Goal: Transaction & Acquisition: Purchase product/service

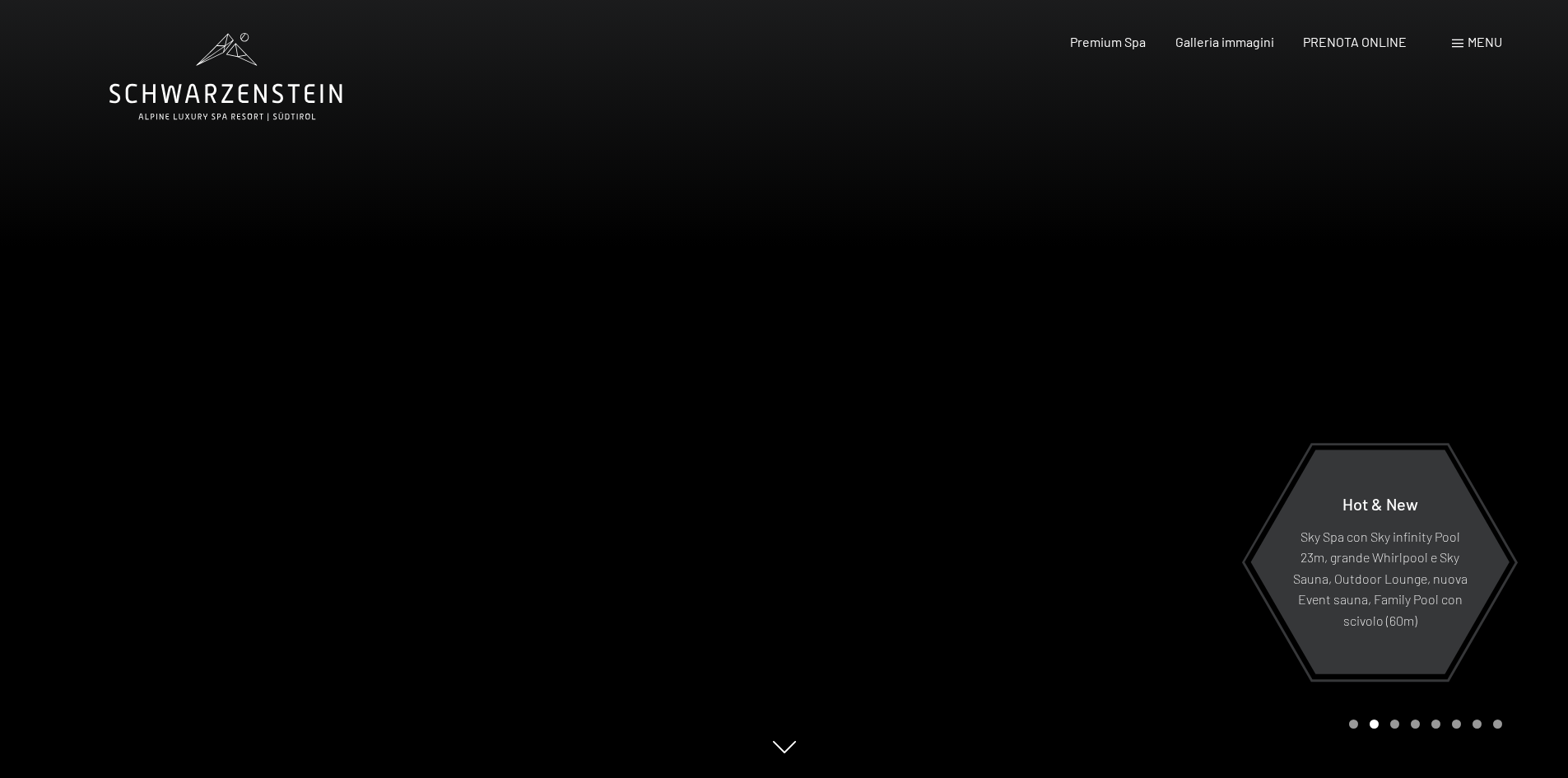
click at [1478, 46] on span "Menu" at bounding box center [1484, 42] width 34 height 16
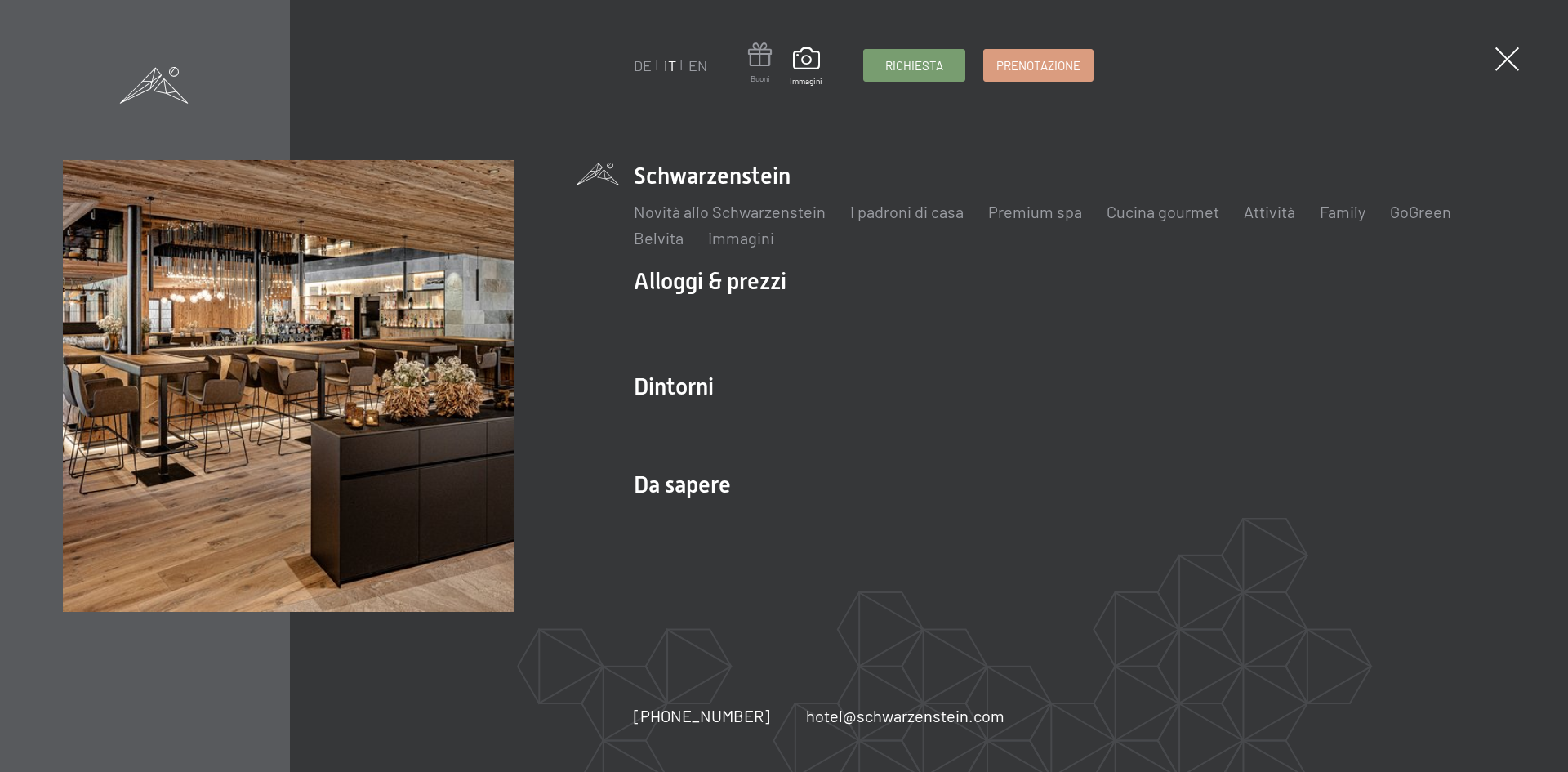
click at [762, 63] on span at bounding box center [760, 57] width 24 height 30
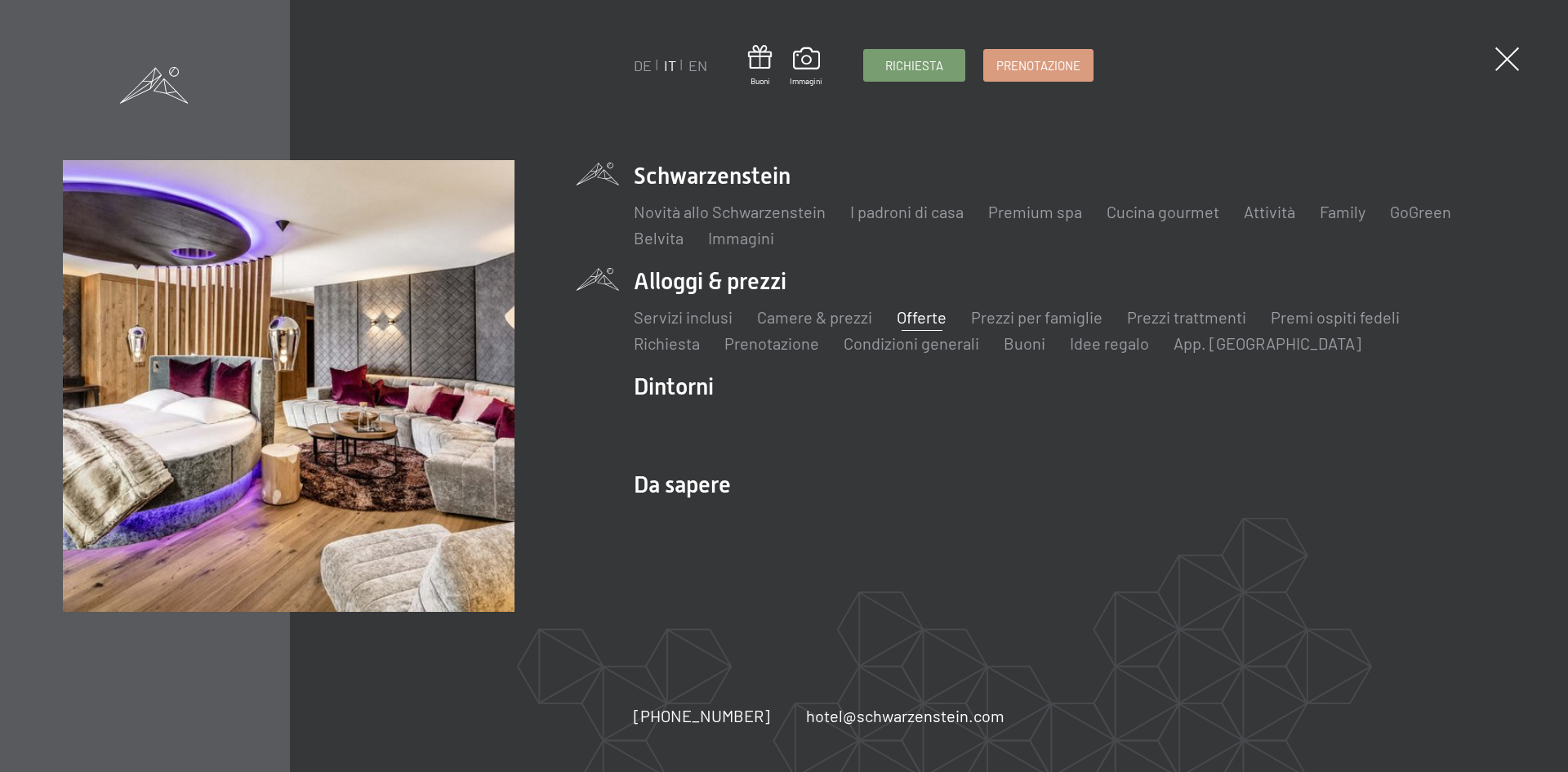
click at [928, 319] on link "Offerte" at bounding box center [921, 316] width 49 height 19
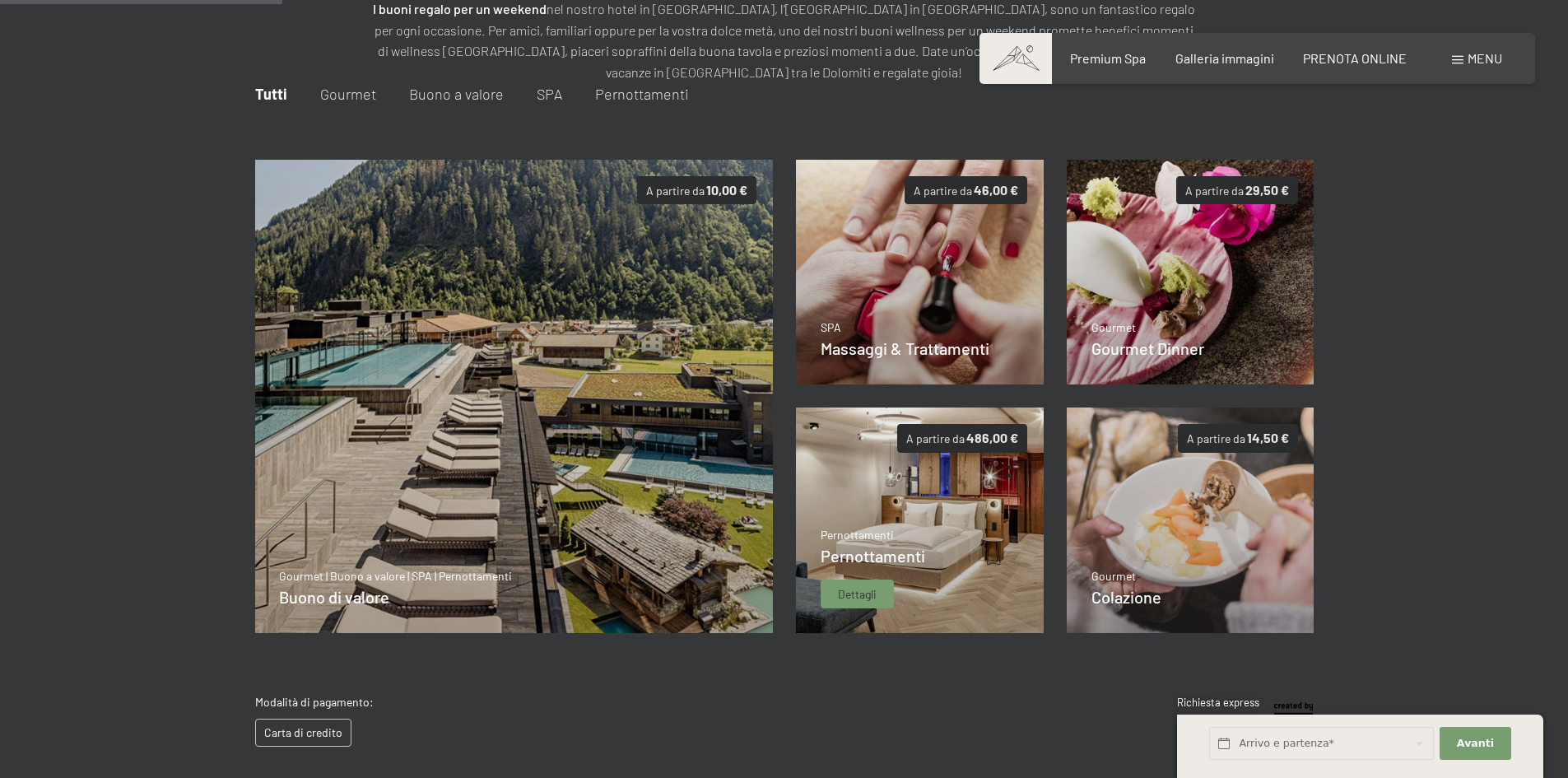
click at [875, 590] on span "Dettagli" at bounding box center [857, 594] width 39 height 17
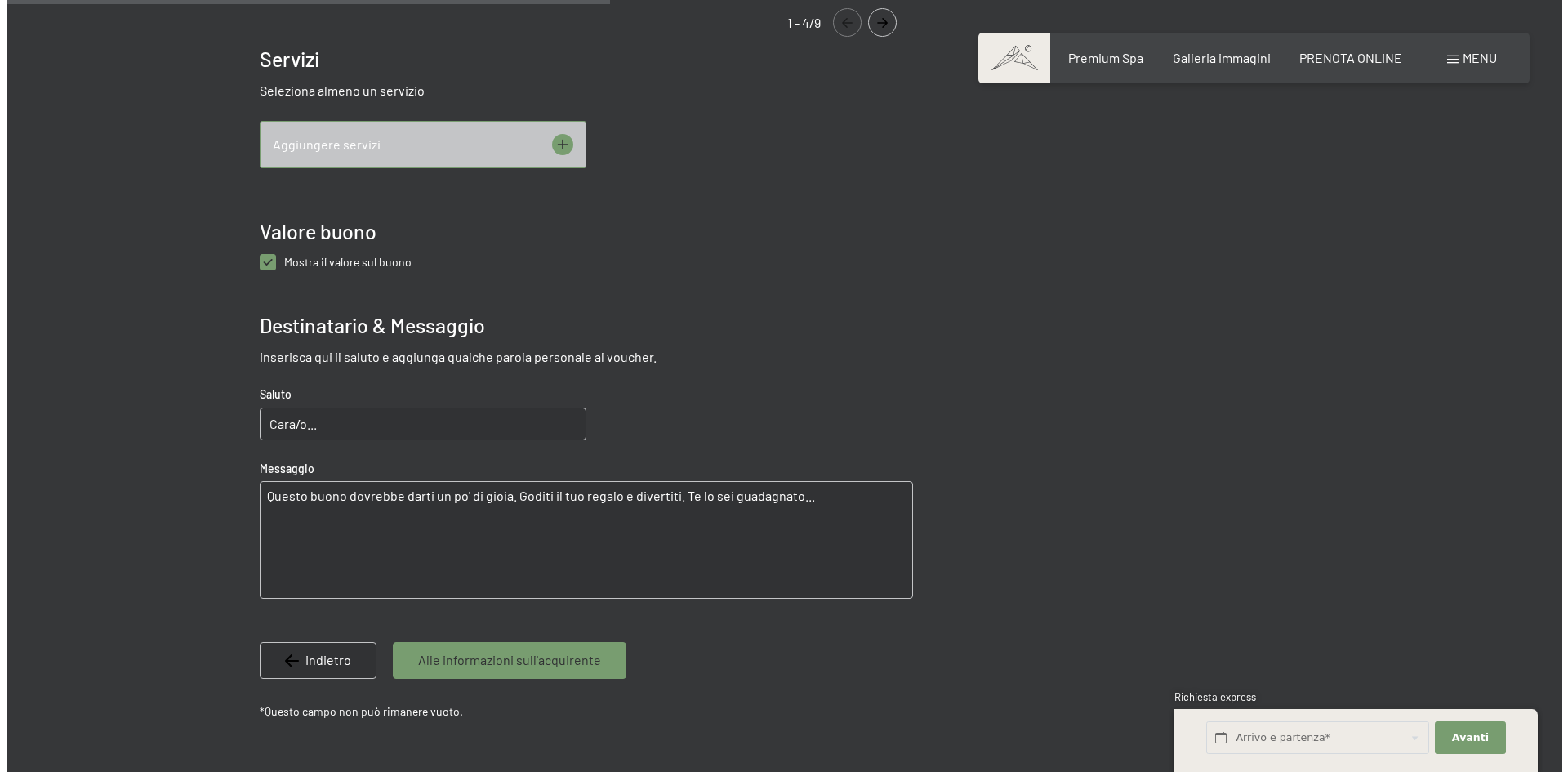
scroll to position [809, 0]
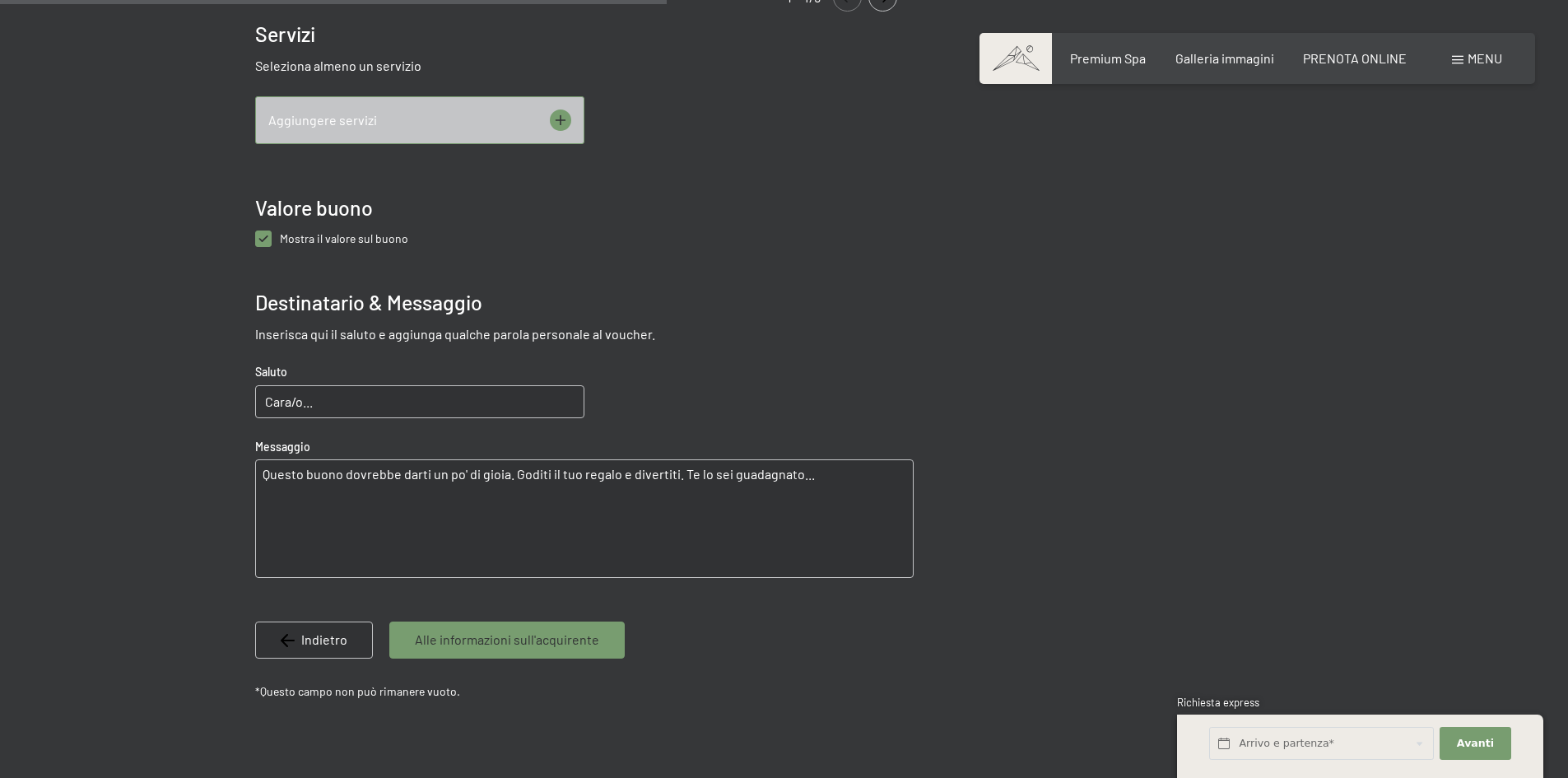
click at [563, 116] on icon at bounding box center [560, 120] width 21 height 21
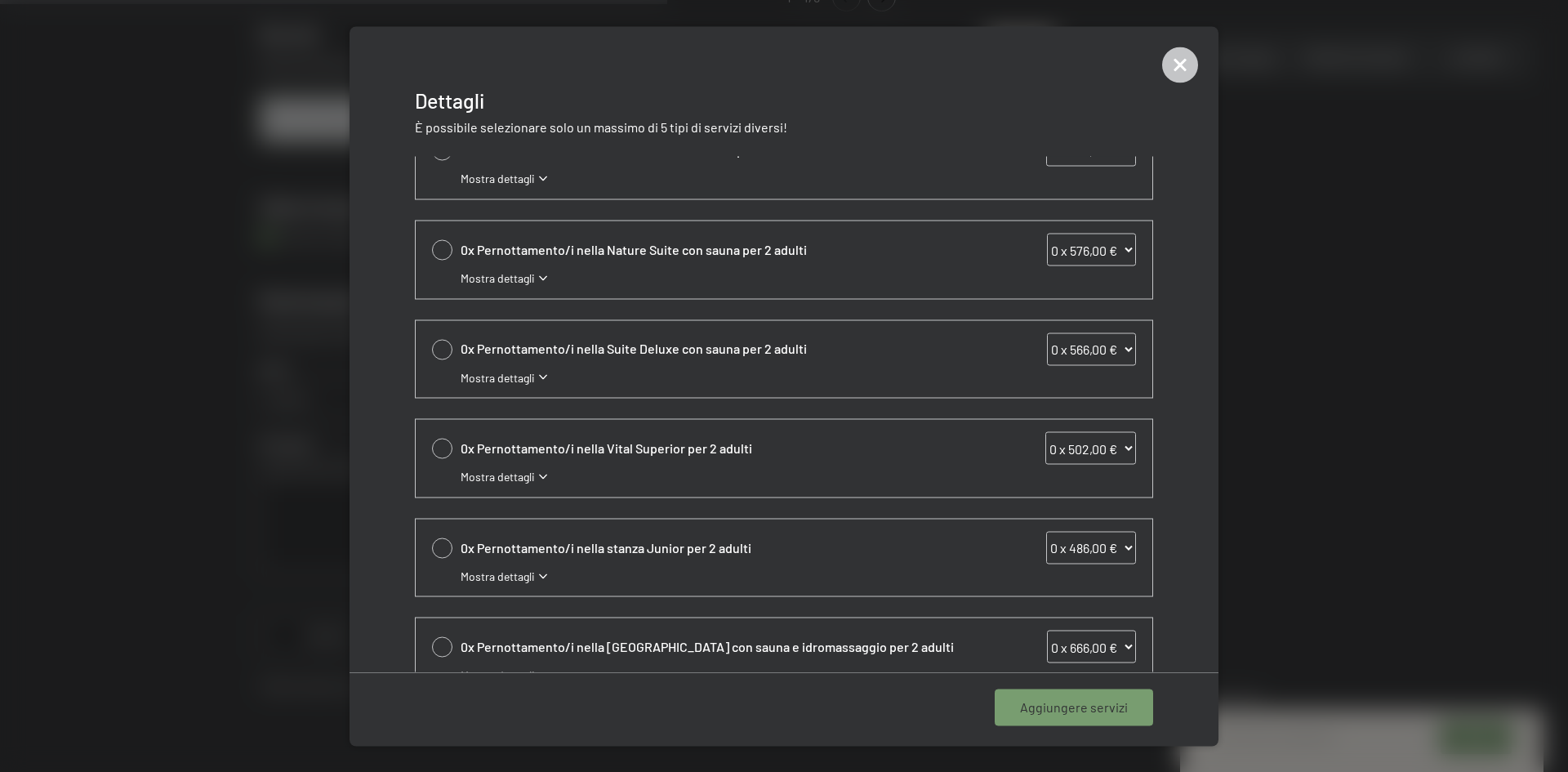
scroll to position [163, 0]
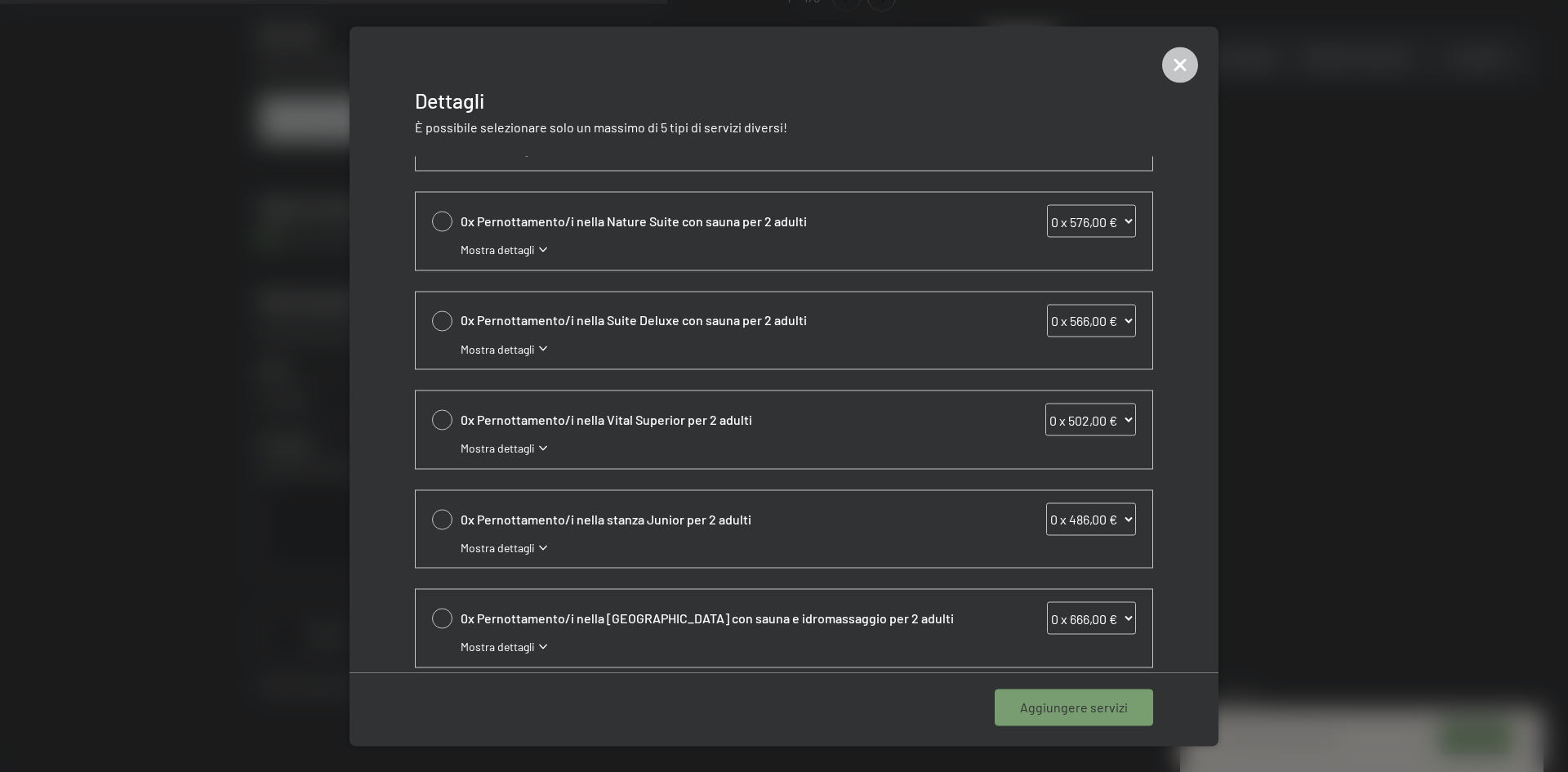
click at [440, 522] on div at bounding box center [442, 519] width 20 height 20
select select "1"
click at [534, 545] on span "Mostra dettagli" at bounding box center [498, 547] width 74 height 17
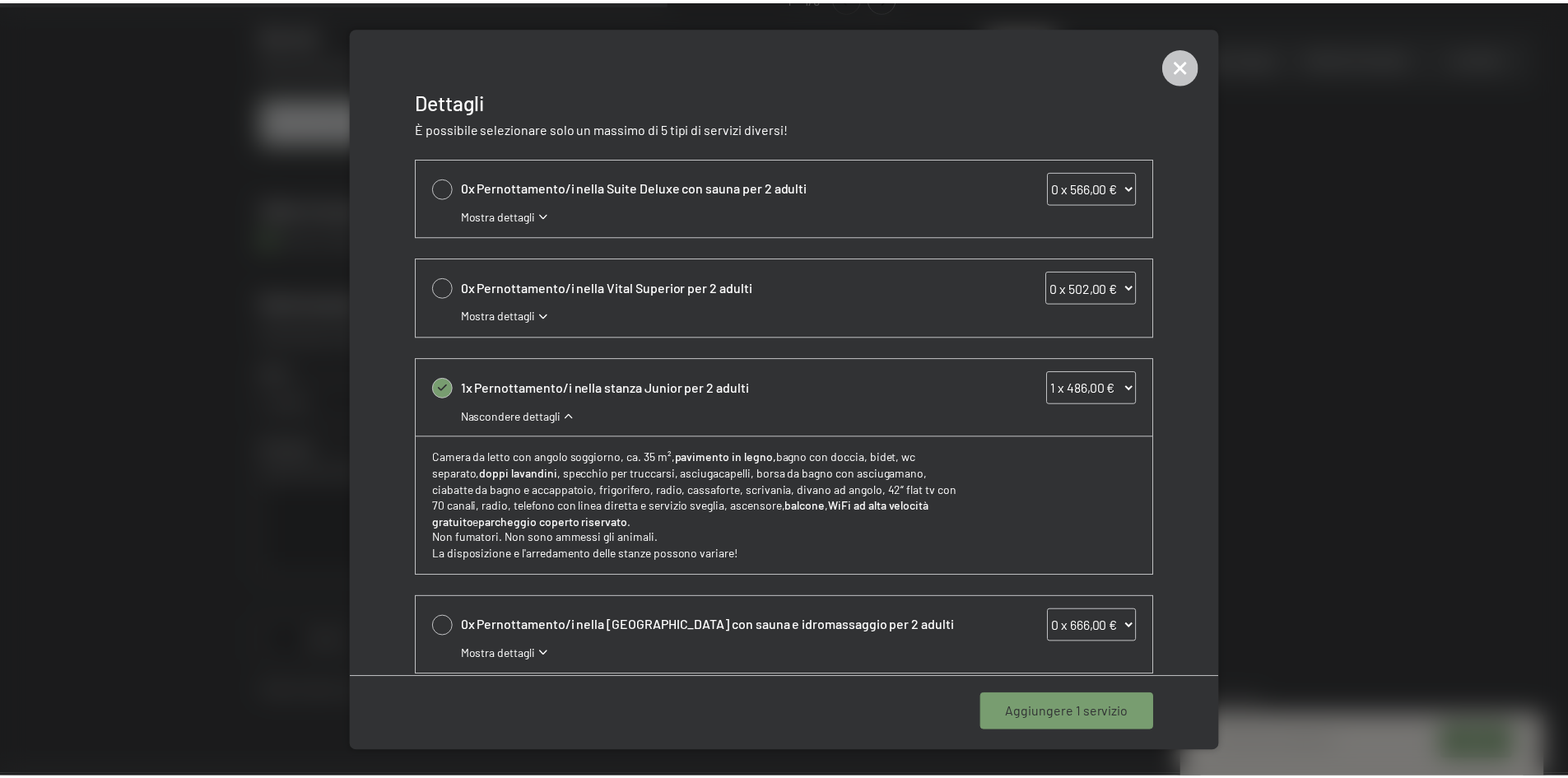
scroll to position [329, 0]
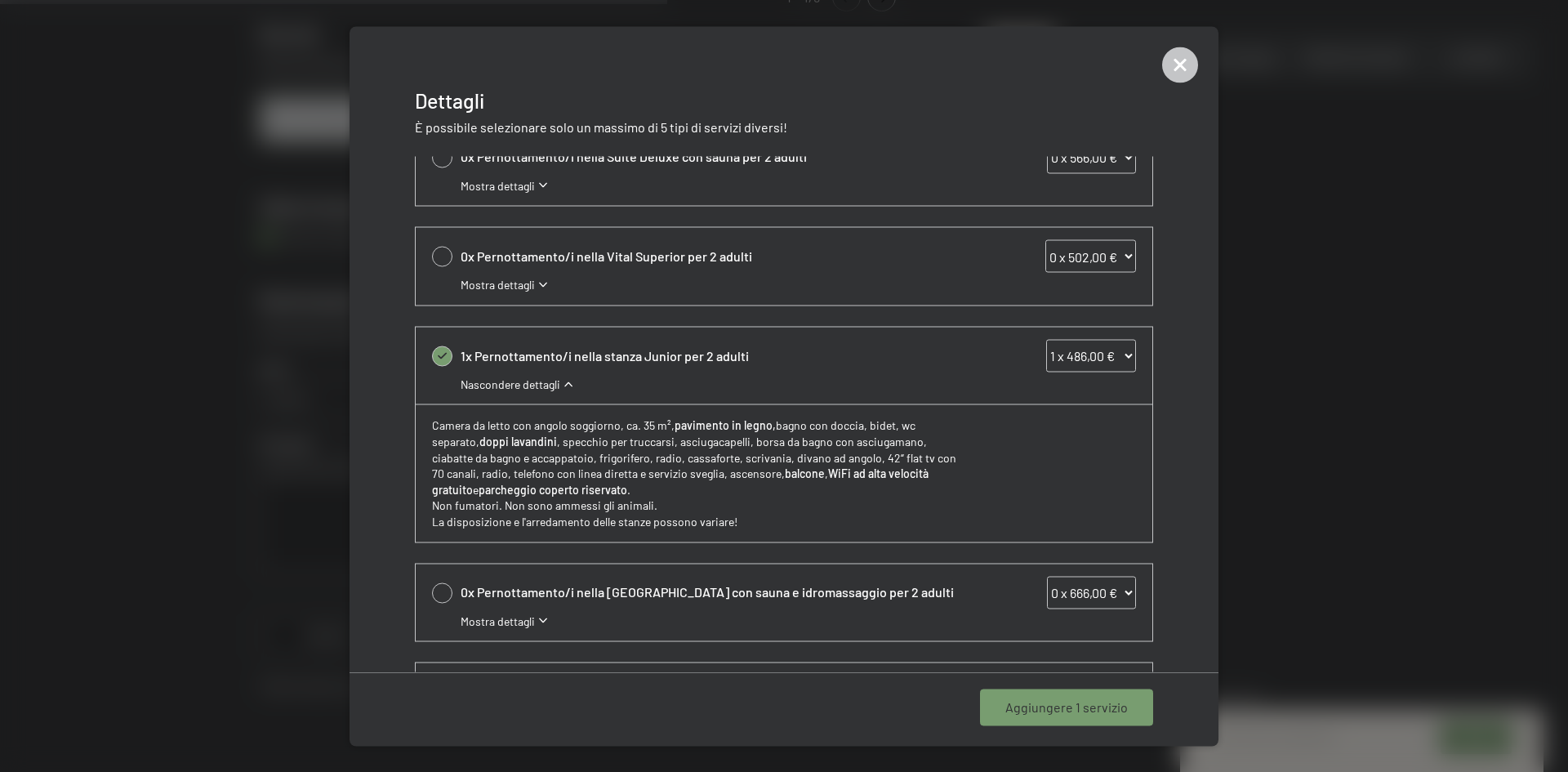
click at [1036, 704] on span "Aggiungere 1 servizio" at bounding box center [1067, 708] width 123 height 18
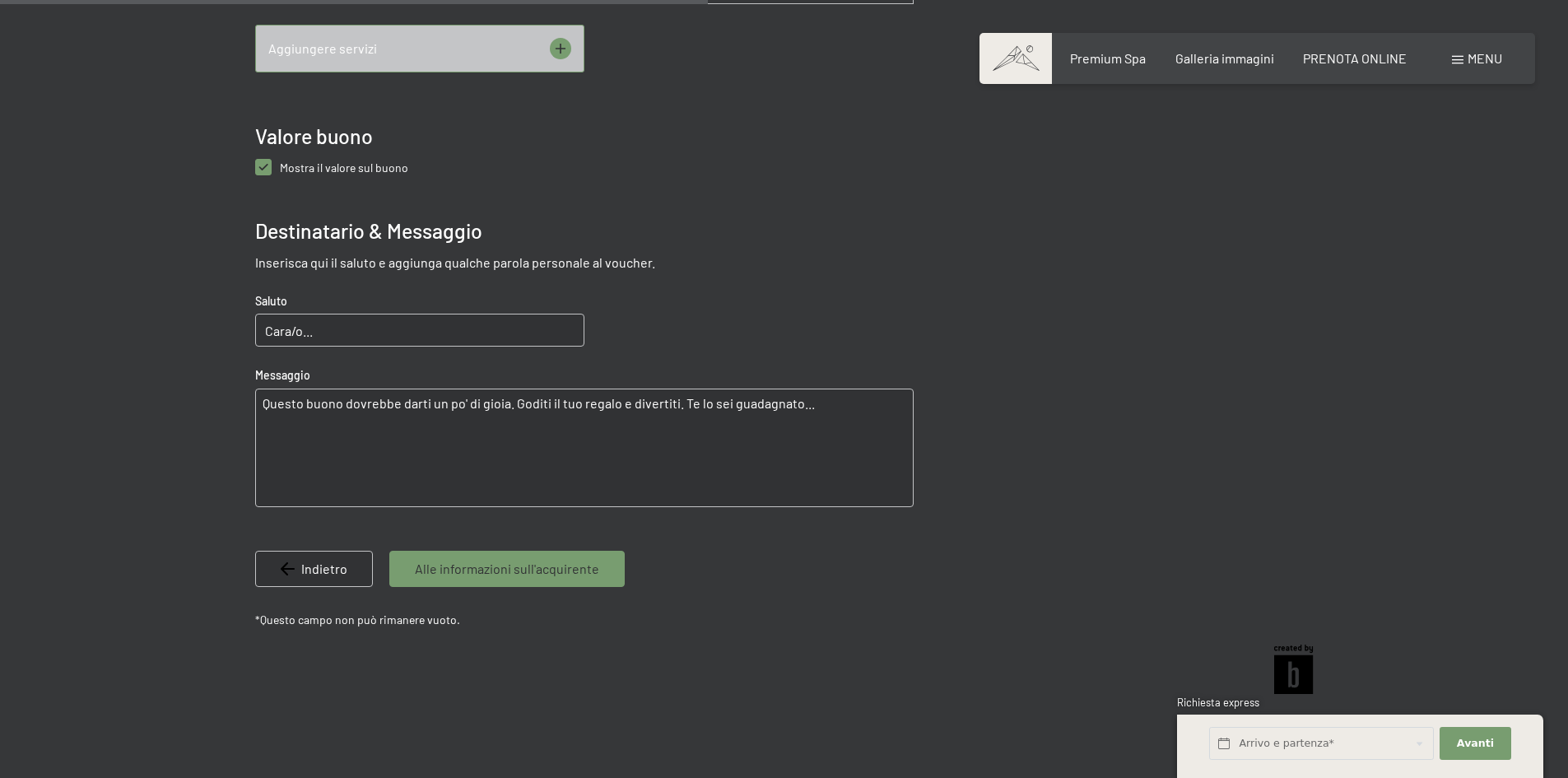
scroll to position [897, 0]
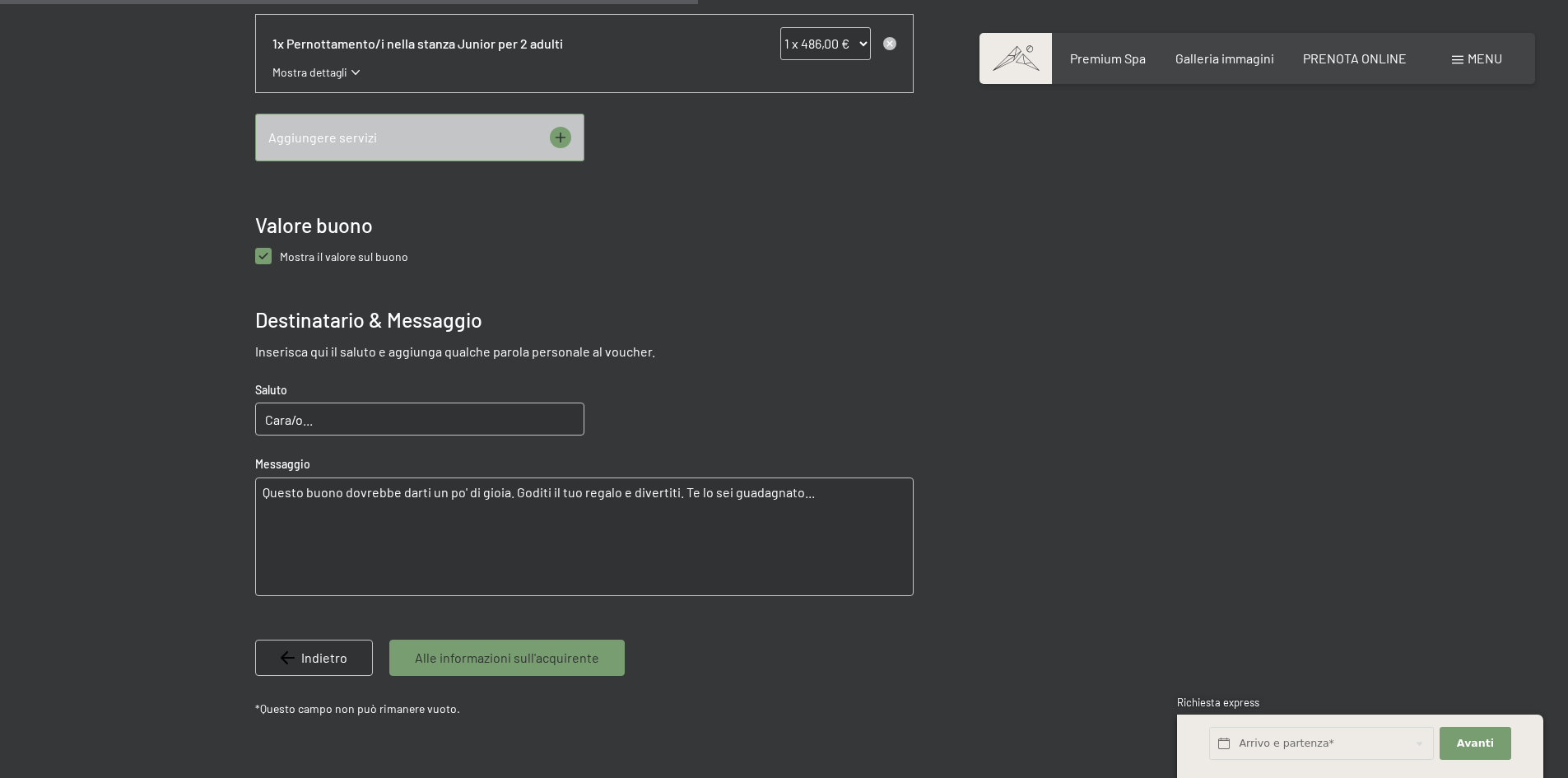
click at [570, 660] on span "Alle informazioni sull'acquirente" at bounding box center [507, 658] width 185 height 18
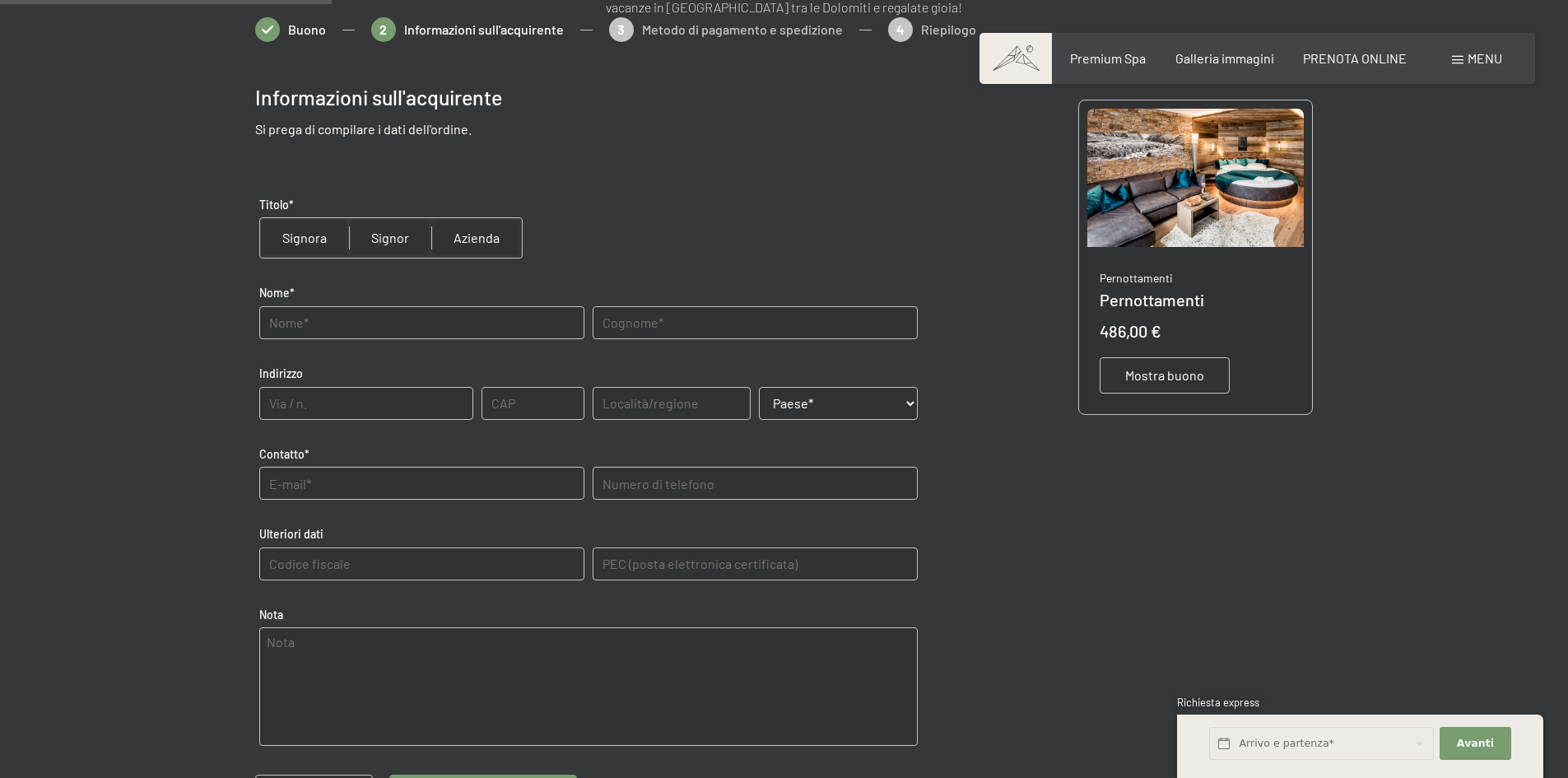
scroll to position [329, 0]
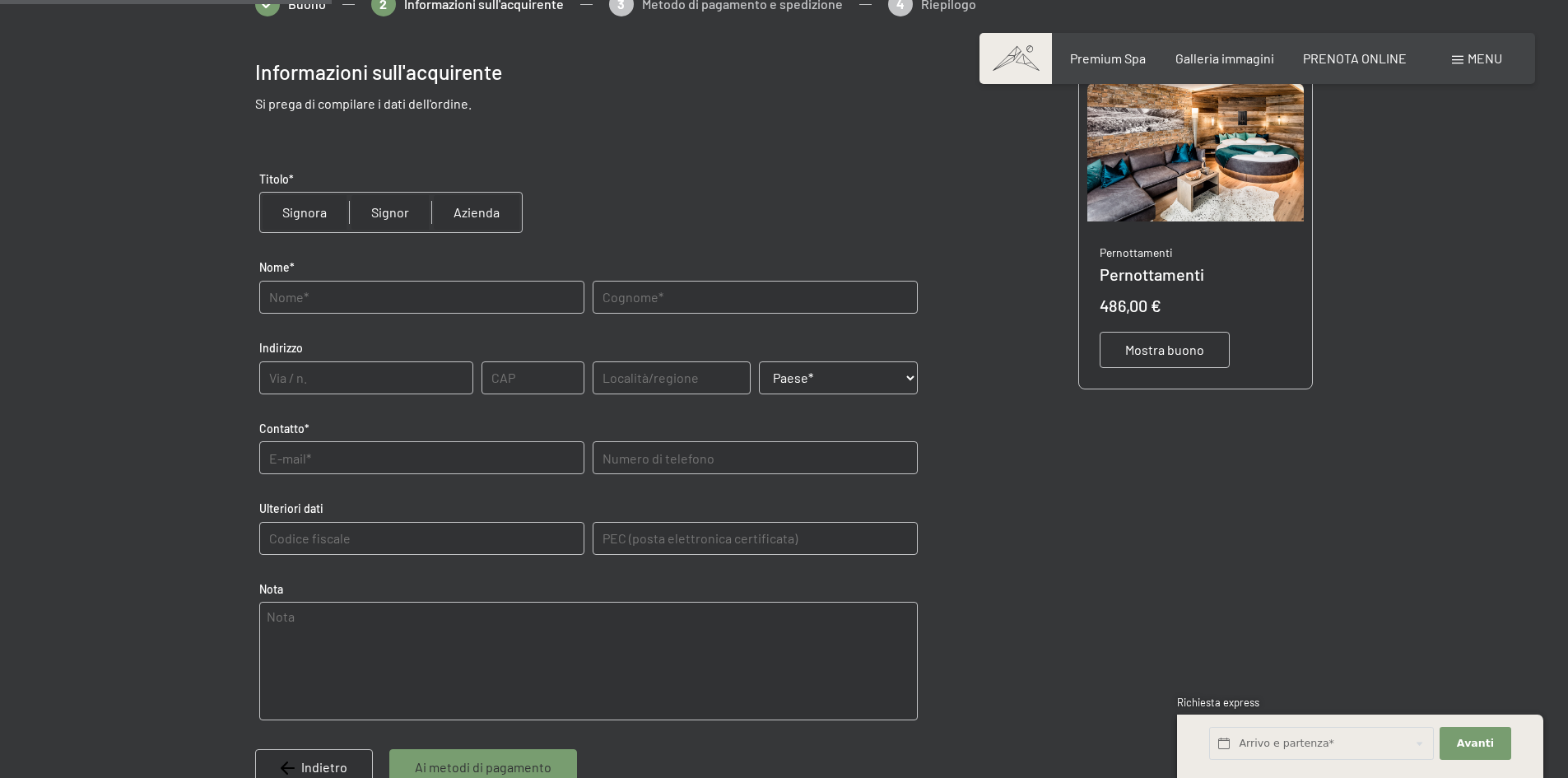
click at [1157, 362] on div "Mostra buono" at bounding box center [1164, 349] width 130 height 36
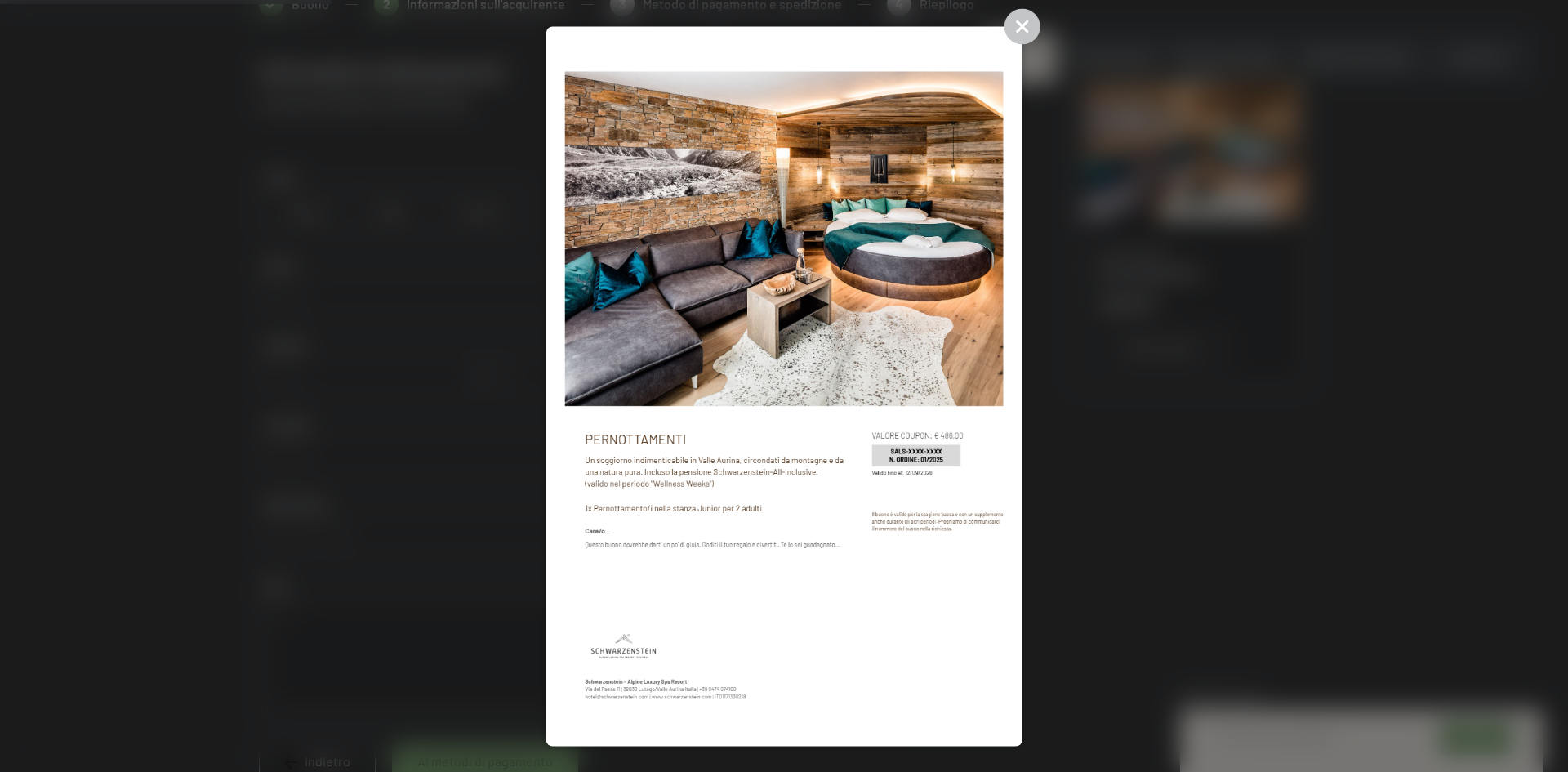
click at [899, 518] on img at bounding box center [784, 386] width 439 height 683
click at [1032, 16] on icon at bounding box center [1021, 26] width 36 height 36
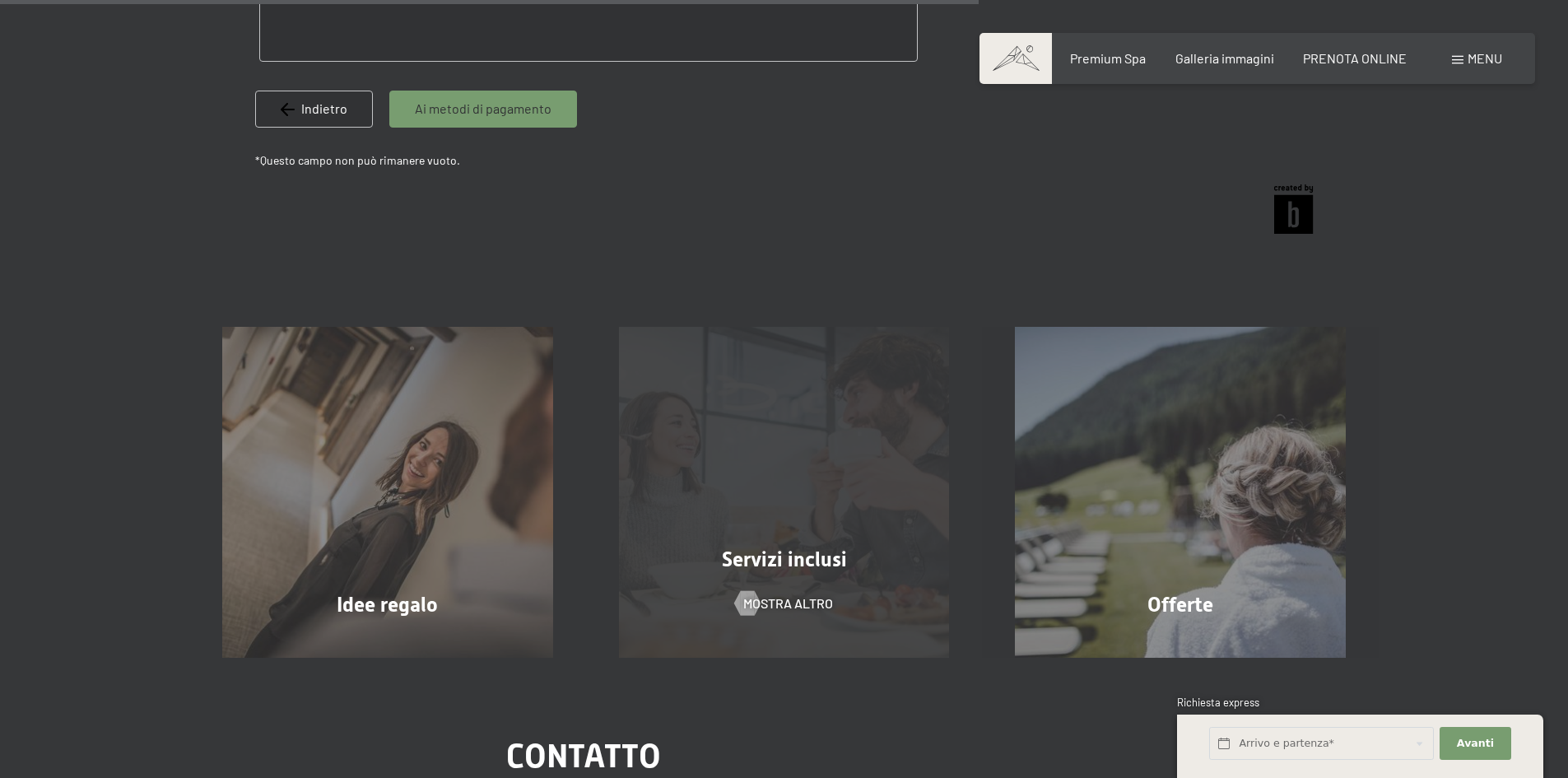
scroll to position [1070, 0]
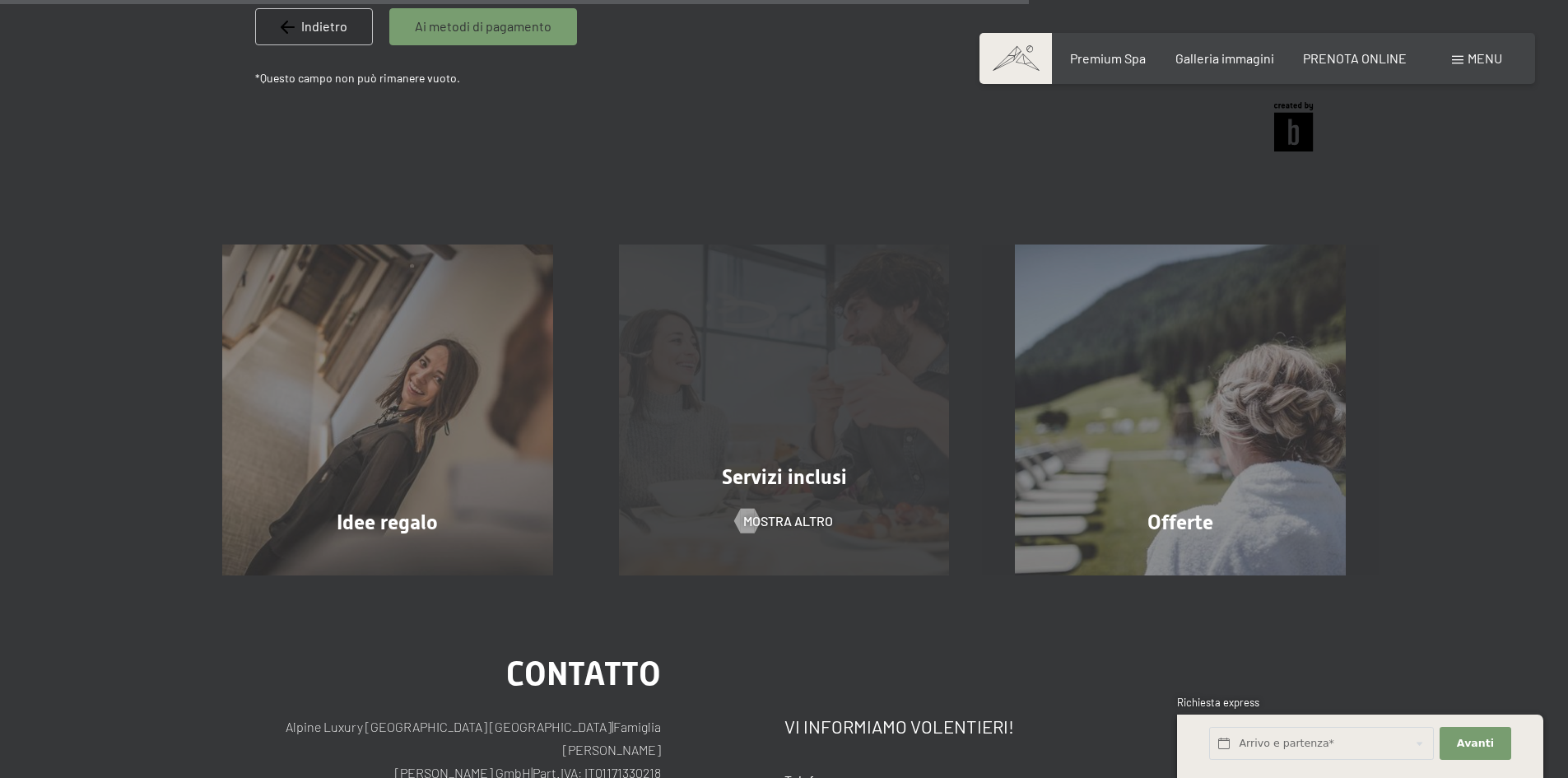
click at [817, 472] on span "Servizi inclusi" at bounding box center [784, 477] width 125 height 24
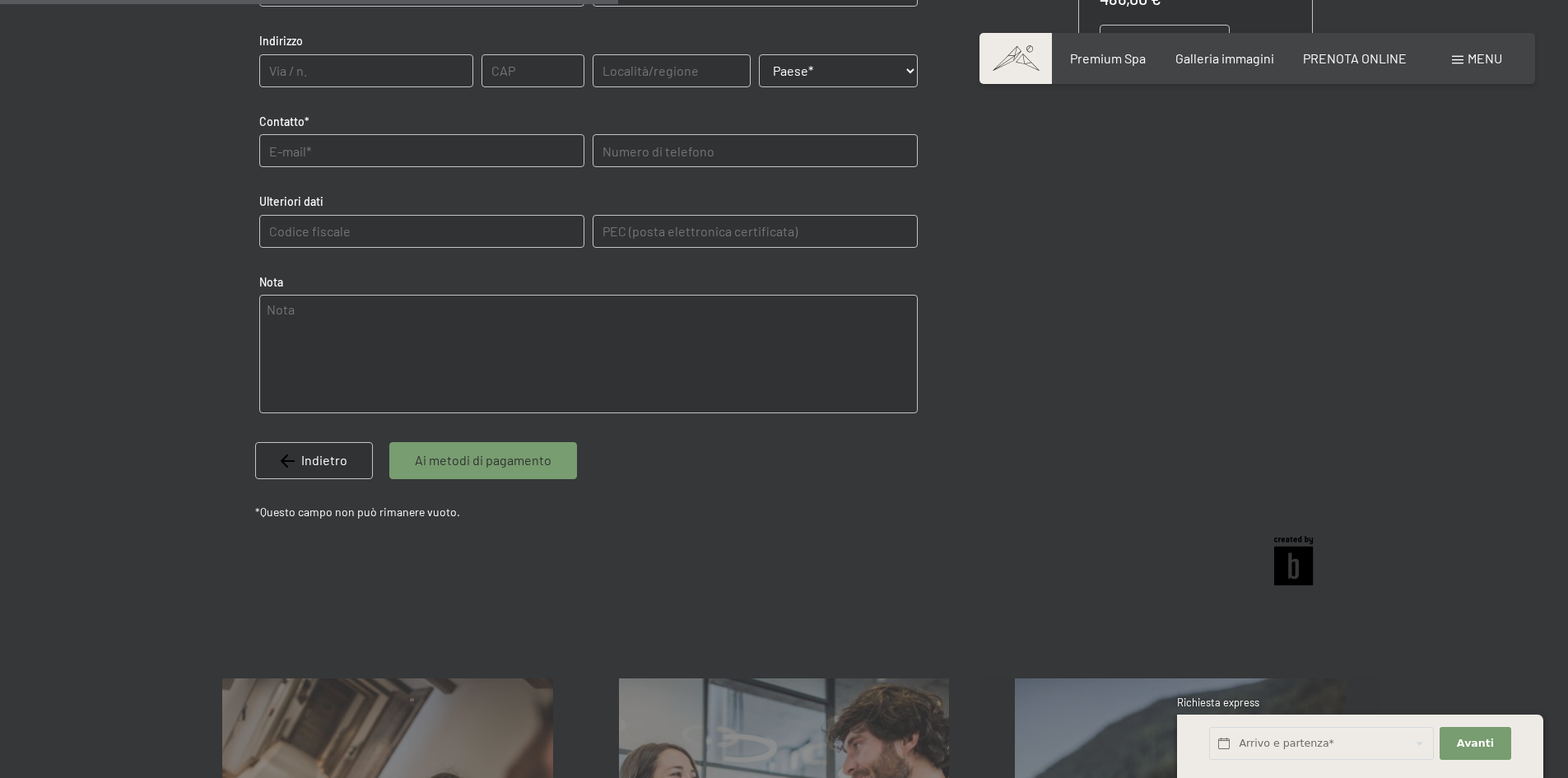
scroll to position [643, 0]
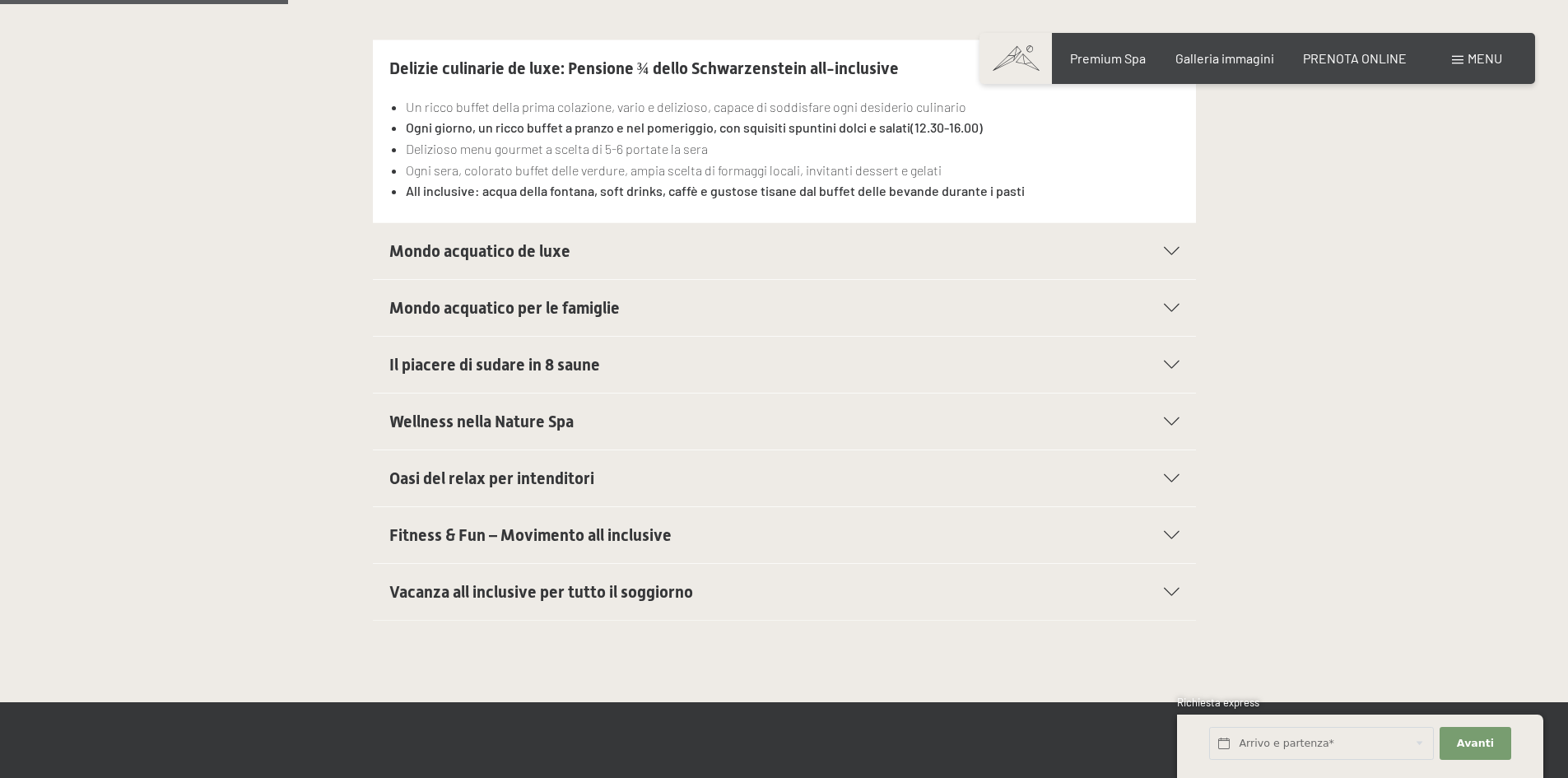
scroll to position [412, 0]
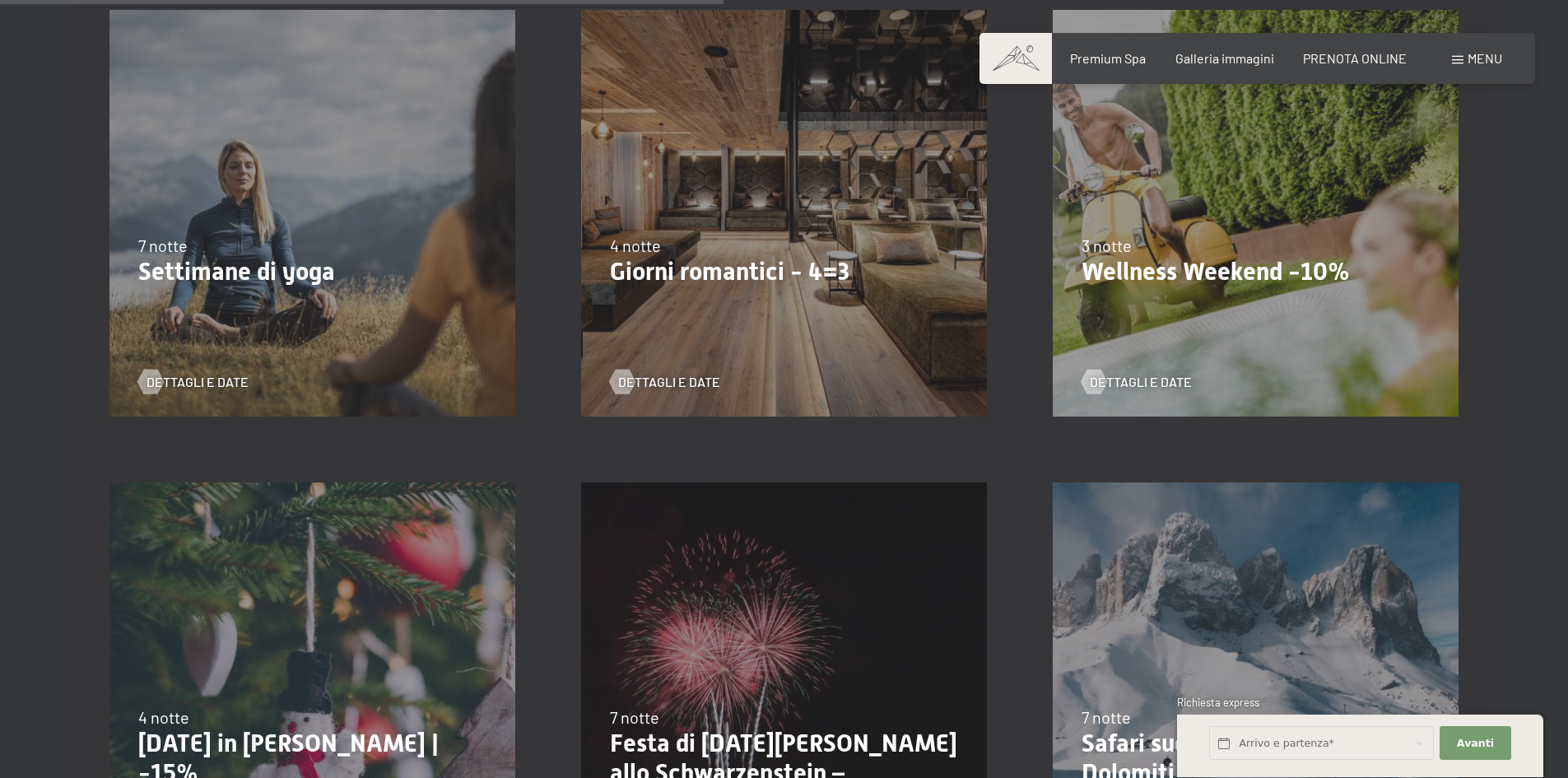
scroll to position [1400, 0]
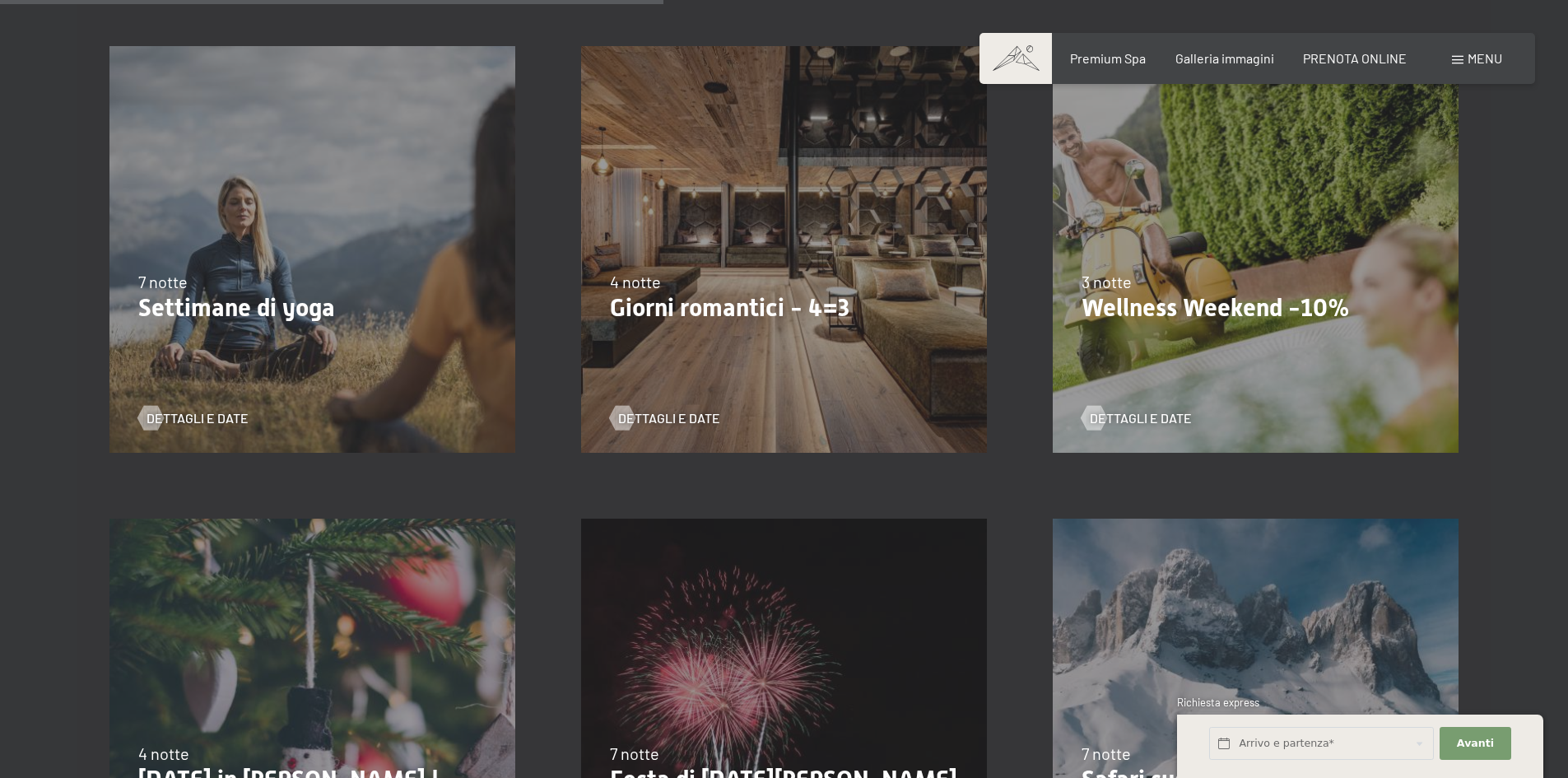
click at [1244, 330] on div "13/11/2025-1/12/2025 11/12/2025-22/12/2025 15/1/2026-26/1/2026 12/3/2026-23/3/2…" at bounding box center [1255, 249] width 472 height 472
click at [1176, 412] on span "Dettagli e Date" at bounding box center [1157, 419] width 103 height 18
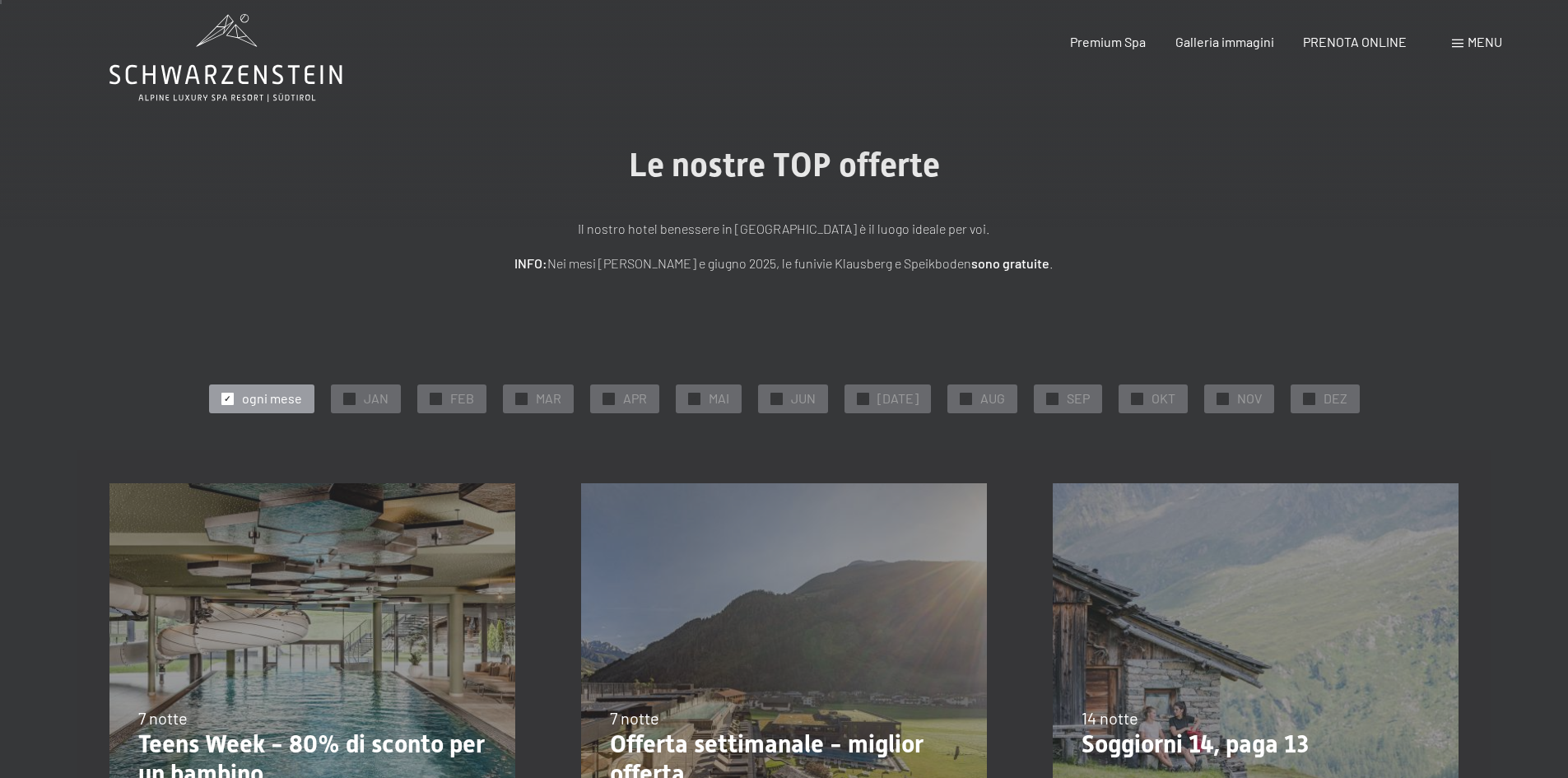
scroll to position [0, 0]
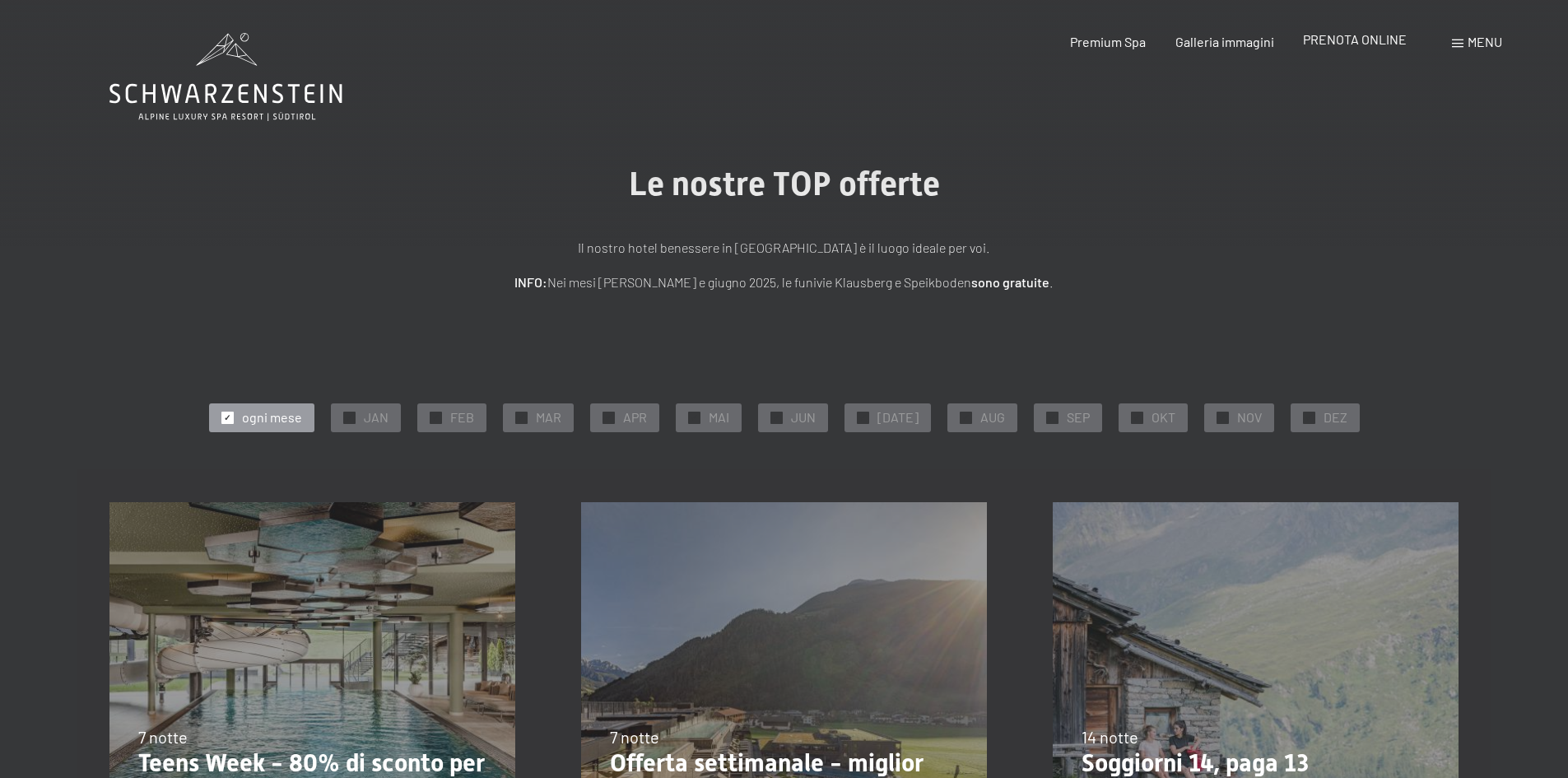
click at [1392, 43] on span "PRENOTA ONLINE" at bounding box center [1355, 39] width 103 height 16
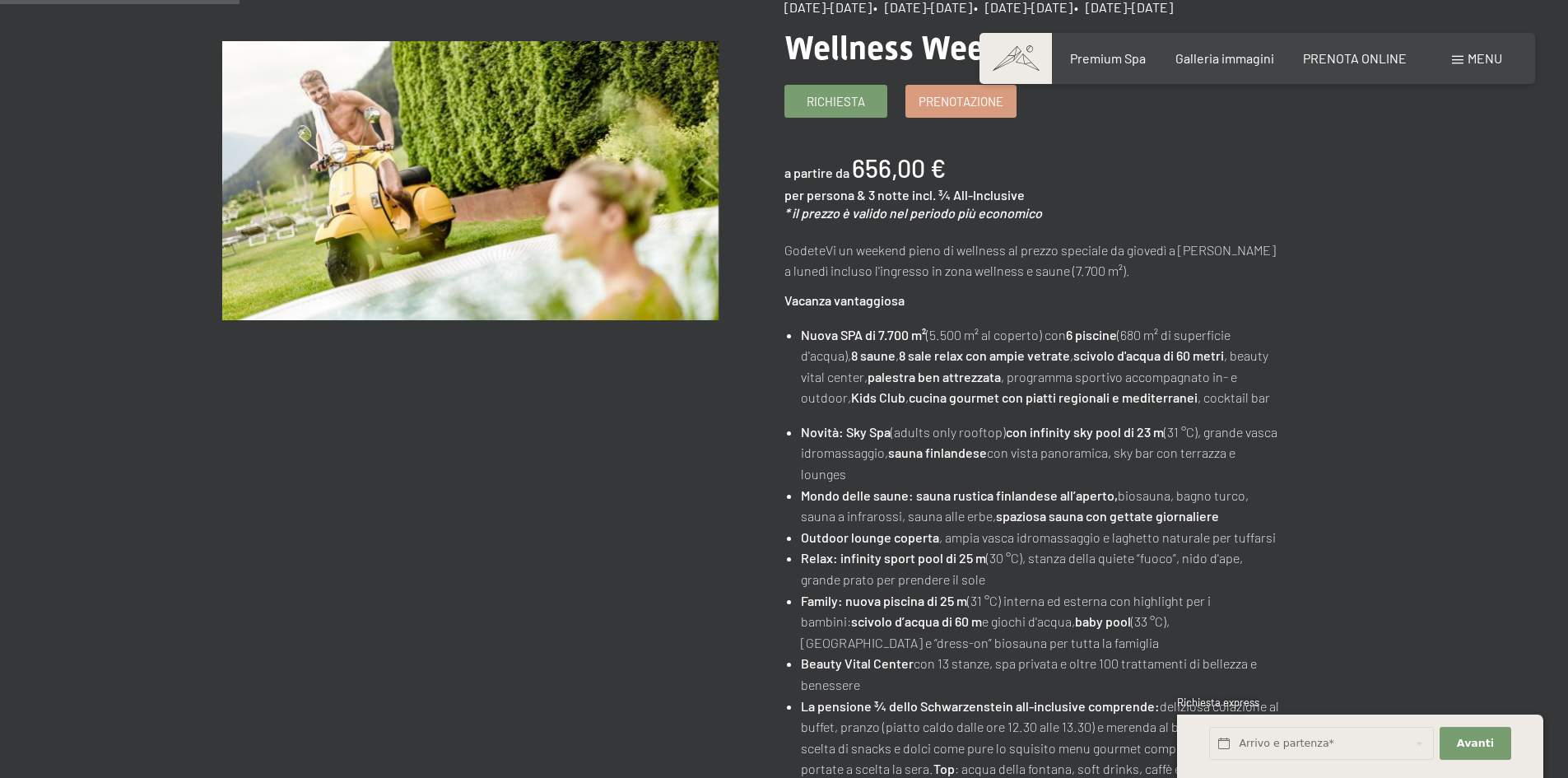
scroll to position [247, 0]
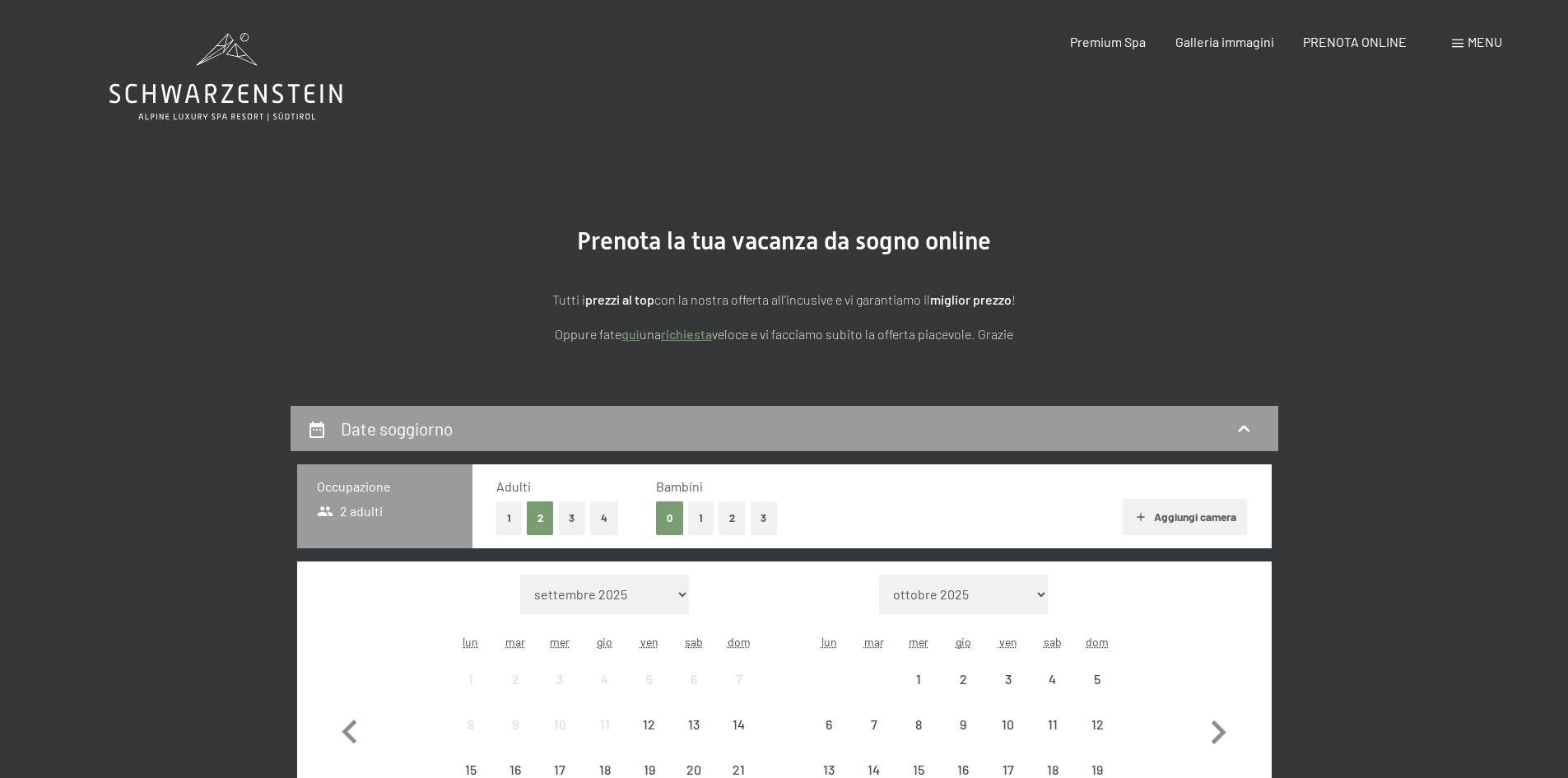
click at [1491, 44] on span "Menu" at bounding box center [1484, 42] width 34 height 16
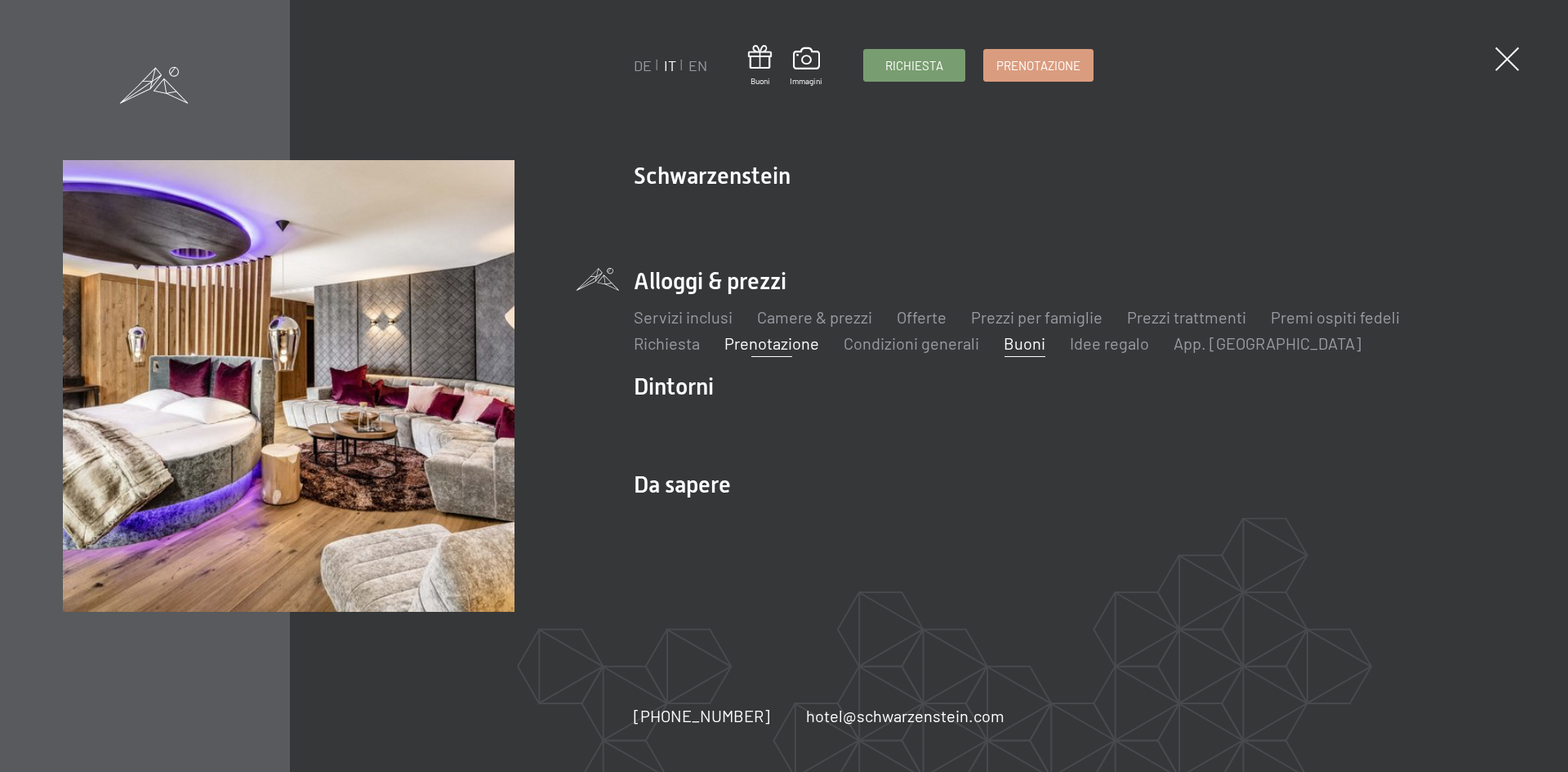
click at [1029, 348] on link "Buoni" at bounding box center [1024, 343] width 41 height 19
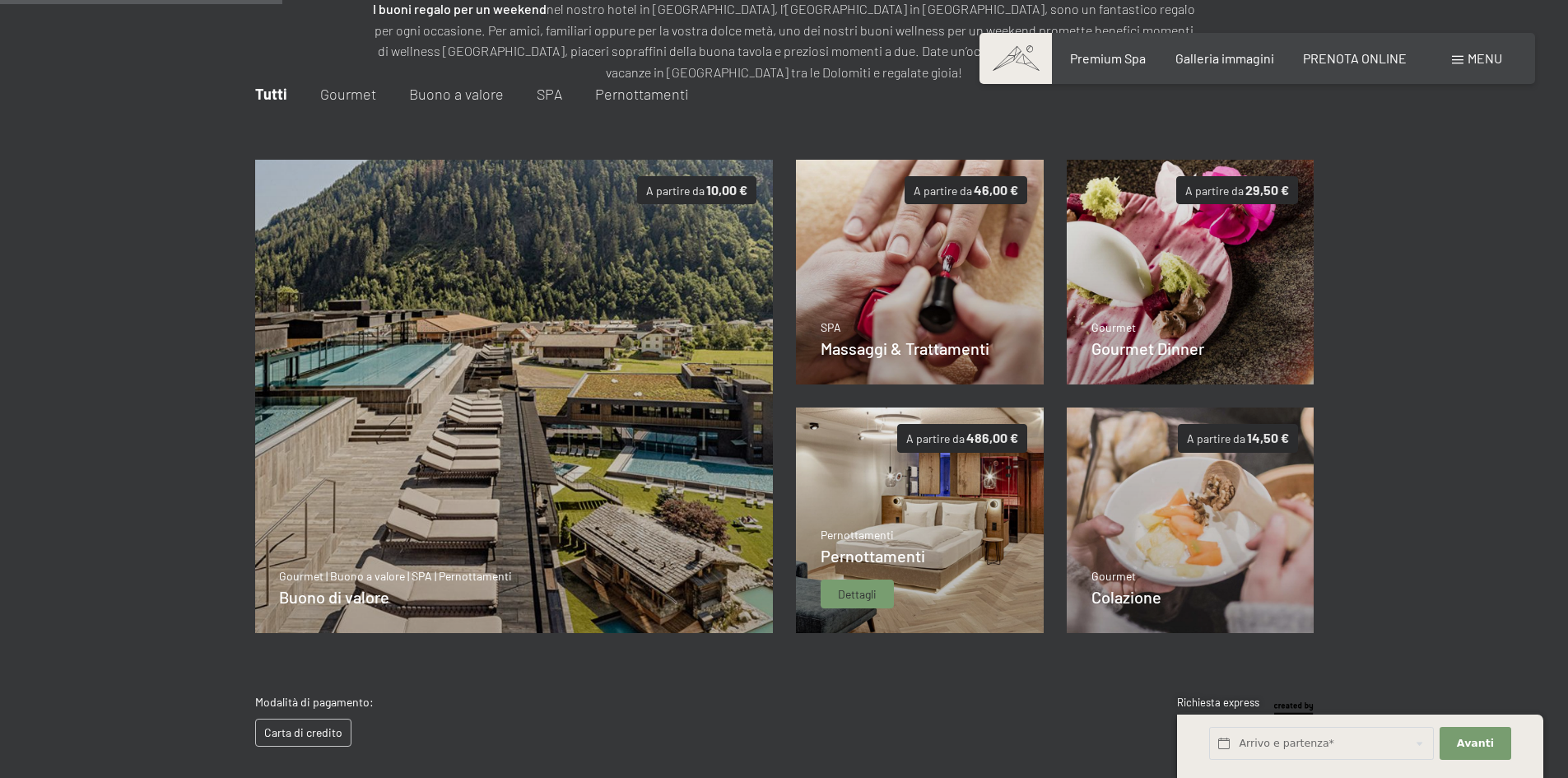
click at [969, 550] on img at bounding box center [920, 520] width 247 height 225
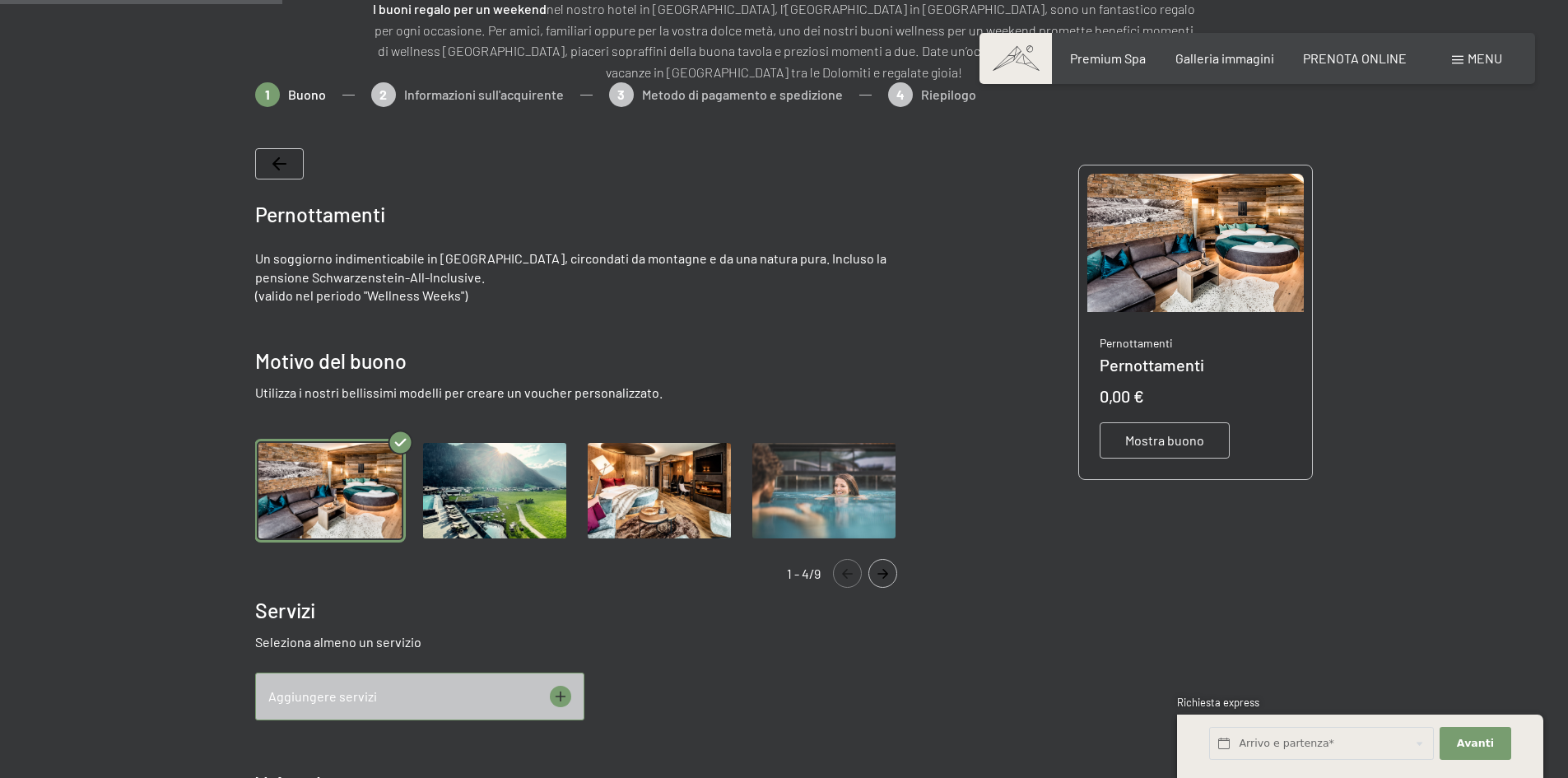
click at [549, 508] on img "Gallery" at bounding box center [495, 491] width 151 height 104
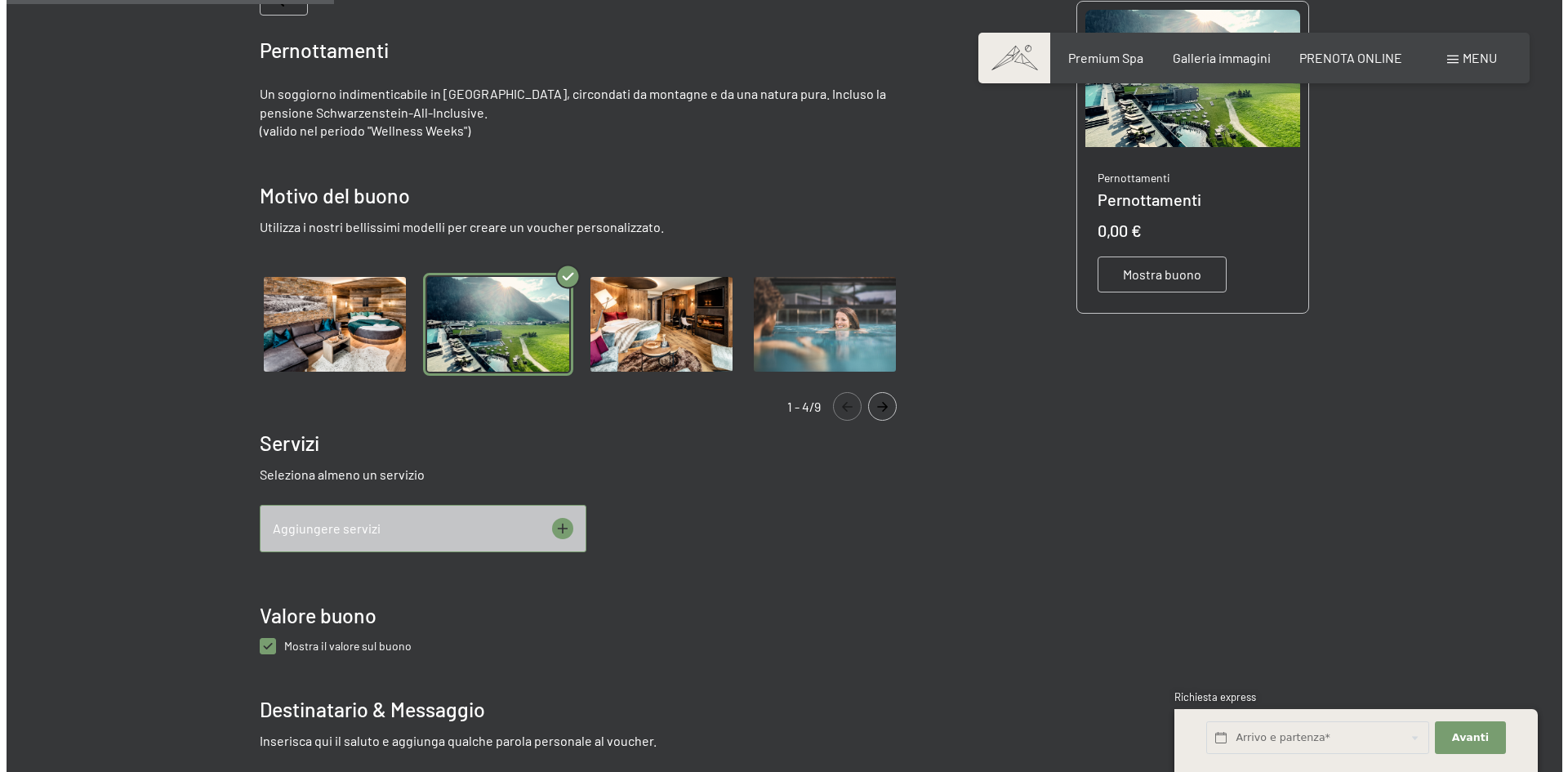
scroll to position [401, 0]
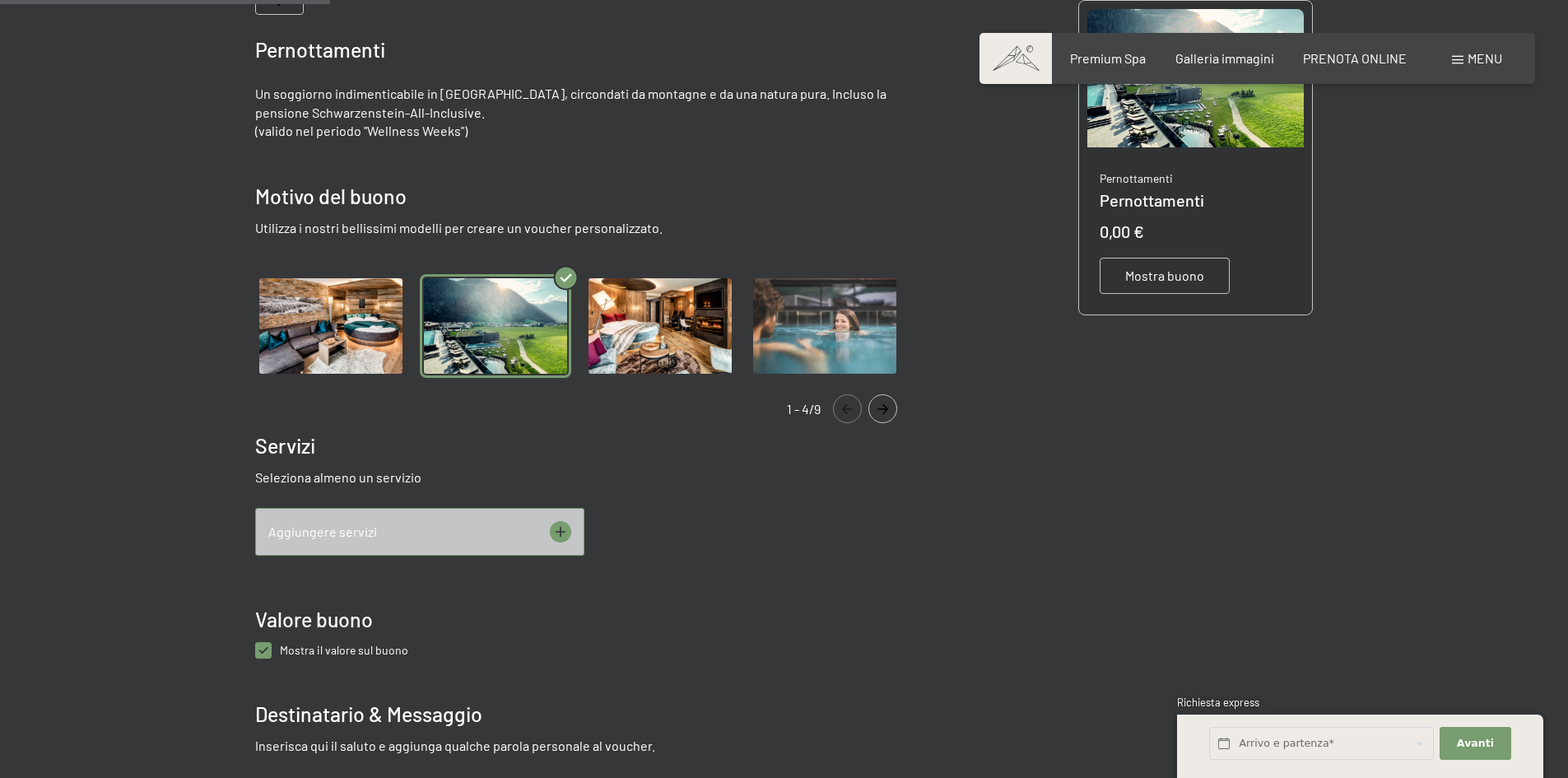
click at [561, 526] on icon at bounding box center [560, 531] width 21 height 21
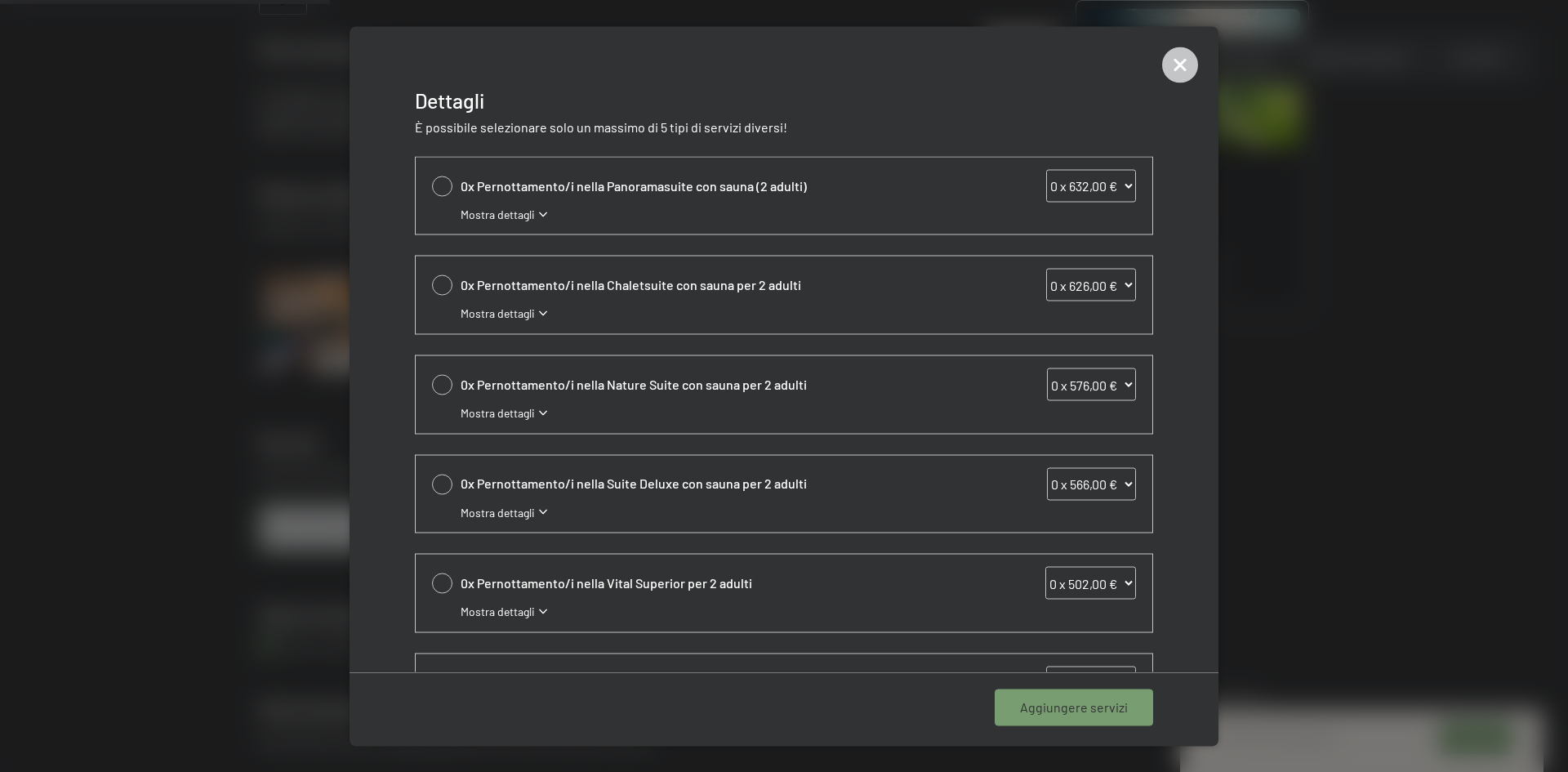
scroll to position [82, 0]
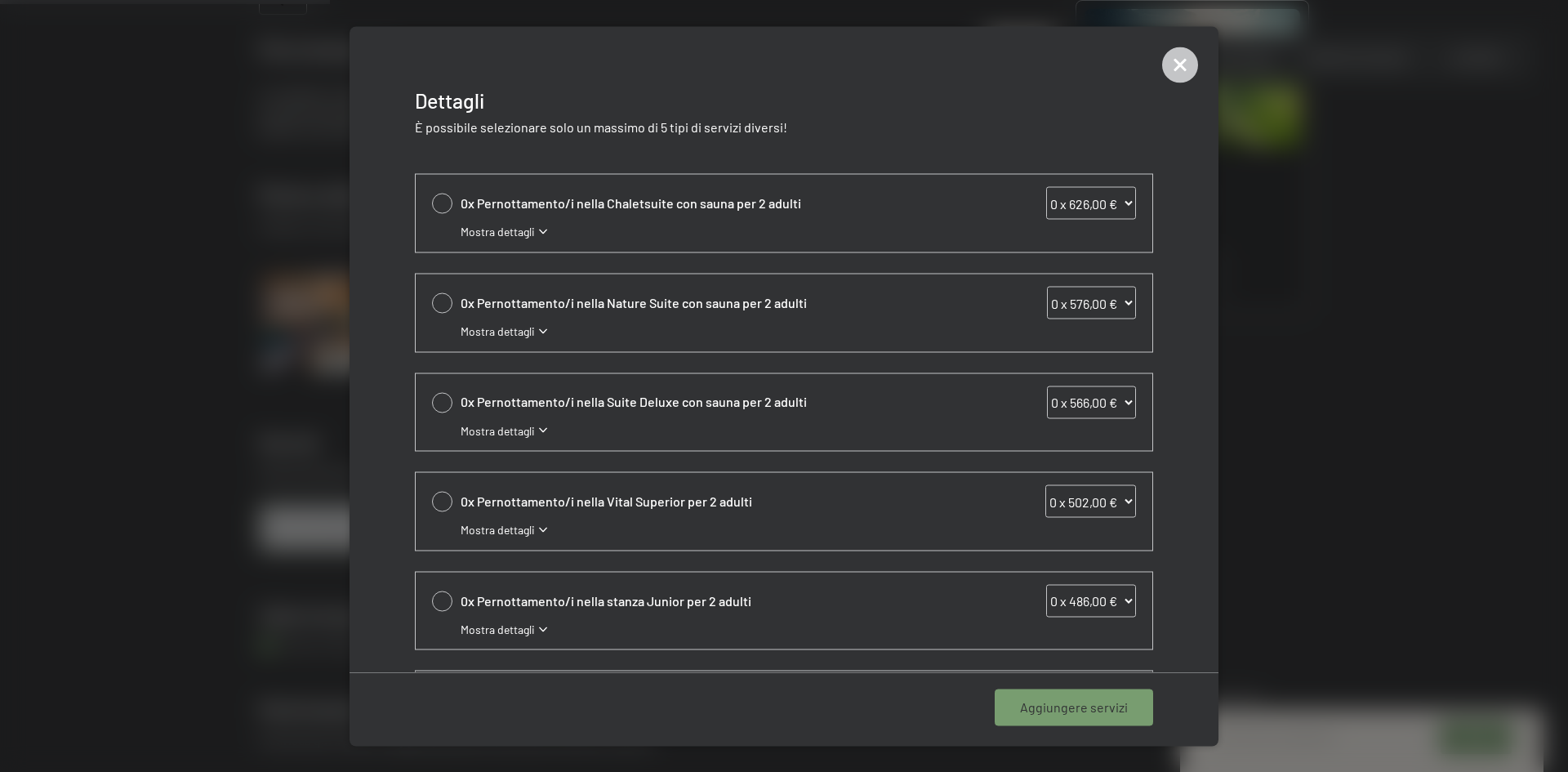
click at [534, 531] on span "Mostra dettagli" at bounding box center [498, 530] width 74 height 17
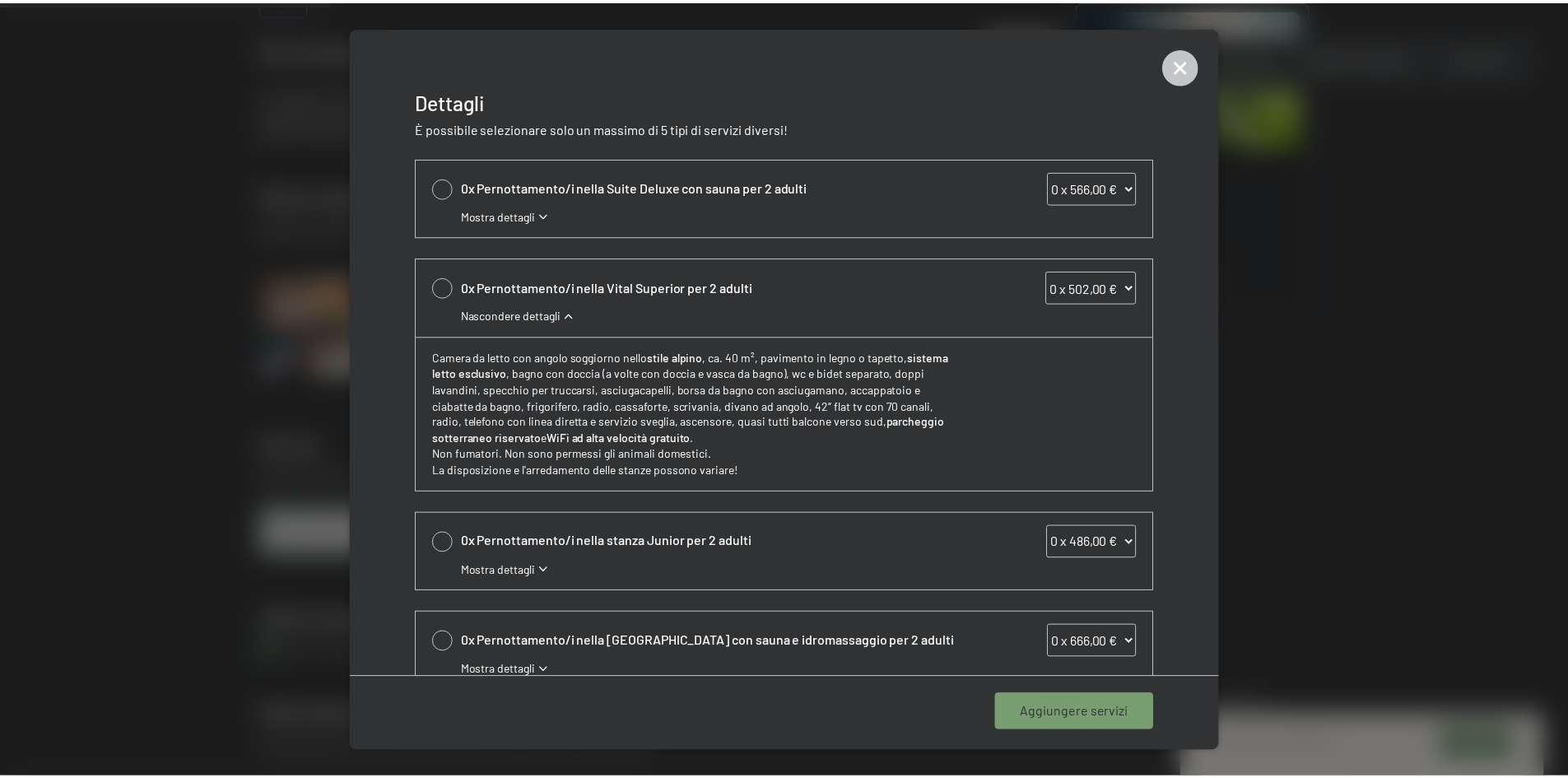
scroll to position [329, 0]
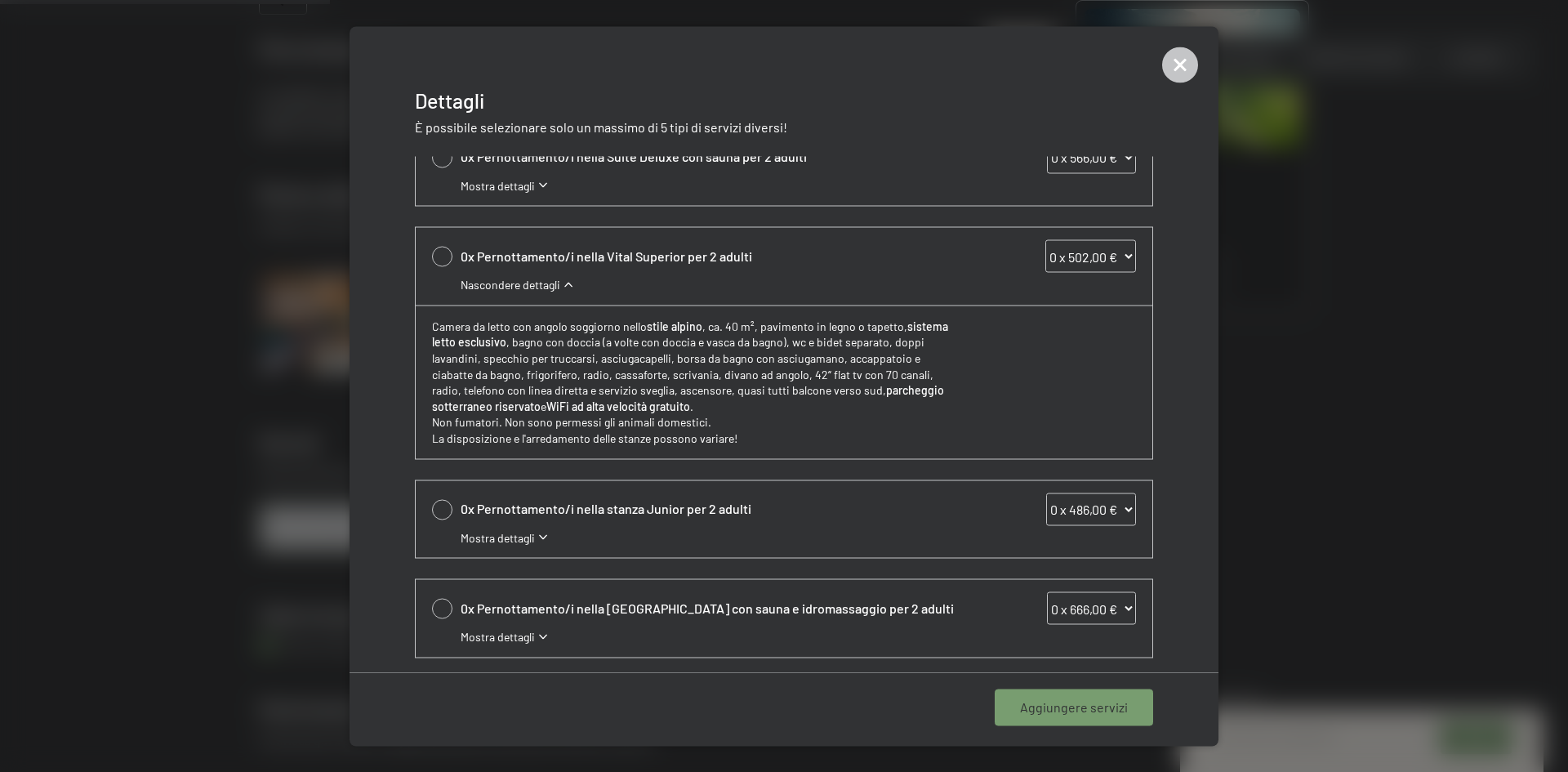
click at [440, 514] on div at bounding box center [442, 509] width 20 height 20
select select "1"
click at [1093, 706] on span "Aggiungere 1 servizio" at bounding box center [1067, 708] width 123 height 18
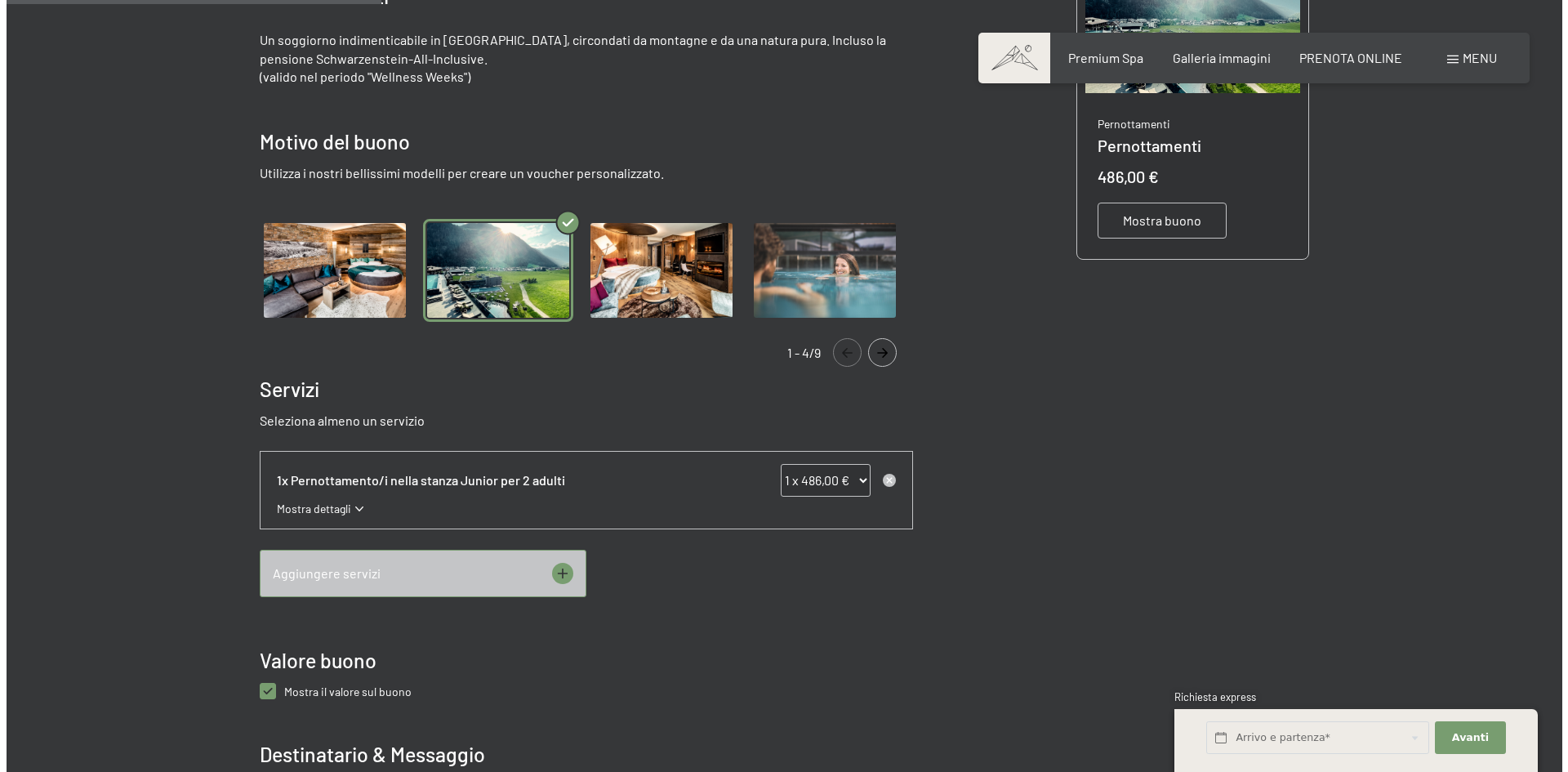
scroll to position [482, 0]
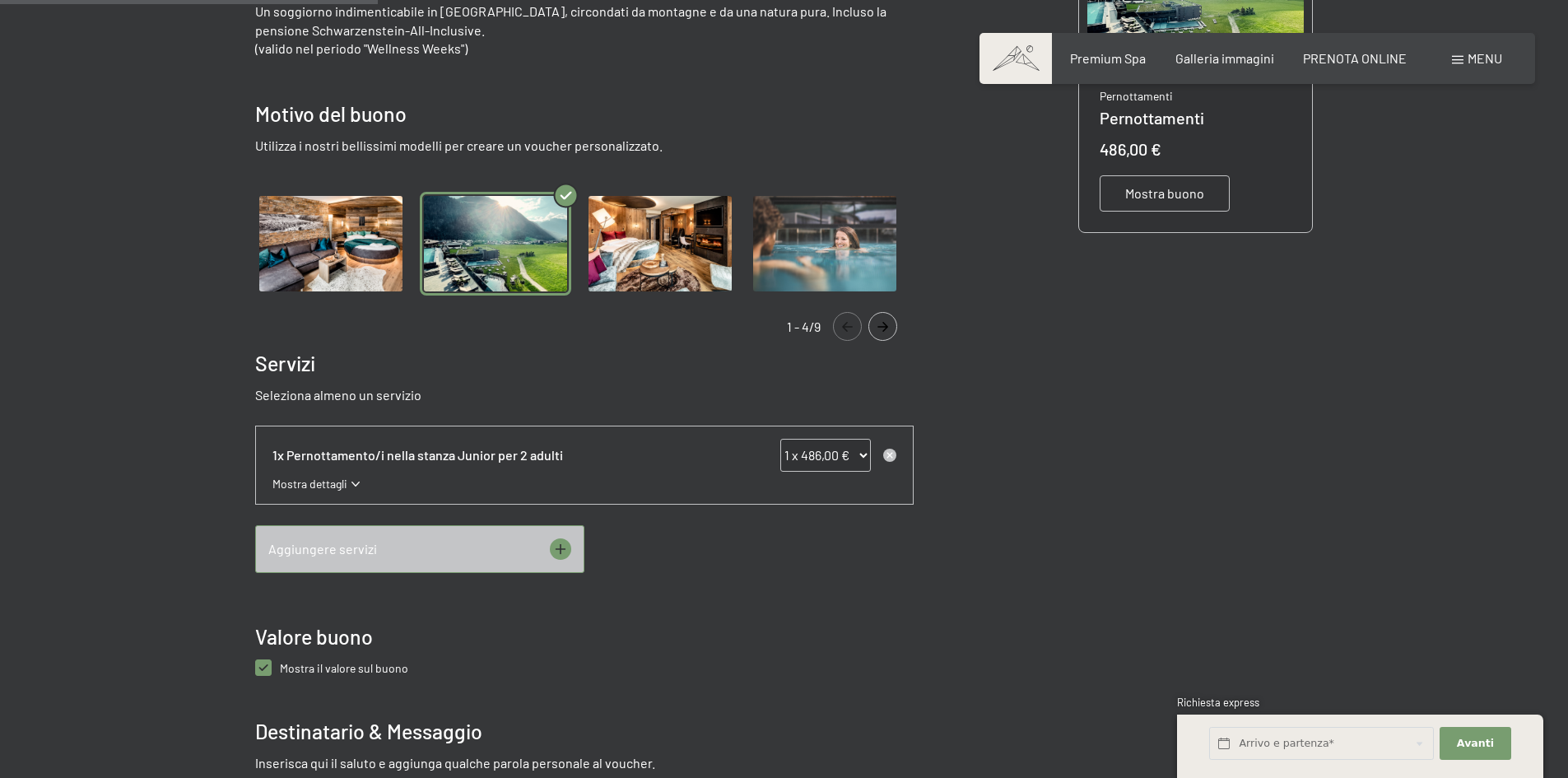
click at [555, 549] on icon at bounding box center [560, 549] width 21 height 21
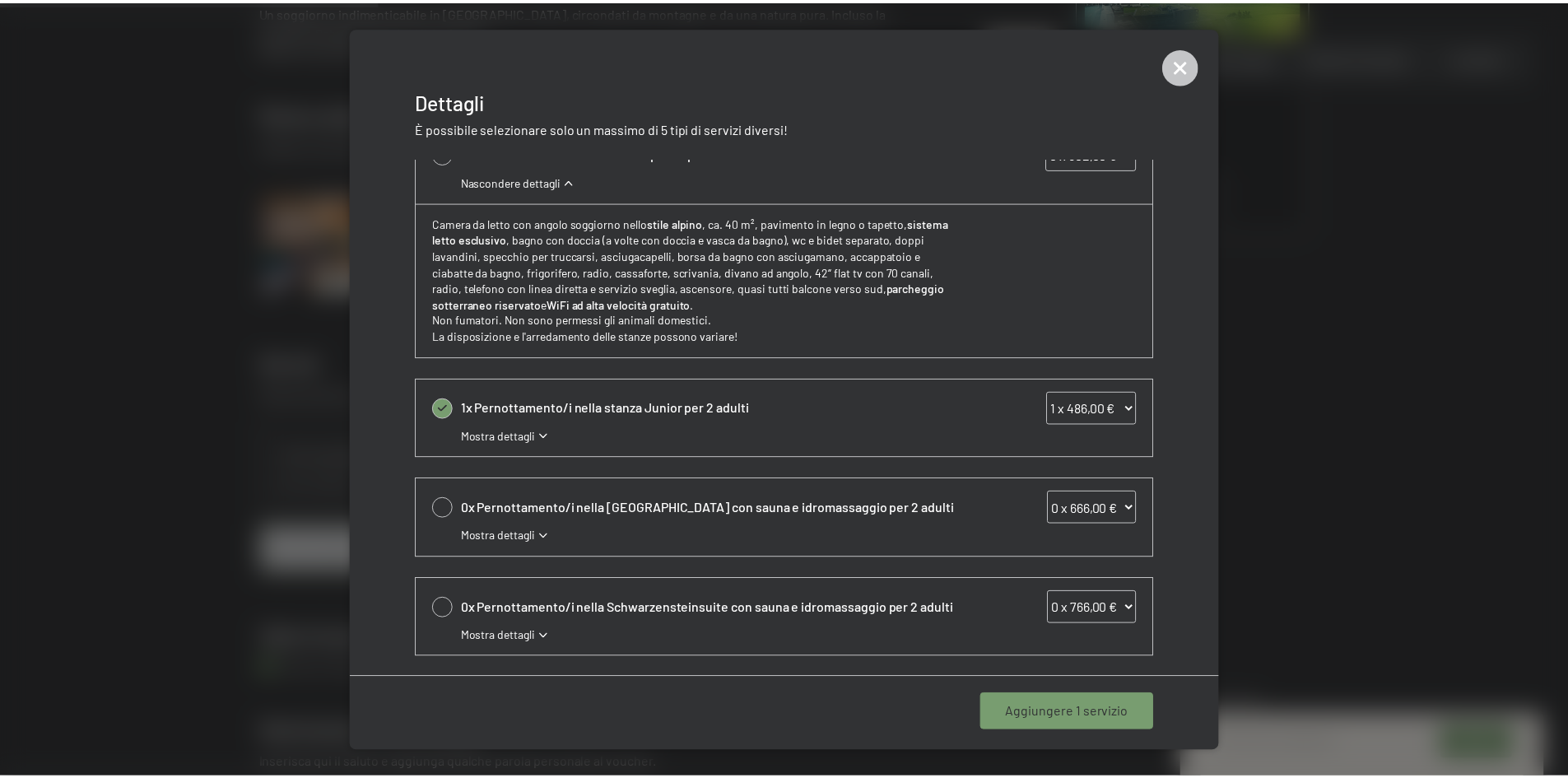
scroll to position [435, 0]
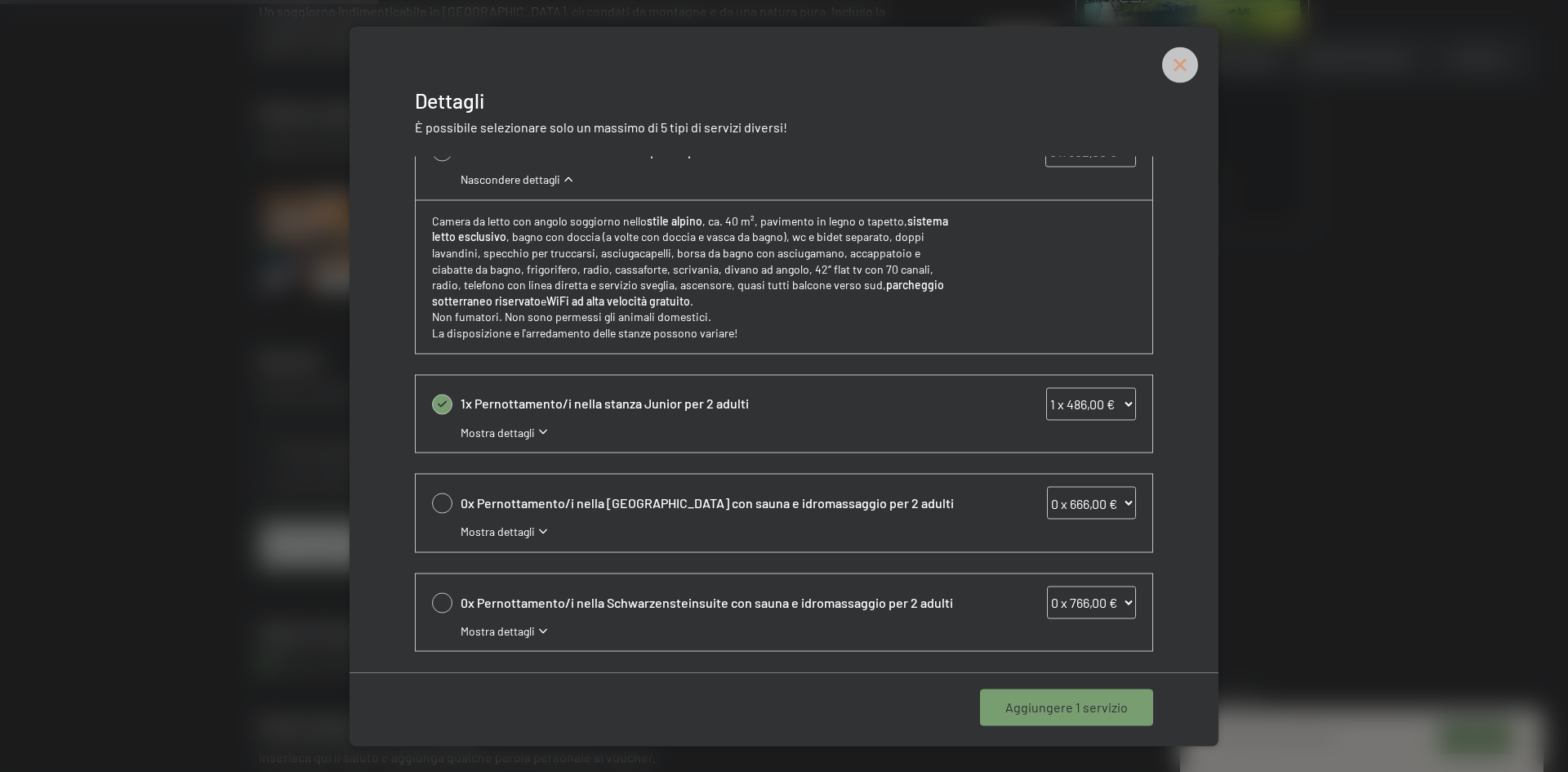
click at [1174, 68] on icon at bounding box center [1179, 64] width 36 height 36
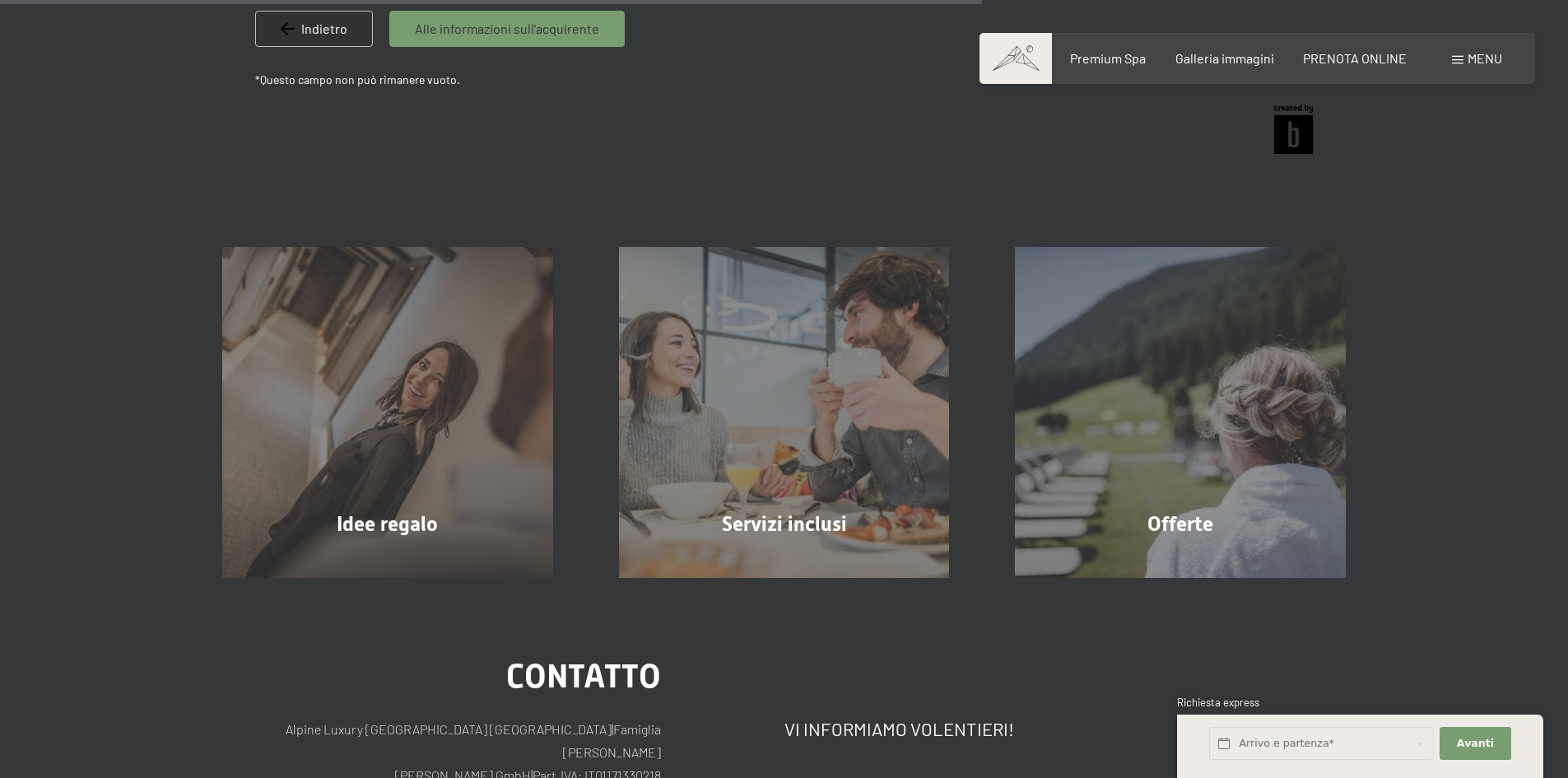
scroll to position [1309, 0]
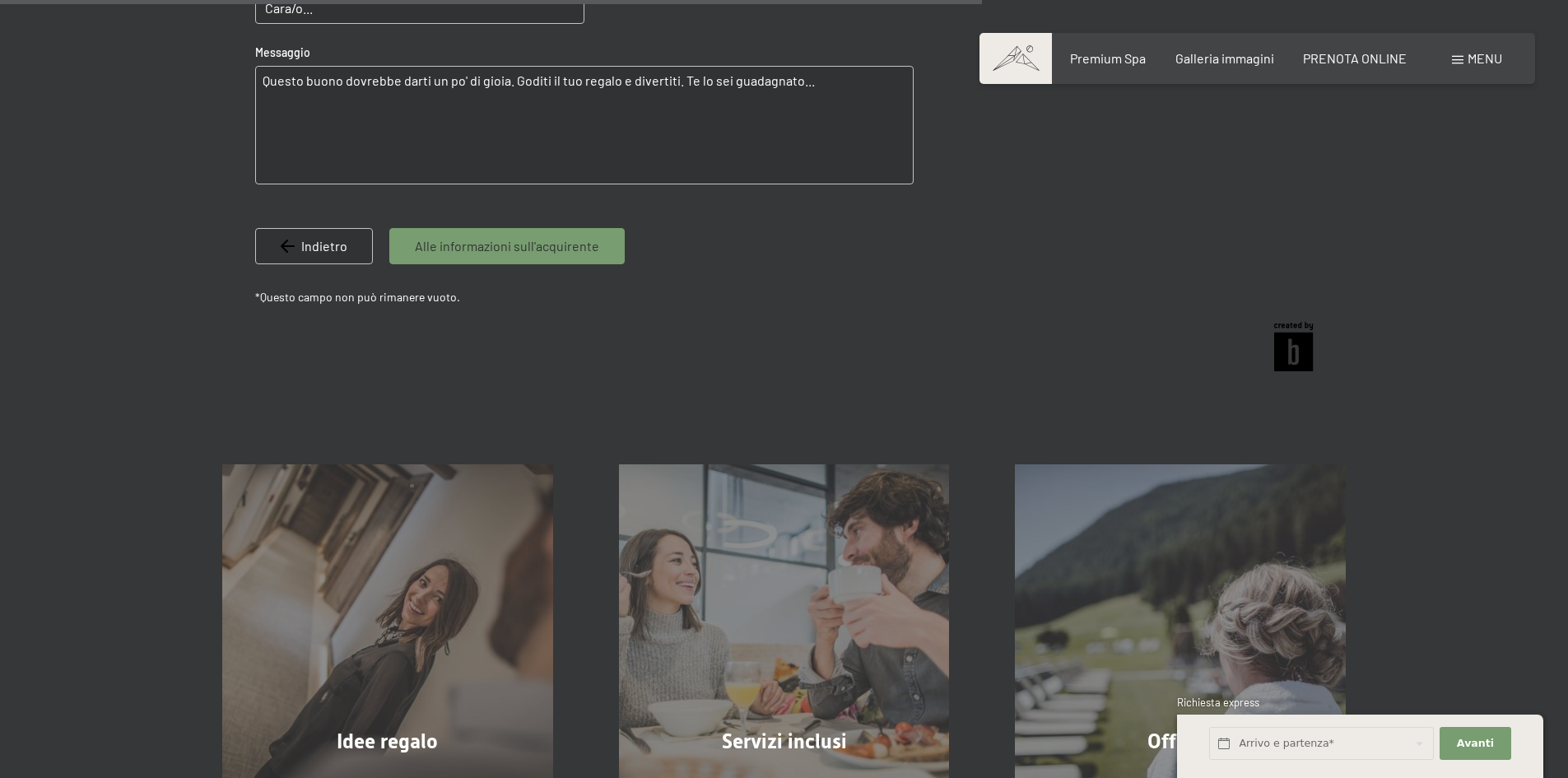
click at [522, 263] on div "Alle informazioni sull'acquirente" at bounding box center [507, 246] width 235 height 36
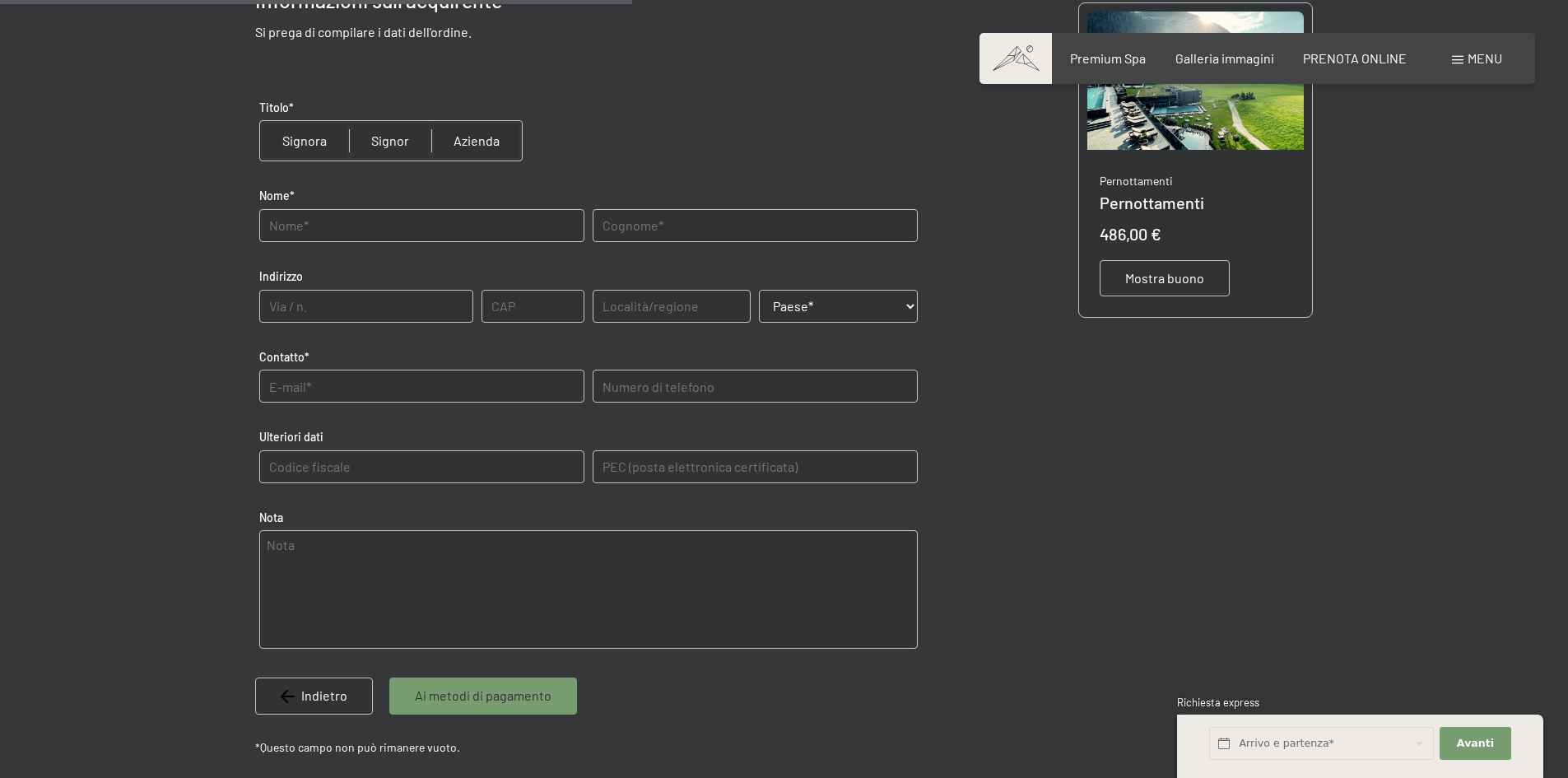
scroll to position [396, 0]
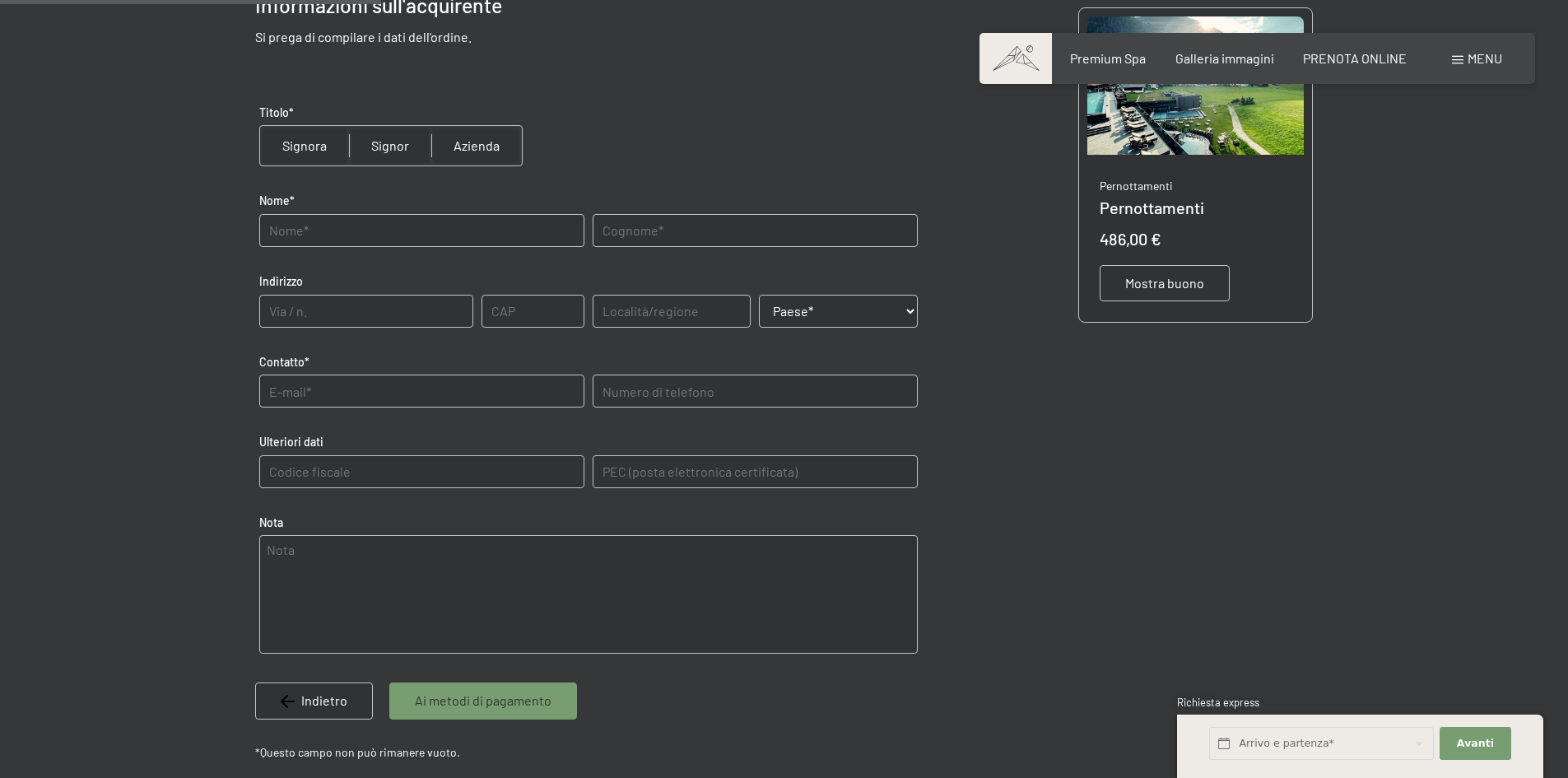
click at [1167, 286] on span "Mostra buono" at bounding box center [1164, 284] width 79 height 18
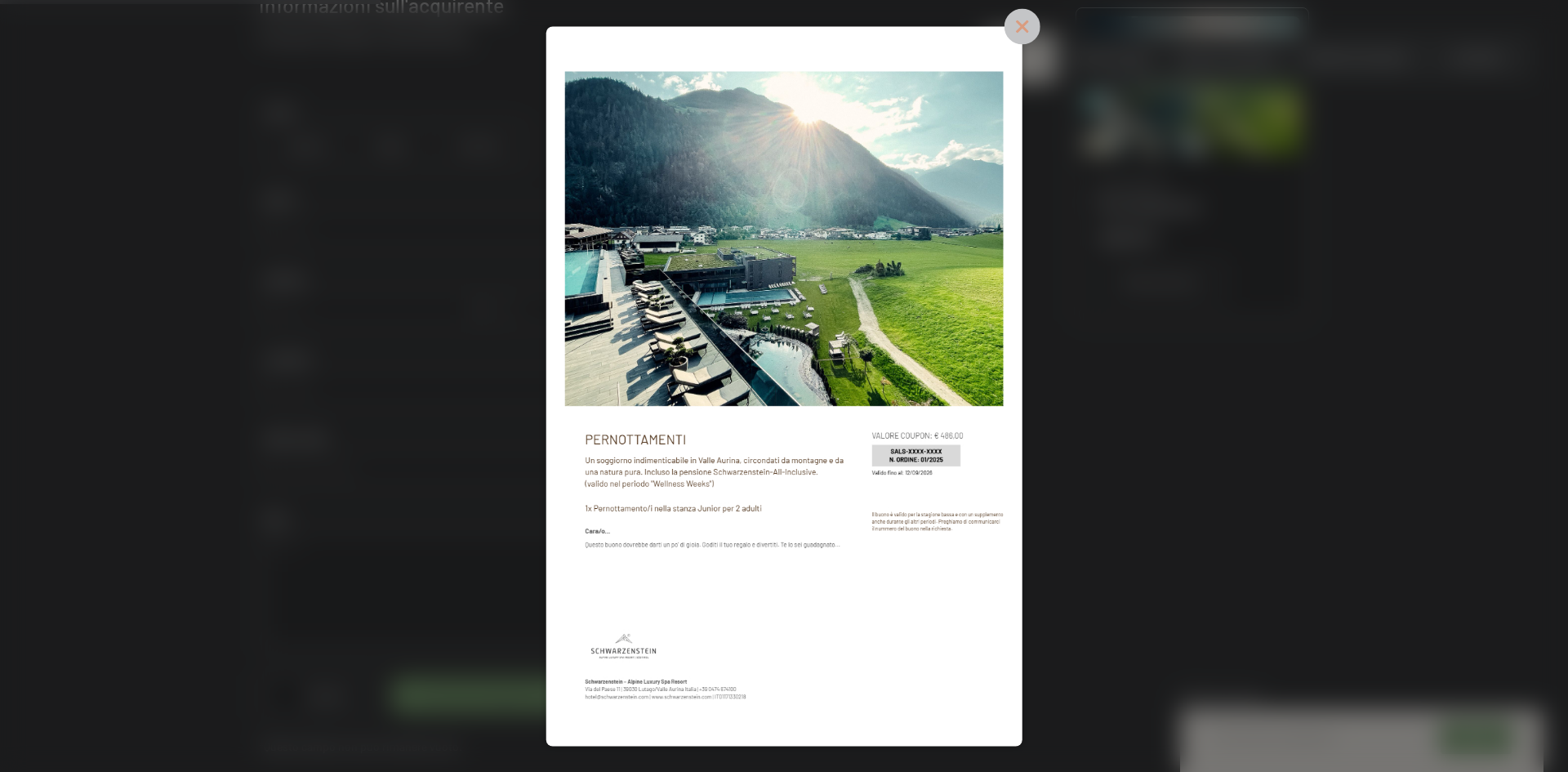
click at [1020, 31] on icon at bounding box center [1021, 26] width 36 height 36
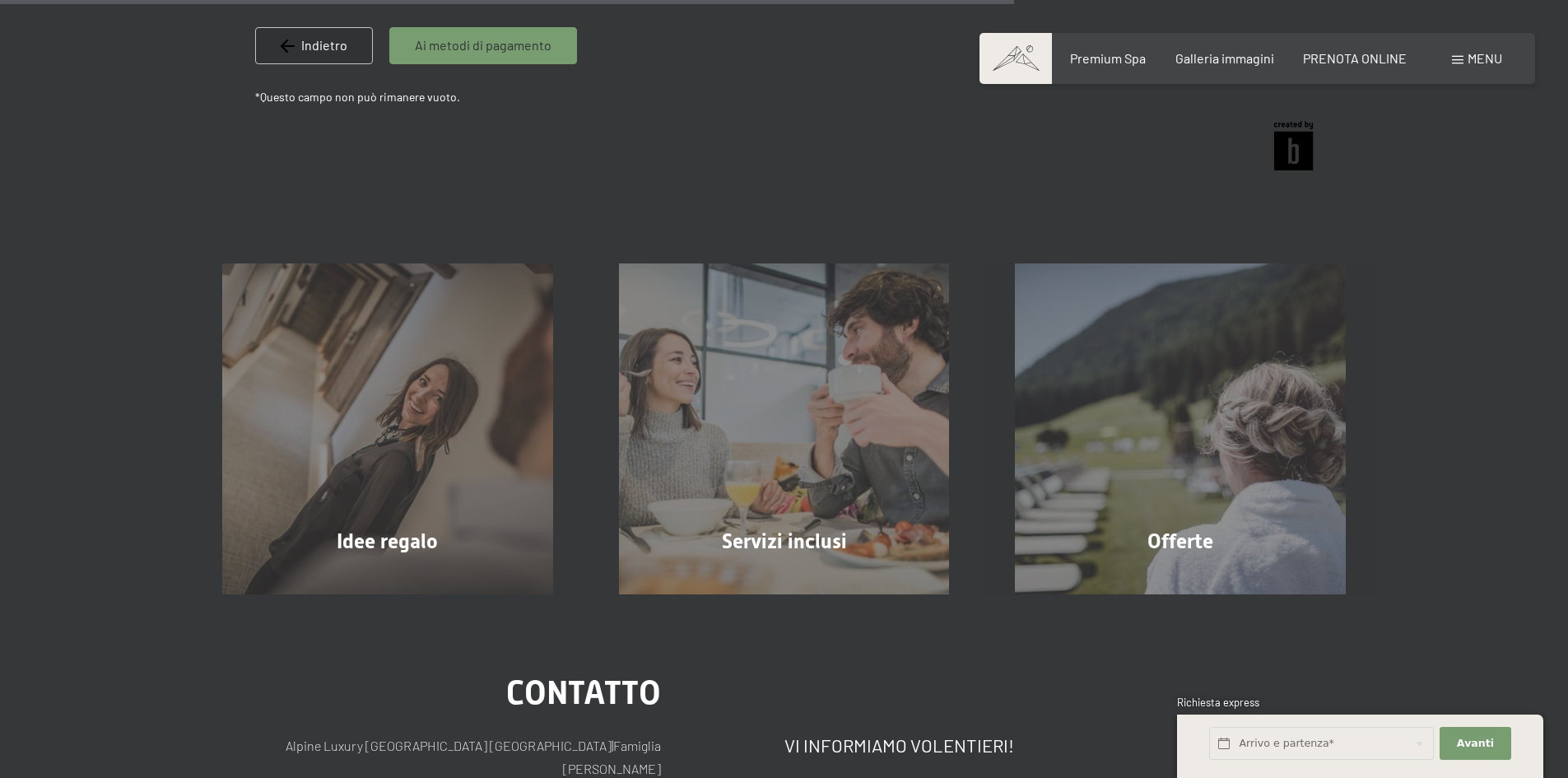
scroll to position [1055, 0]
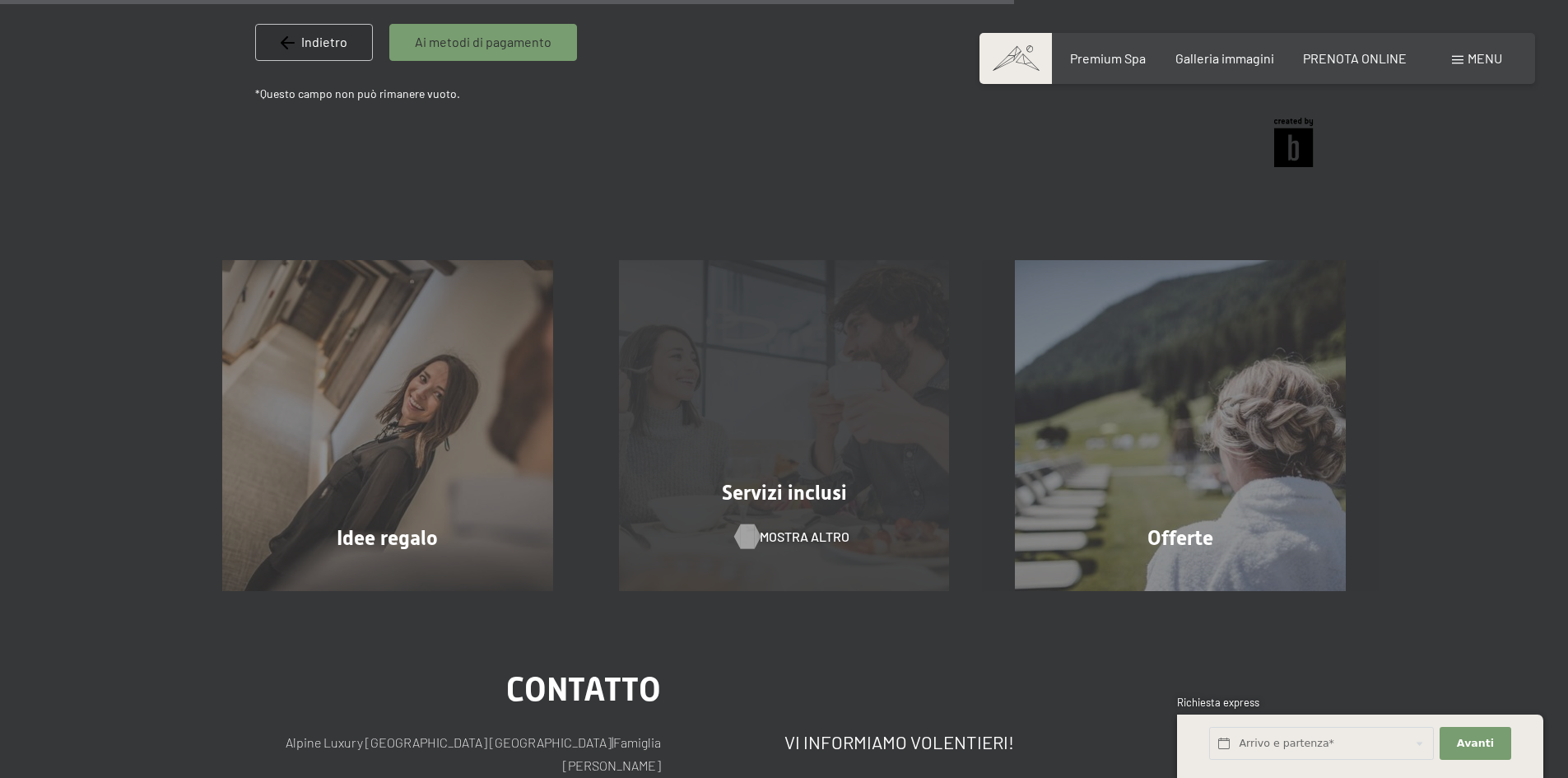
click at [794, 540] on span "mostra altro" at bounding box center [804, 537] width 90 height 18
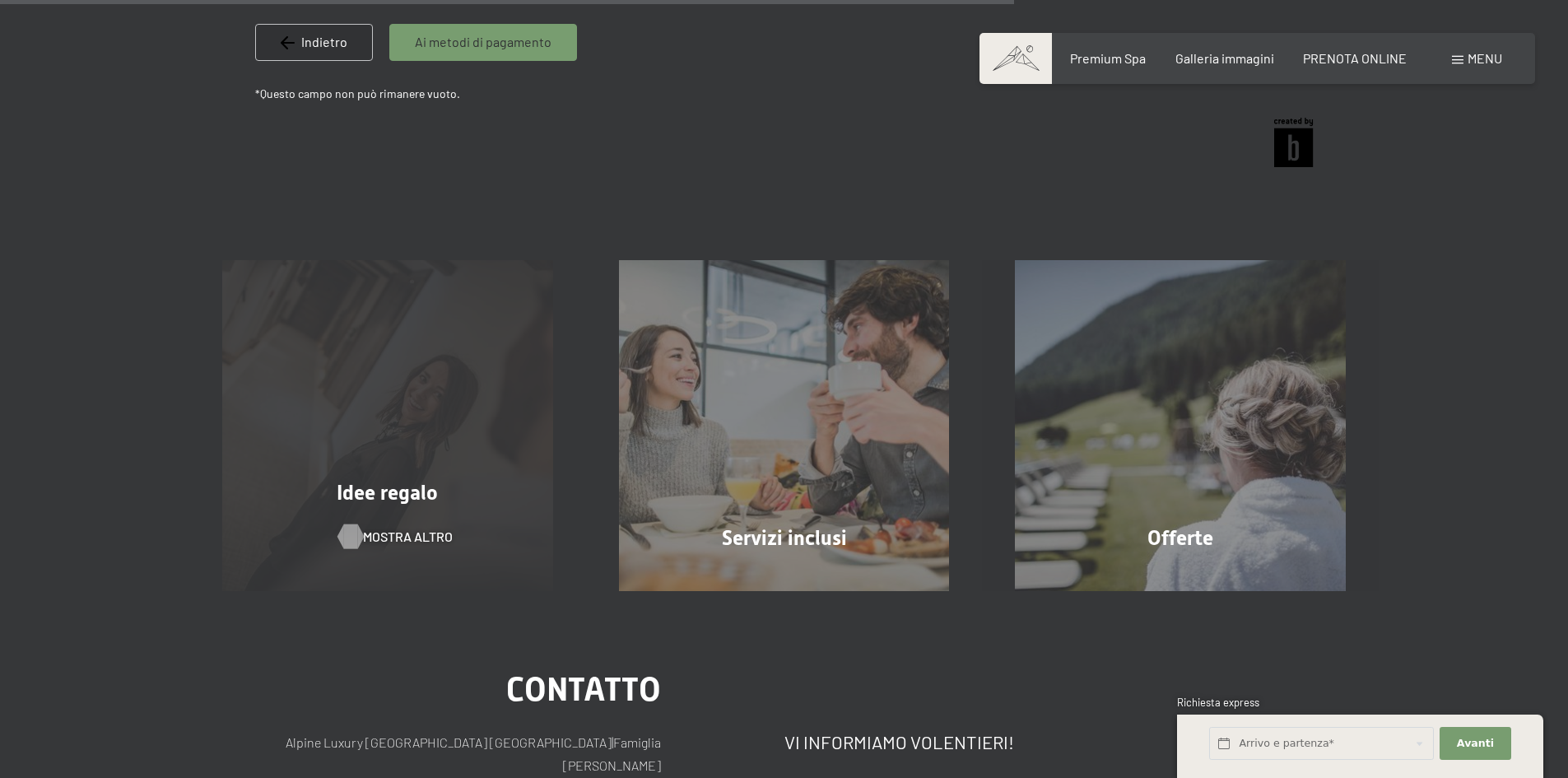
click at [403, 530] on span "mostra altro" at bounding box center [407, 537] width 90 height 18
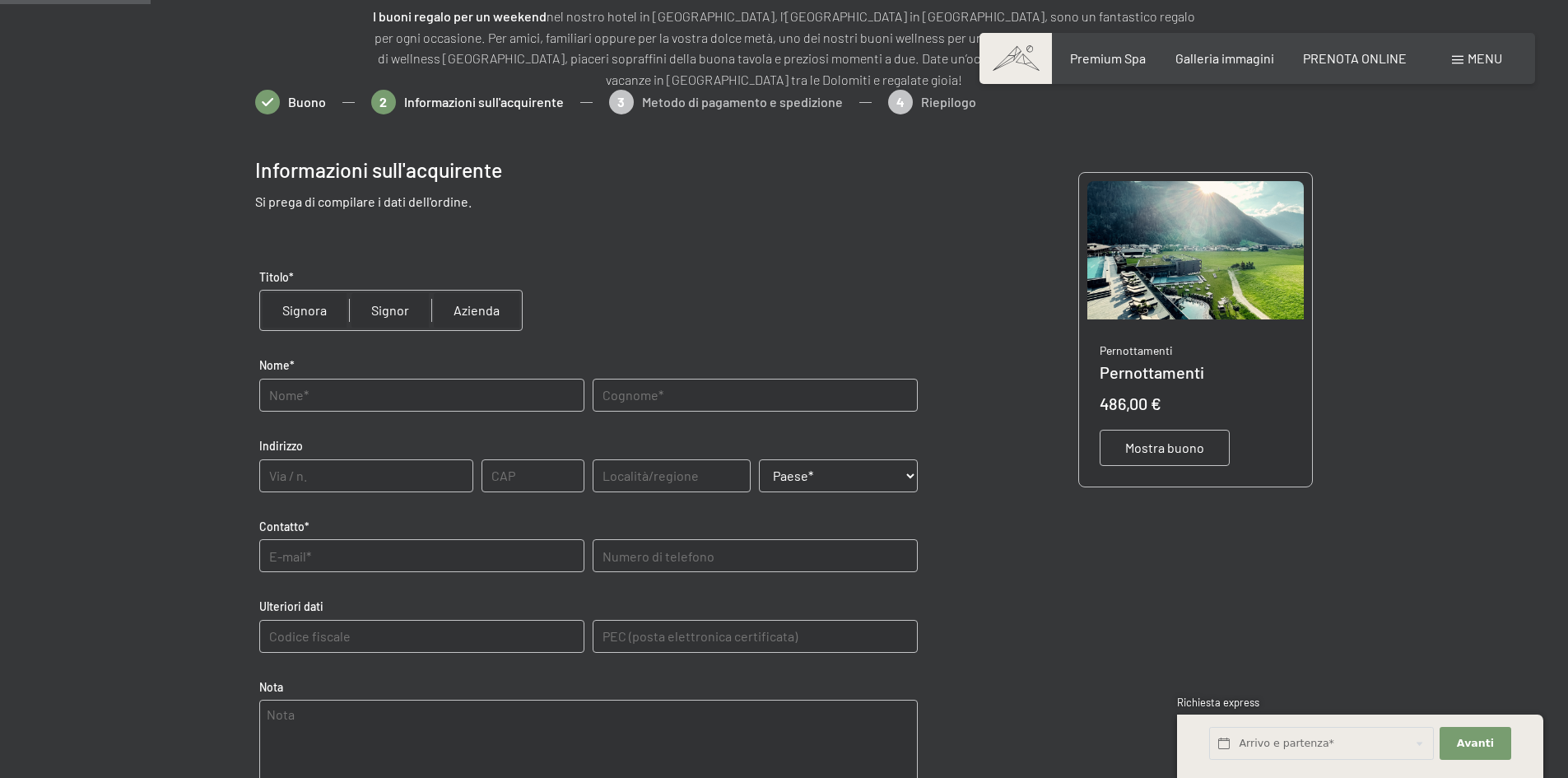
scroll to position [0, 0]
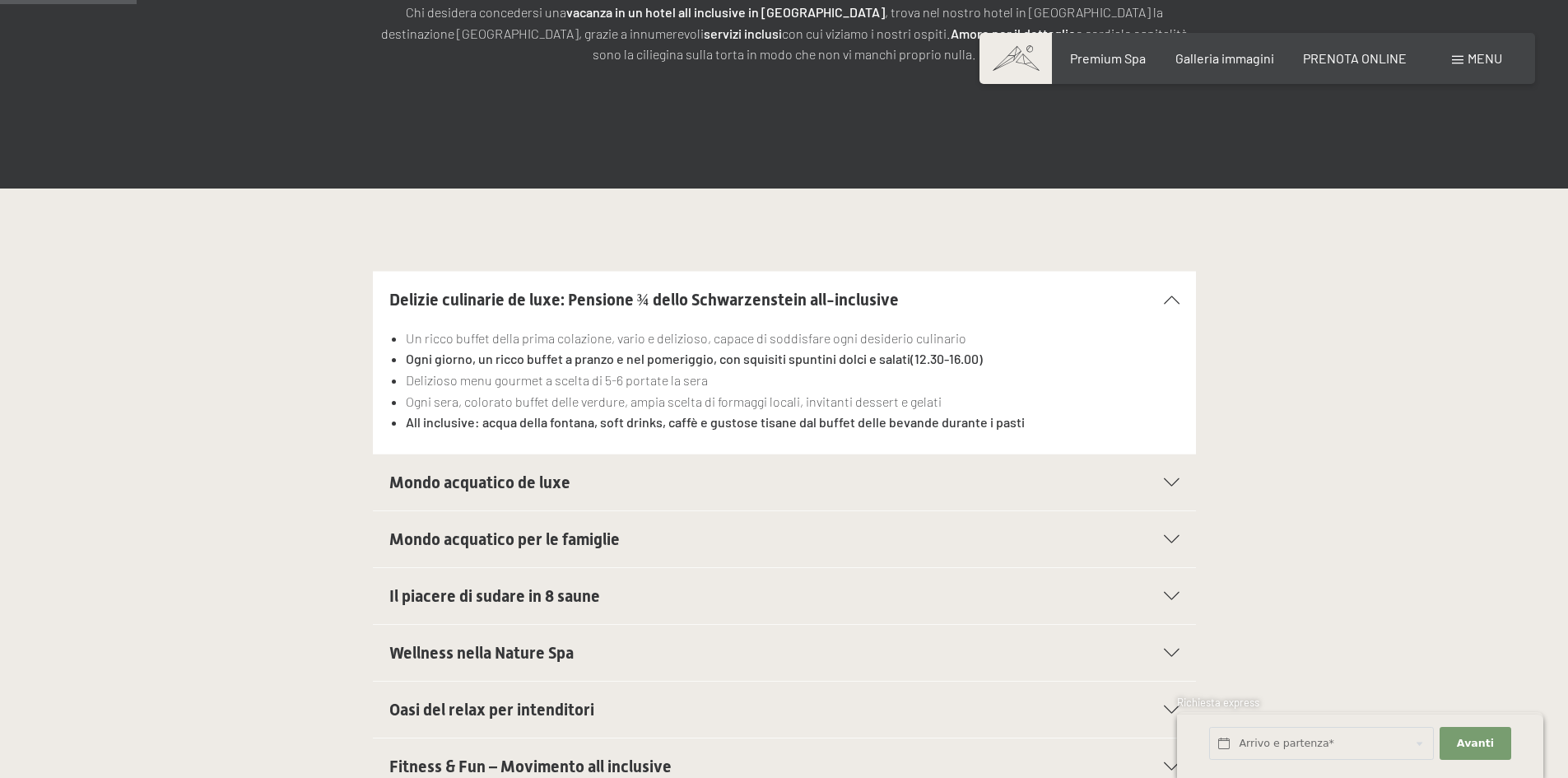
scroll to position [412, 0]
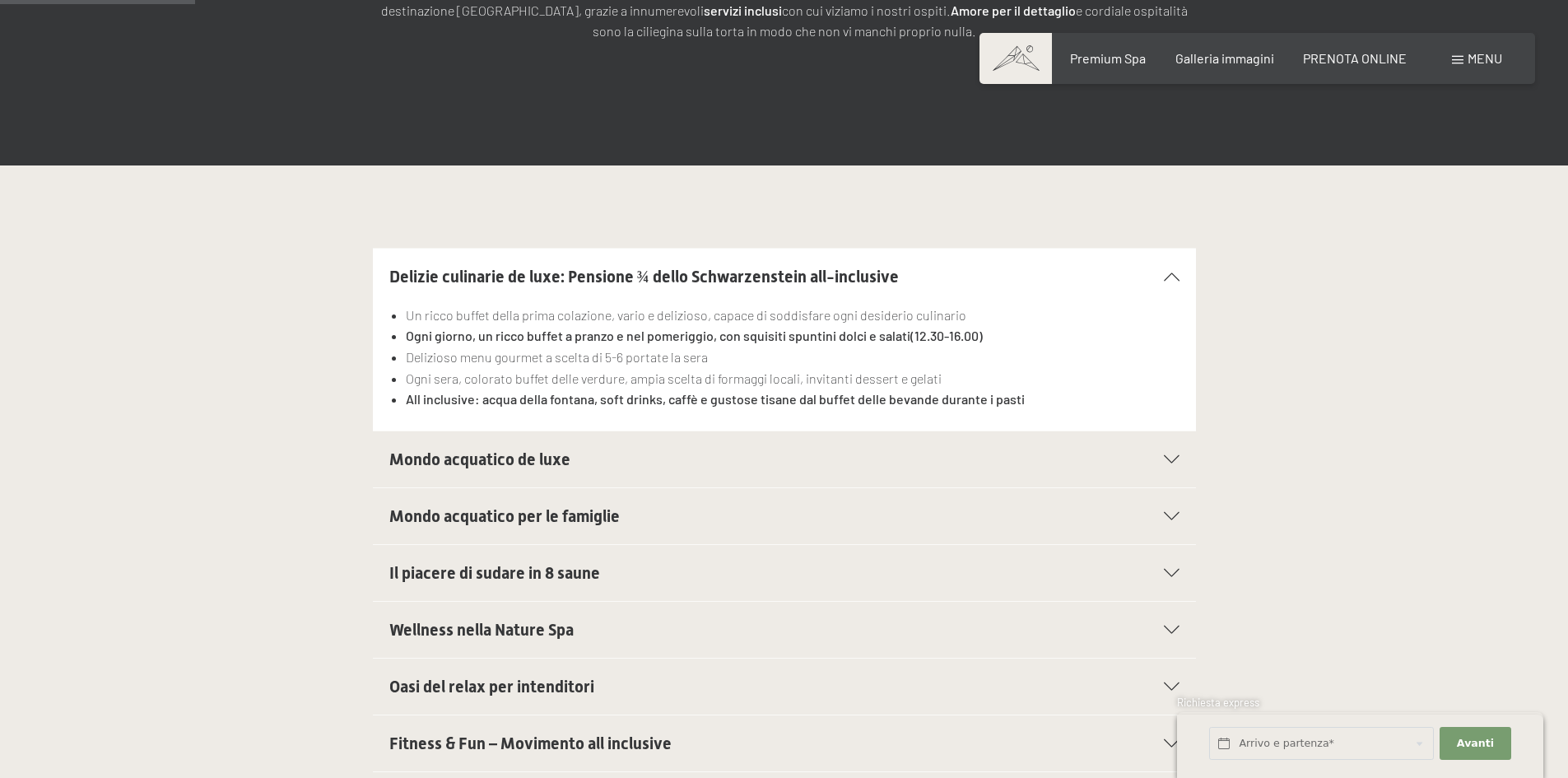
click at [1169, 461] on icon at bounding box center [1171, 459] width 16 height 8
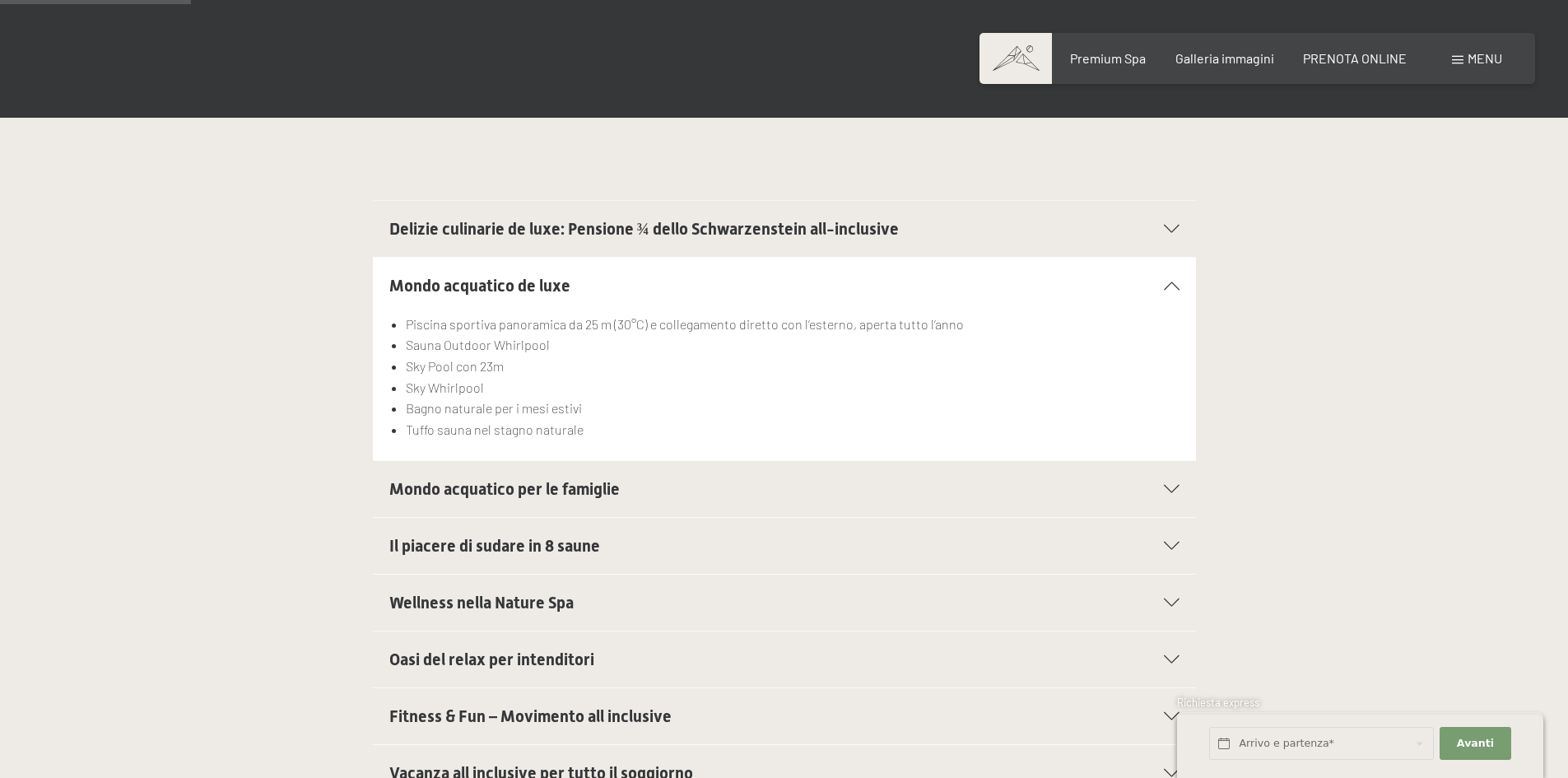
scroll to position [494, 0]
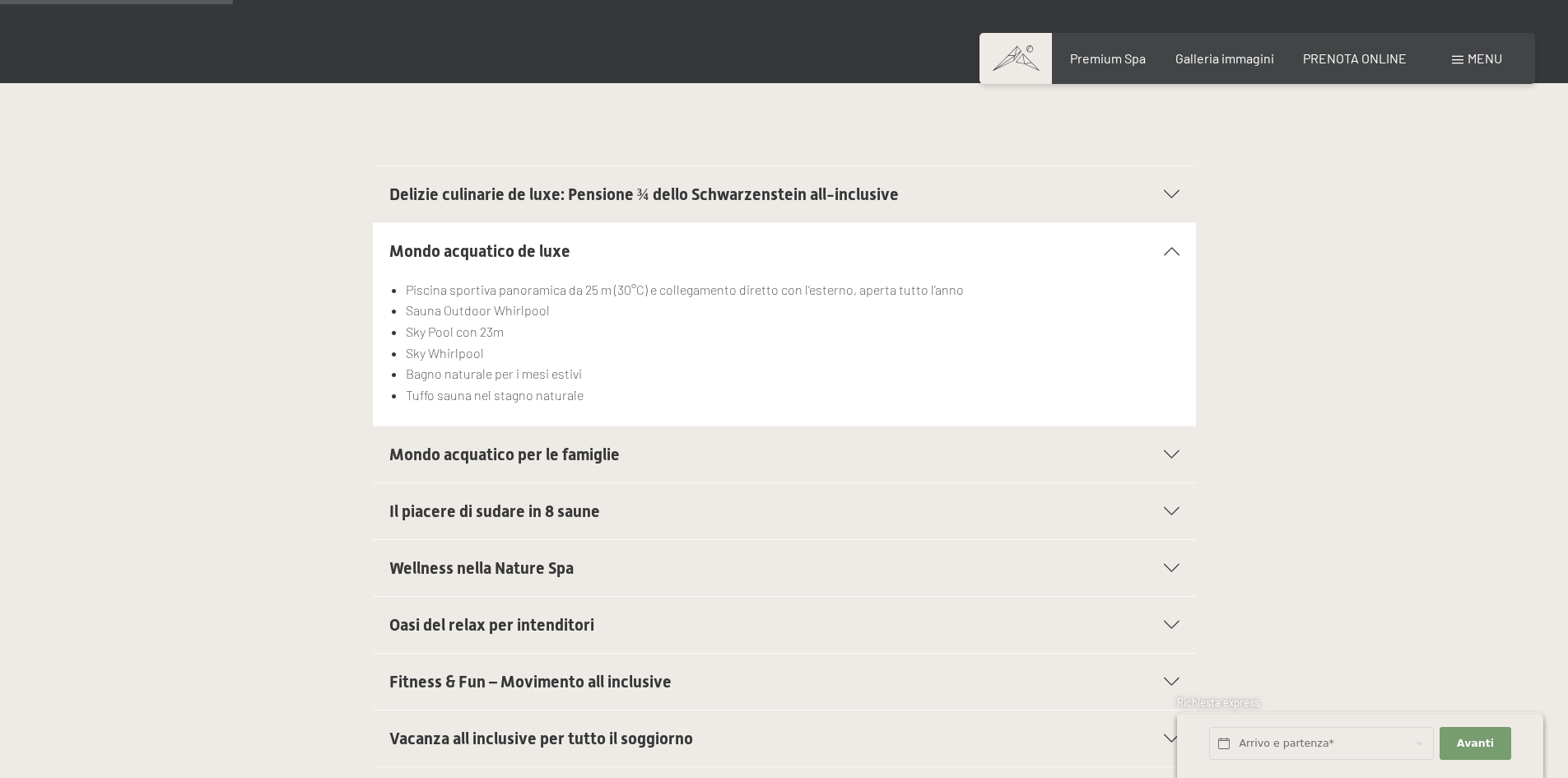
click at [1170, 465] on div "Mondo acquatico per le famiglie" at bounding box center [785, 455] width 790 height 56
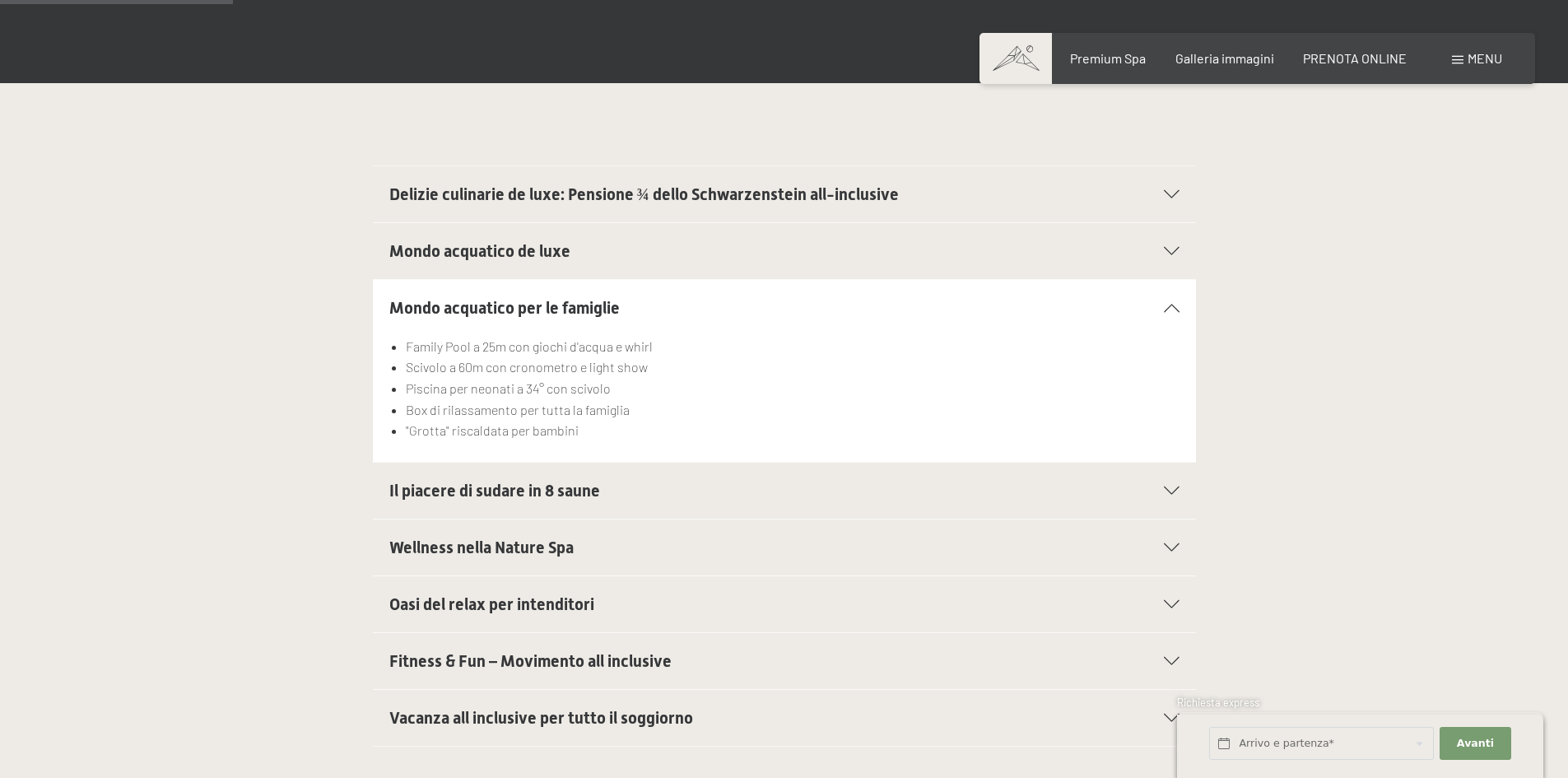
click at [1173, 492] on icon at bounding box center [1171, 491] width 16 height 8
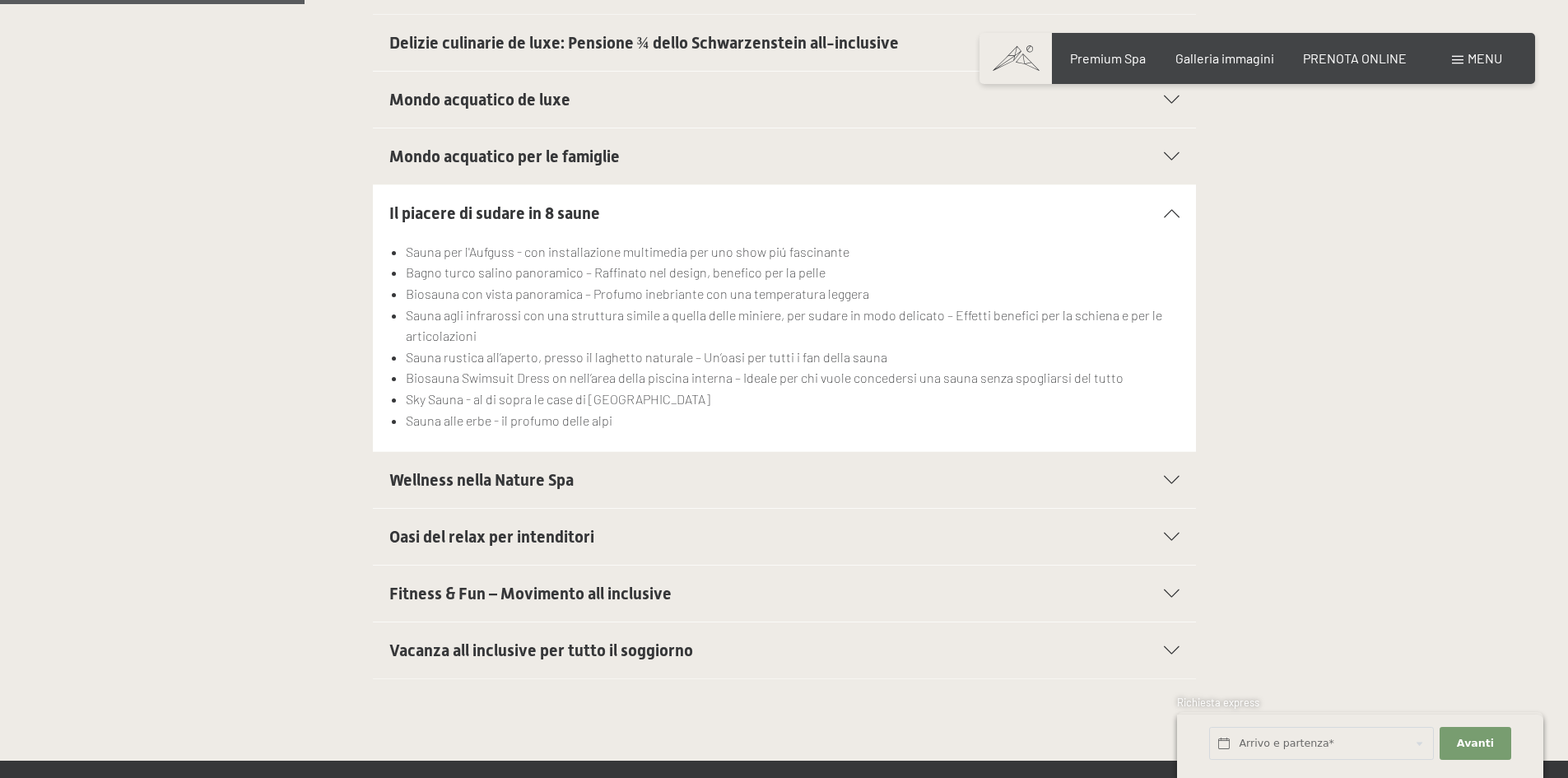
scroll to position [659, 0]
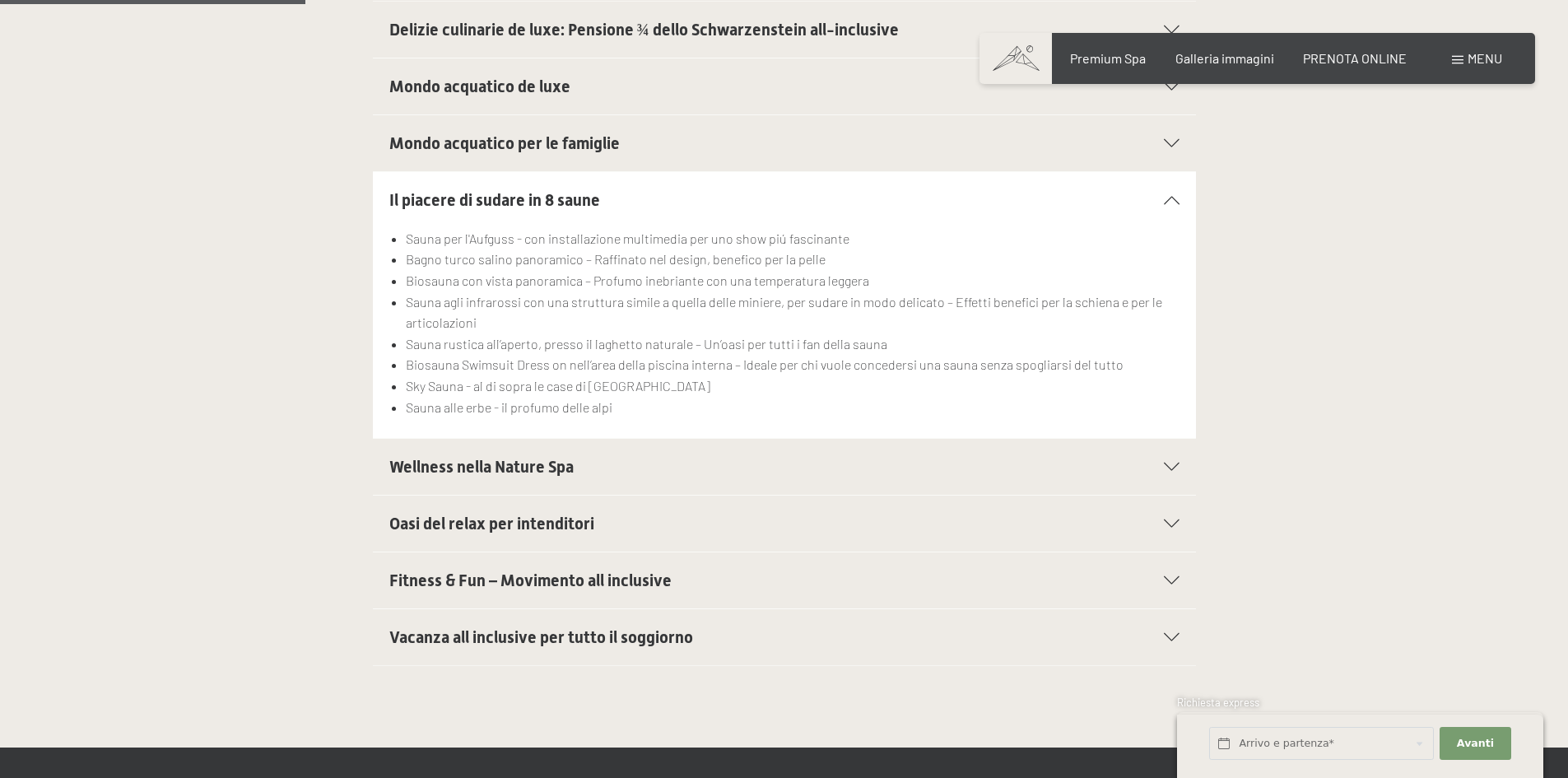
click at [1165, 467] on icon at bounding box center [1171, 467] width 16 height 8
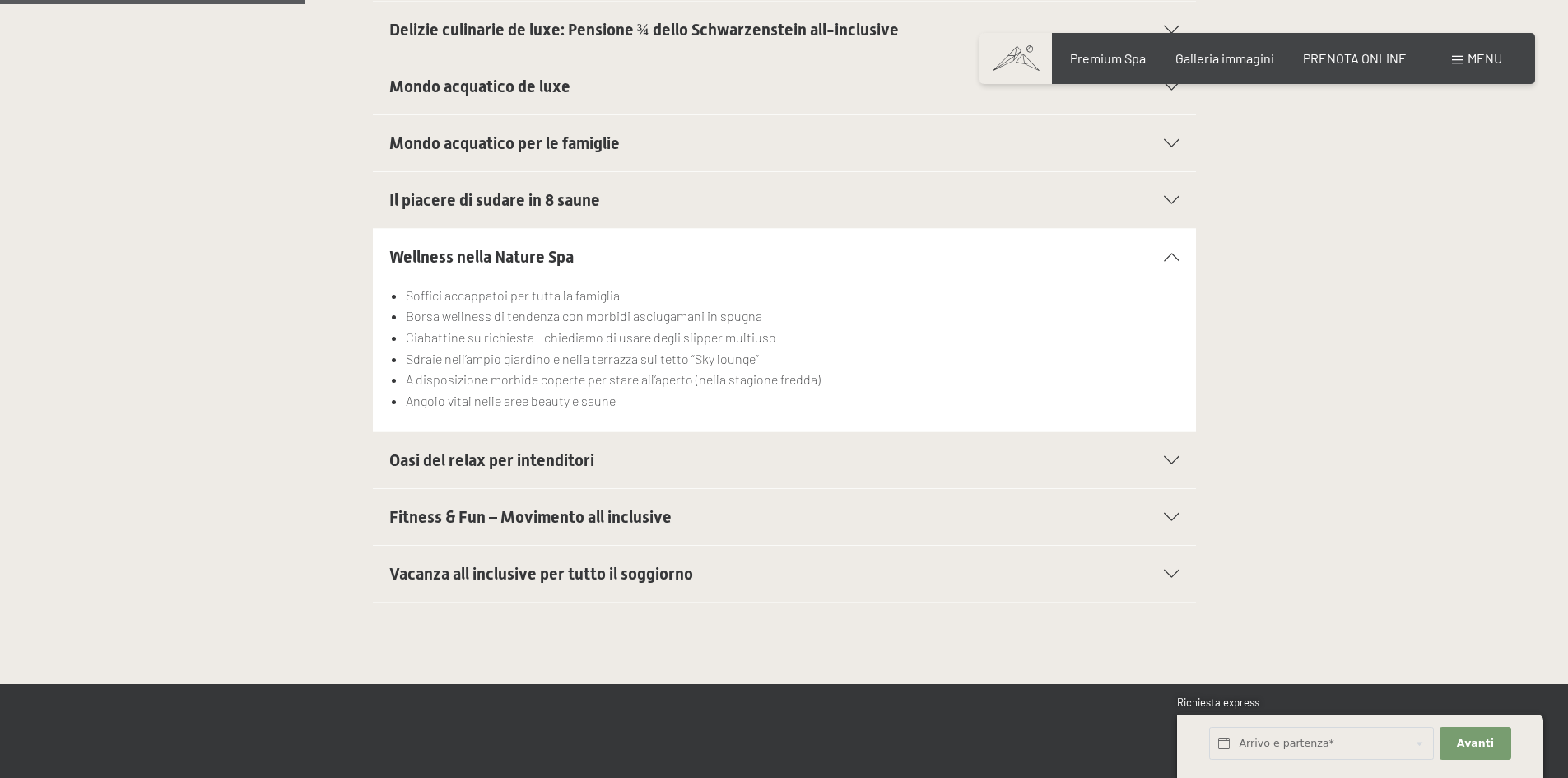
click at [1171, 467] on div "Oasi del relax per intenditori" at bounding box center [785, 460] width 790 height 56
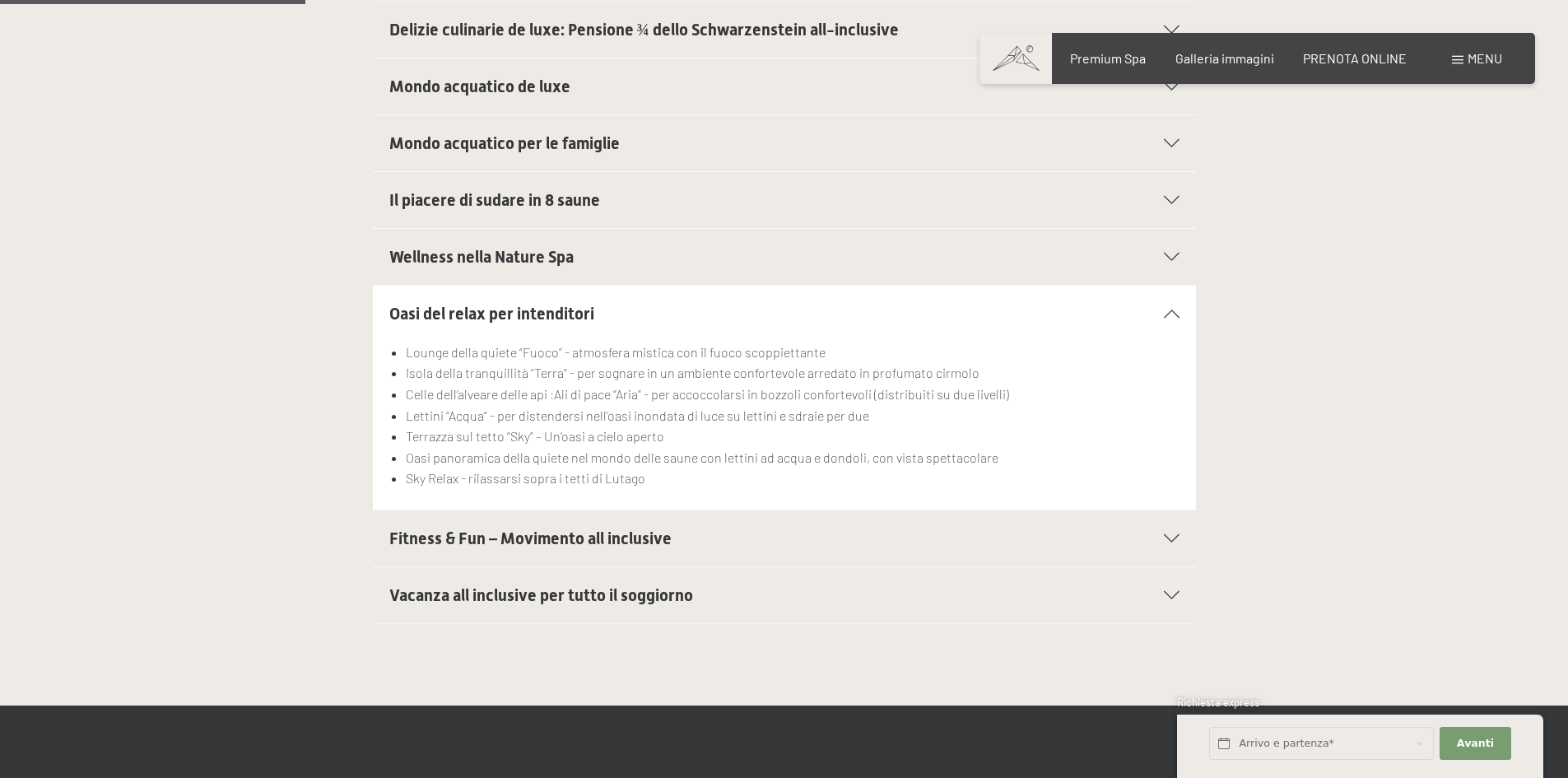
click at [1168, 535] on icon at bounding box center [1171, 538] width 16 height 8
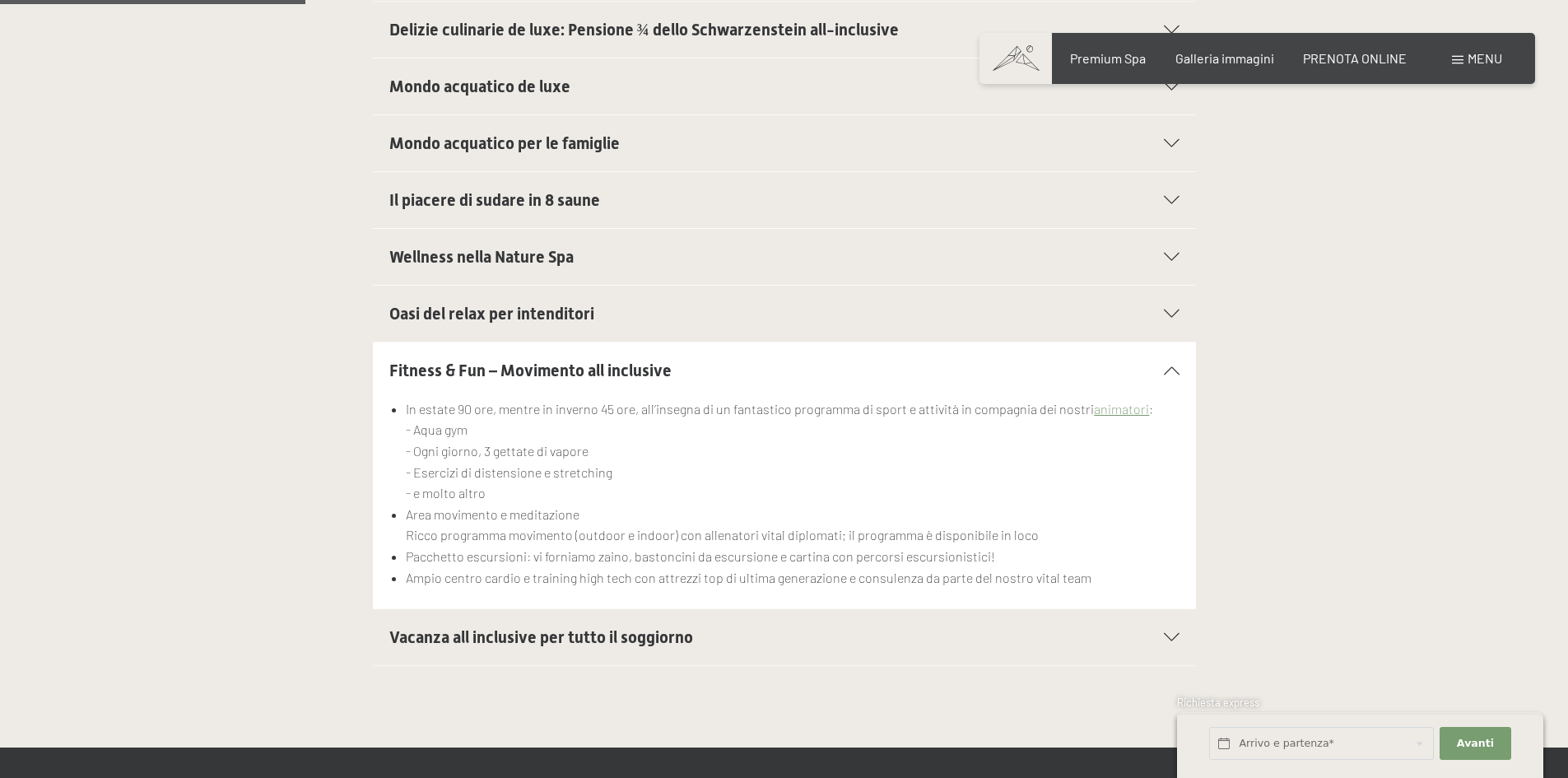
click at [1175, 621] on div "Vacanza all inclusive per tutto il soggiorno" at bounding box center [785, 637] width 790 height 56
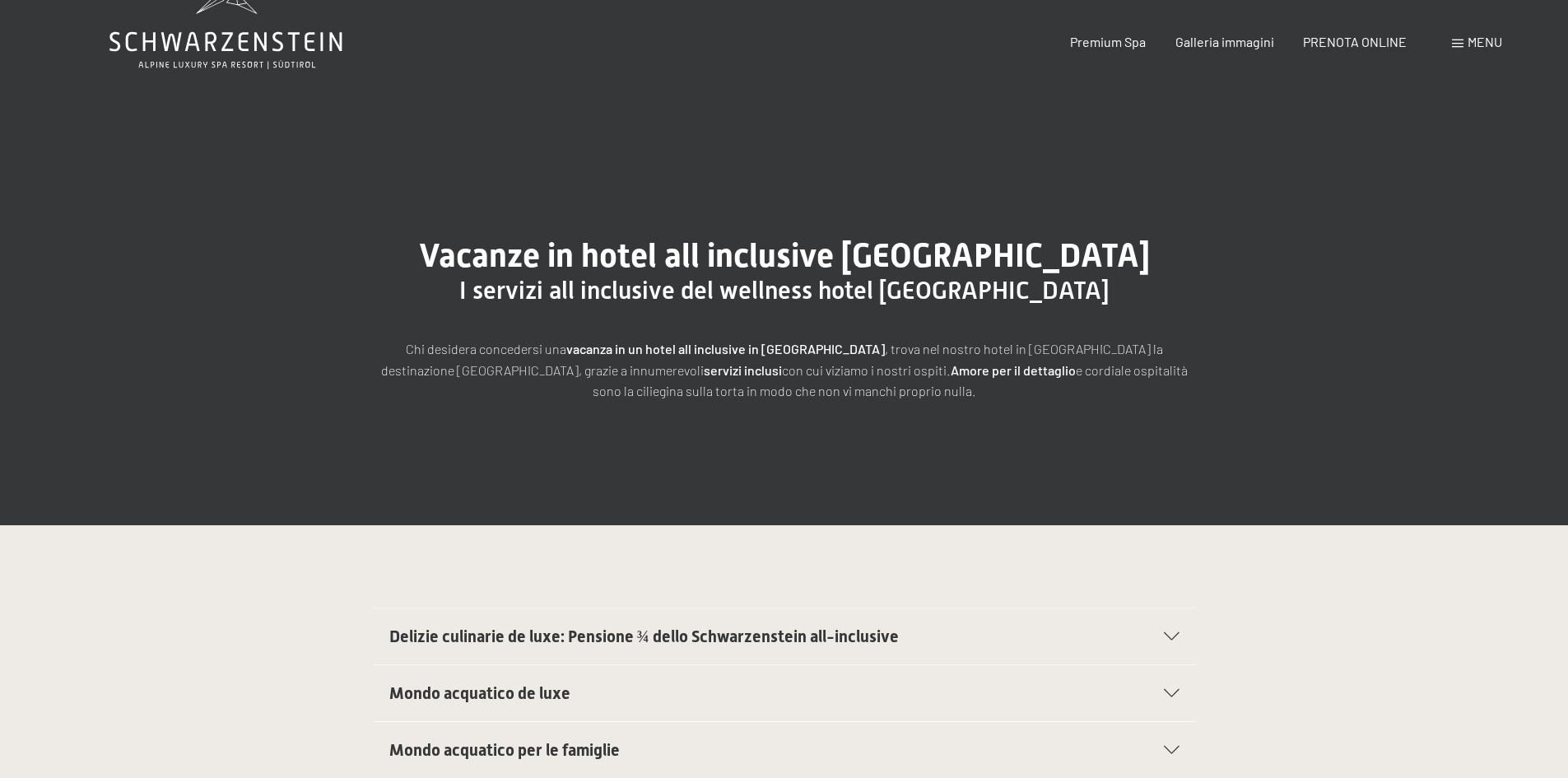
scroll to position [0, 0]
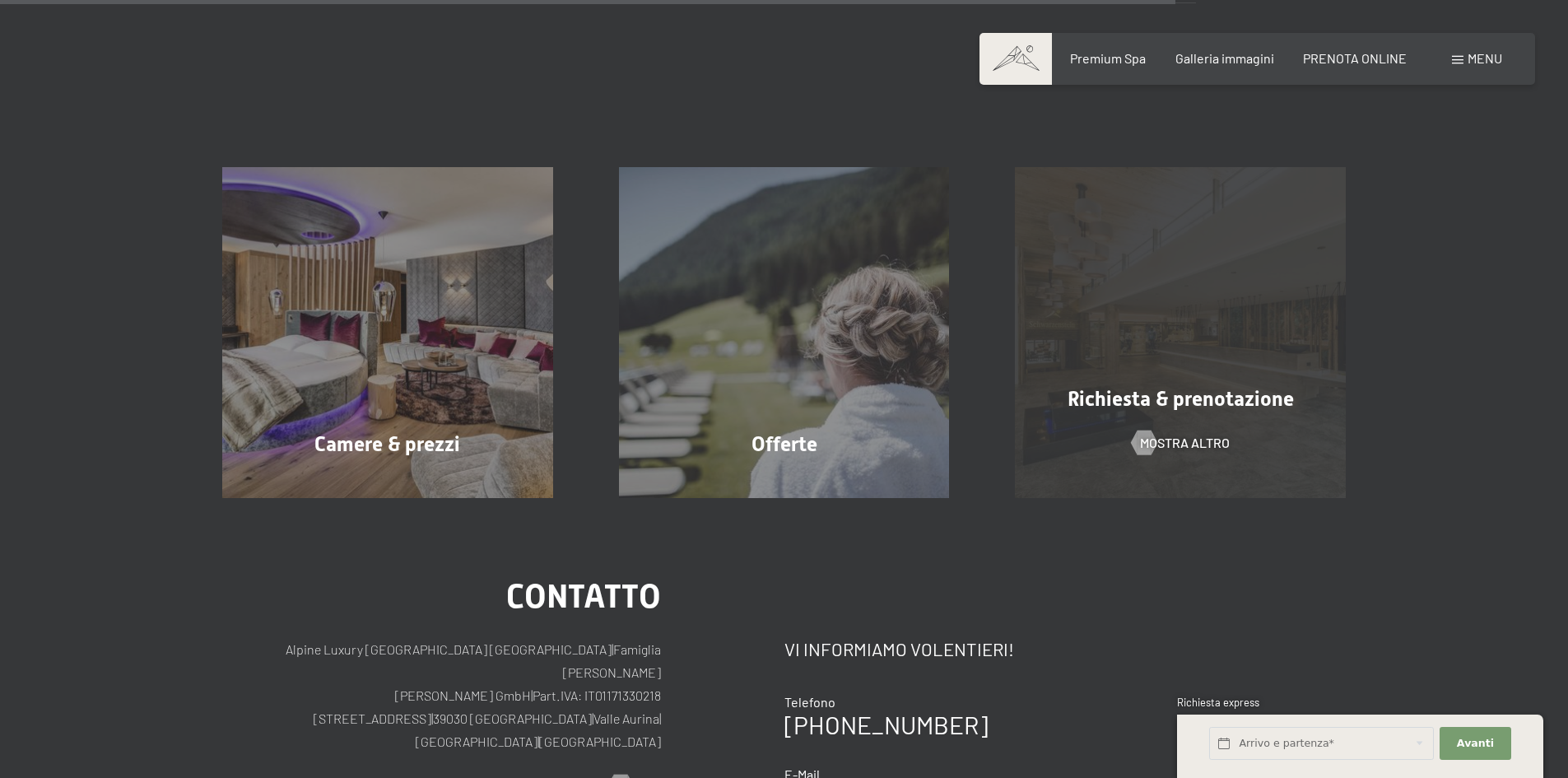
scroll to position [1235, 0]
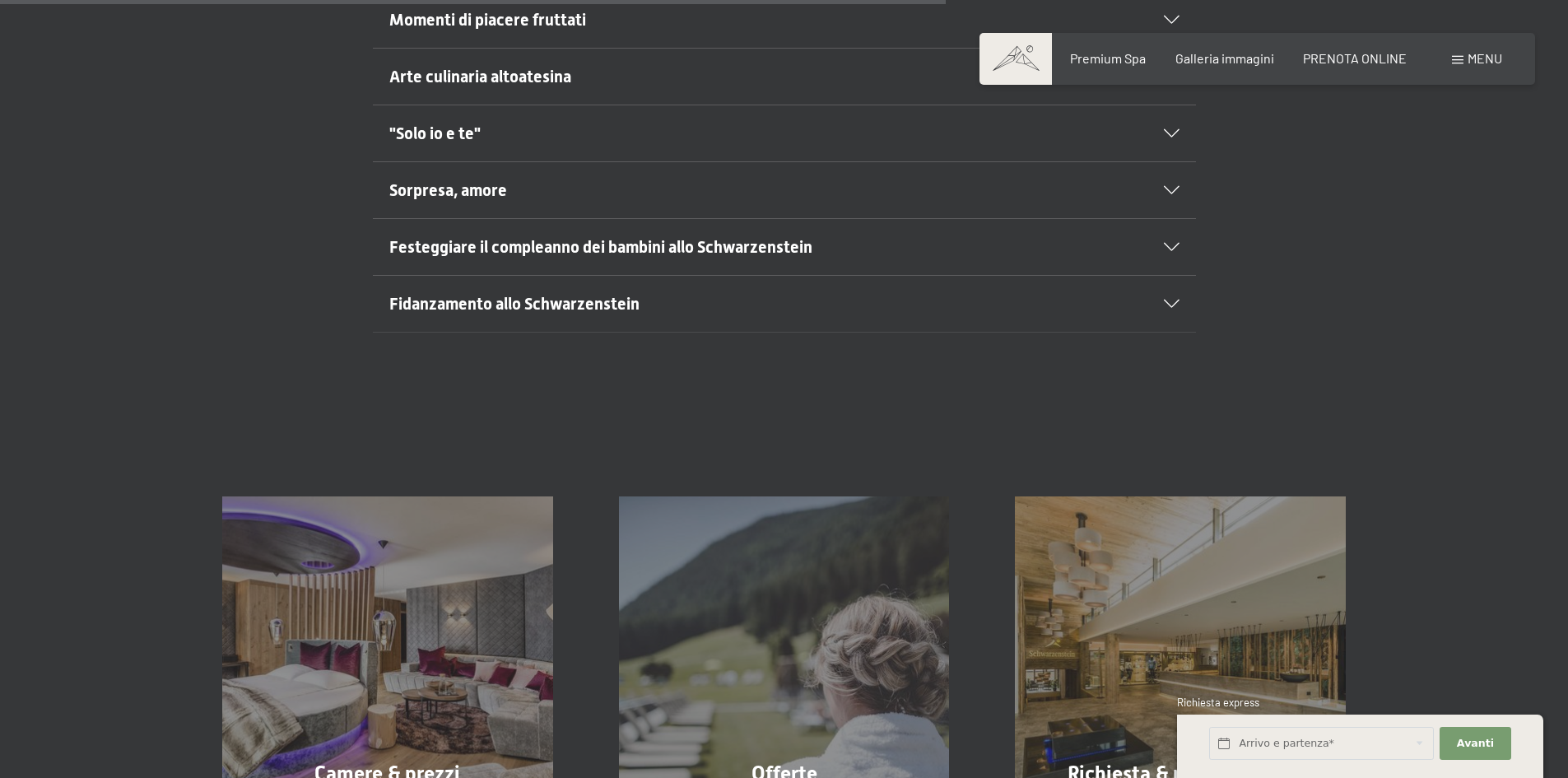
click at [1170, 298] on div "Fidanzamento allo Schwarzenstein" at bounding box center [785, 304] width 790 height 56
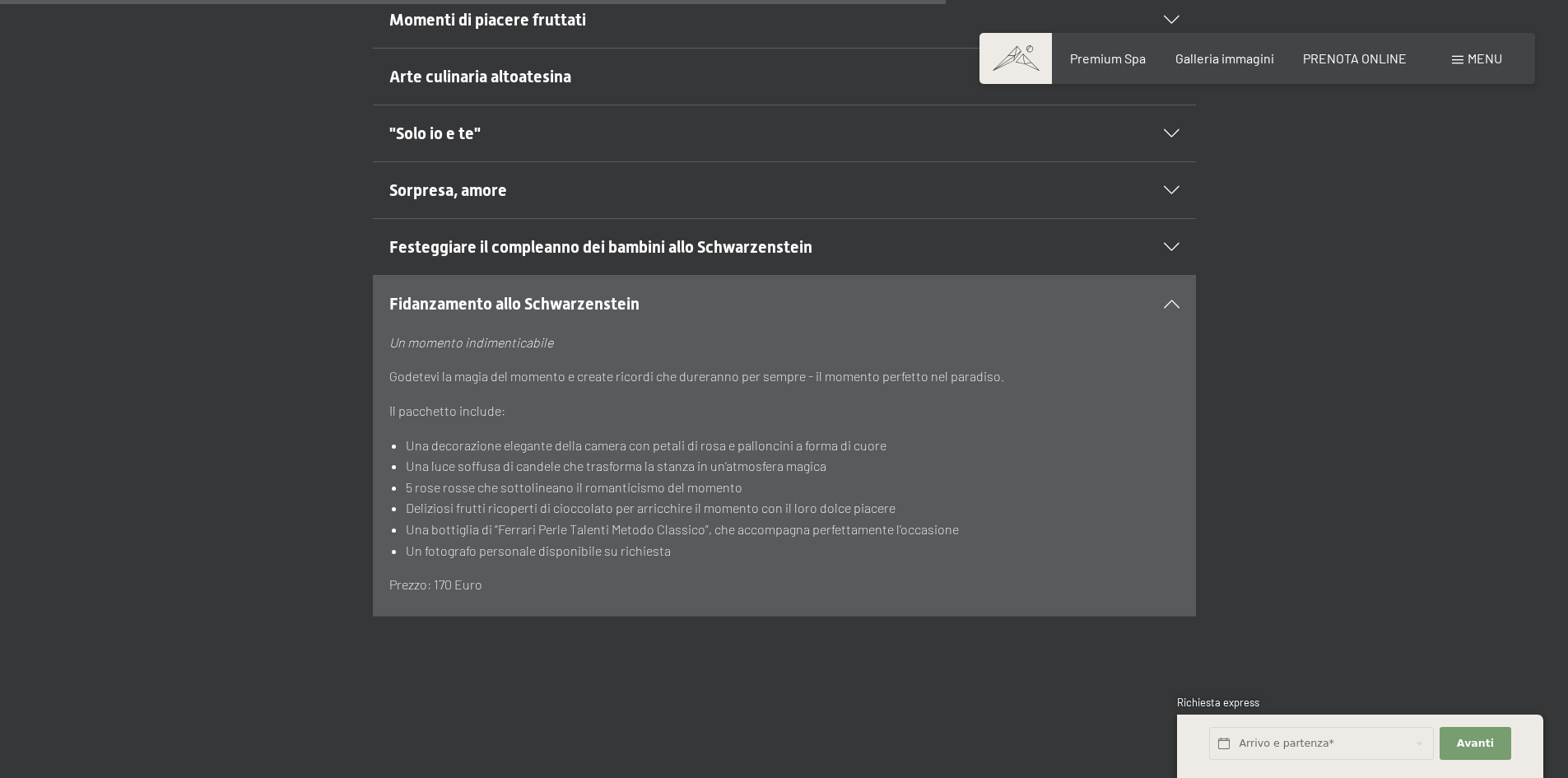
click at [1168, 235] on div "Festeggiare il compleanno dei bambini allo Schwarzenstein" at bounding box center [785, 247] width 790 height 56
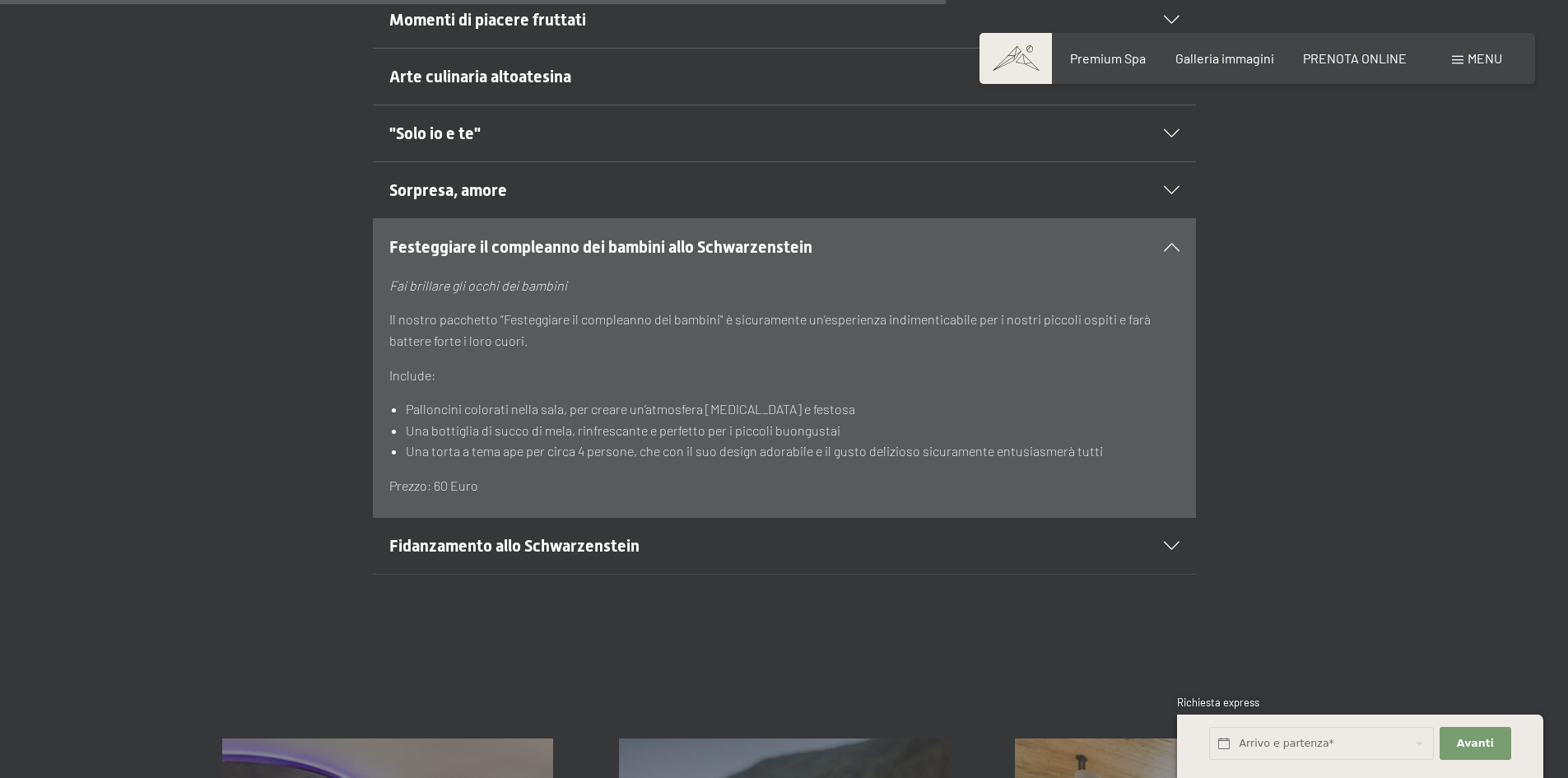
click at [1168, 187] on icon at bounding box center [1171, 189] width 16 height 8
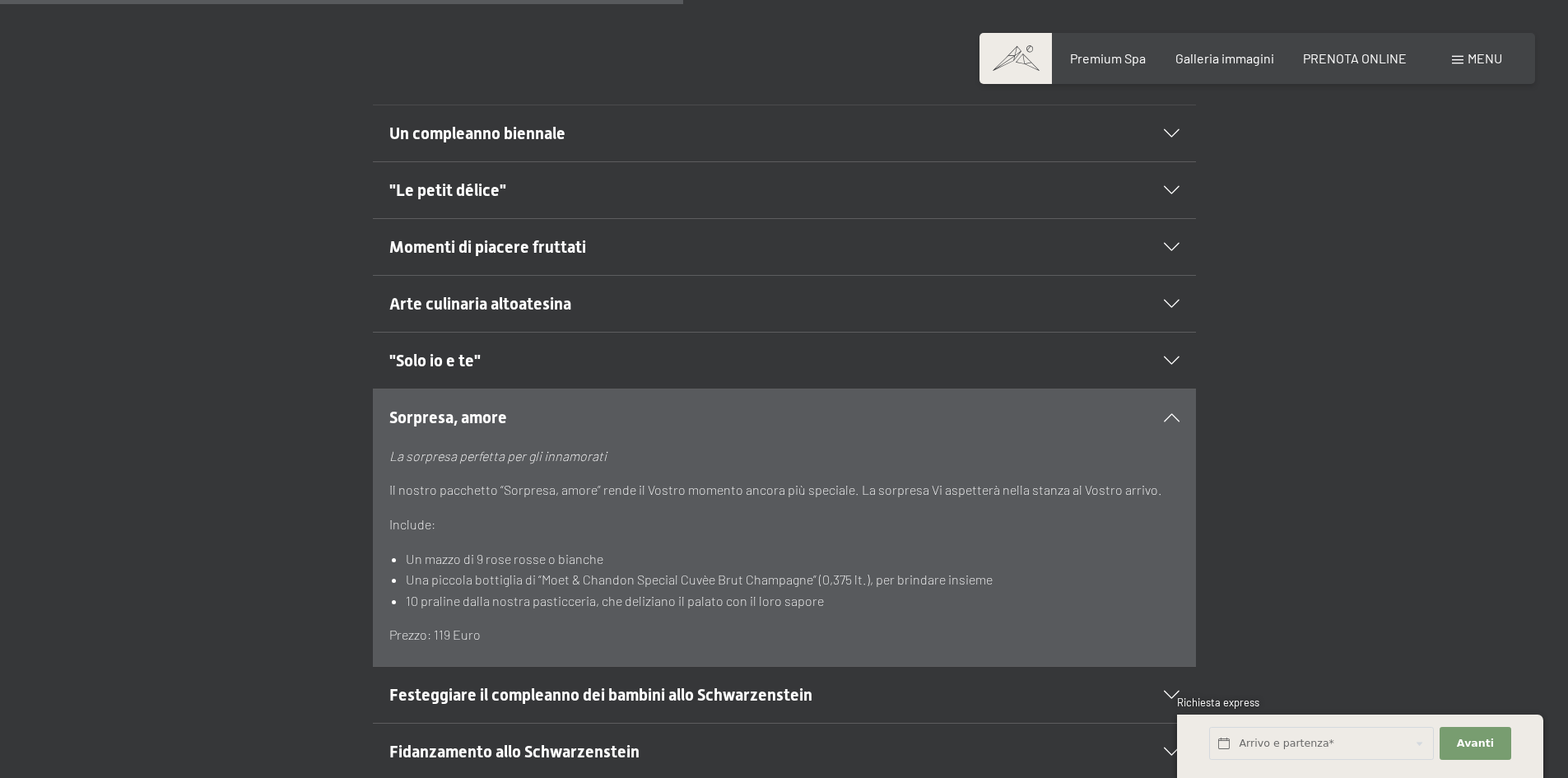
scroll to position [988, 0]
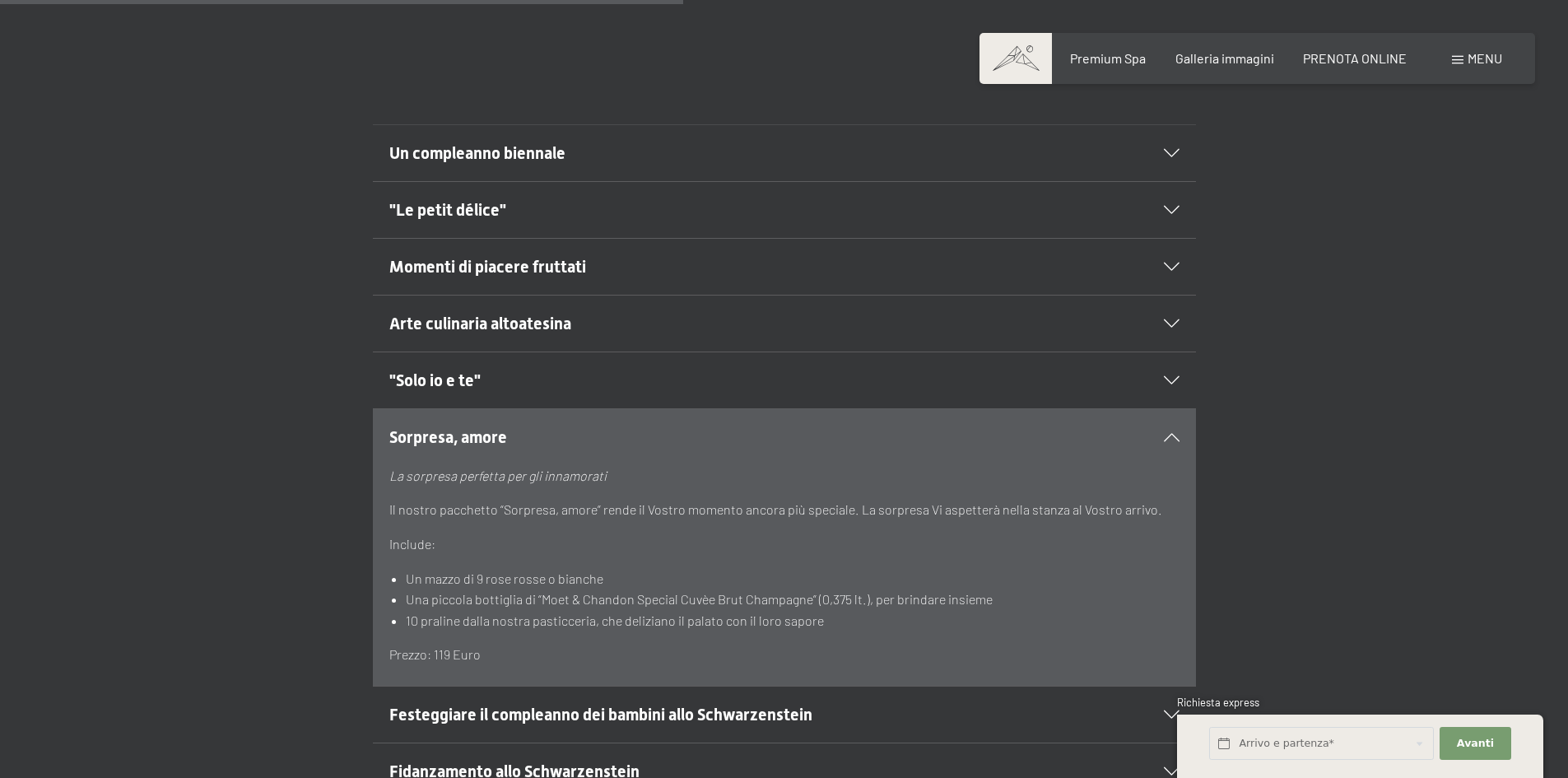
click at [1166, 371] on div ""Solo io e te"" at bounding box center [785, 380] width 790 height 56
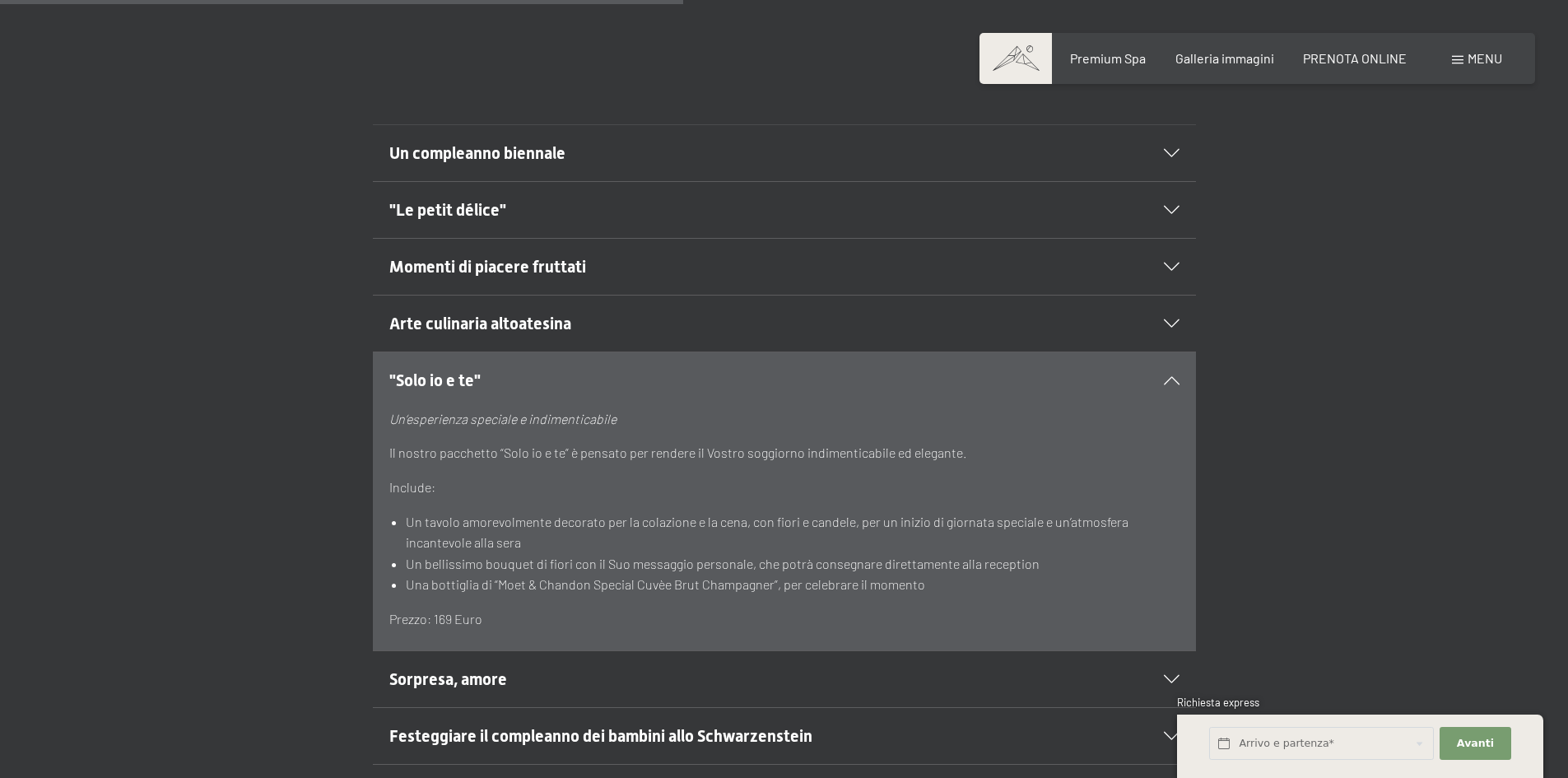
click at [1174, 315] on div "Arte culinaria altoatesina" at bounding box center [785, 323] width 790 height 56
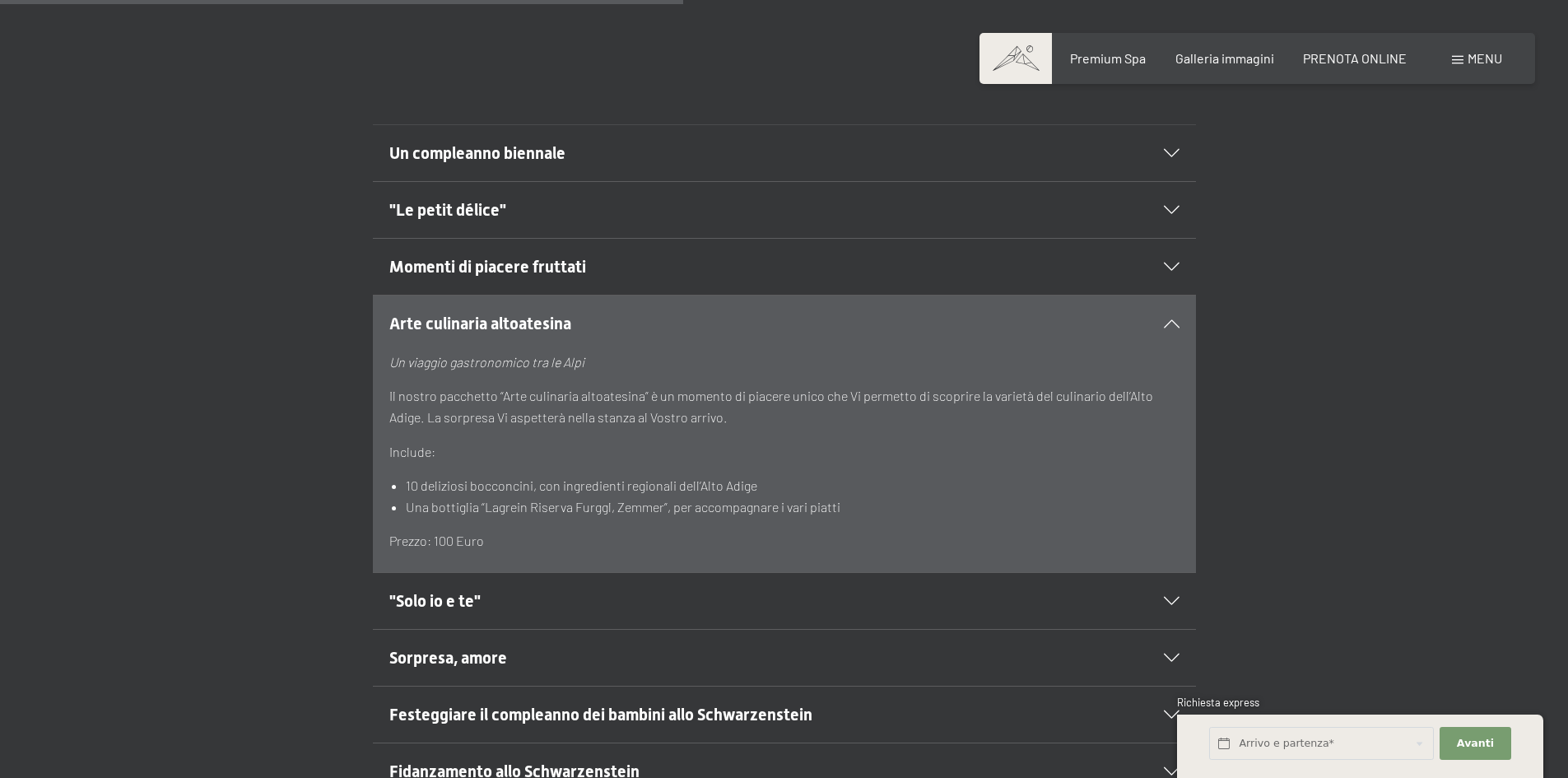
click at [1171, 251] on div "Momenti di piacere fruttati" at bounding box center [785, 266] width 790 height 56
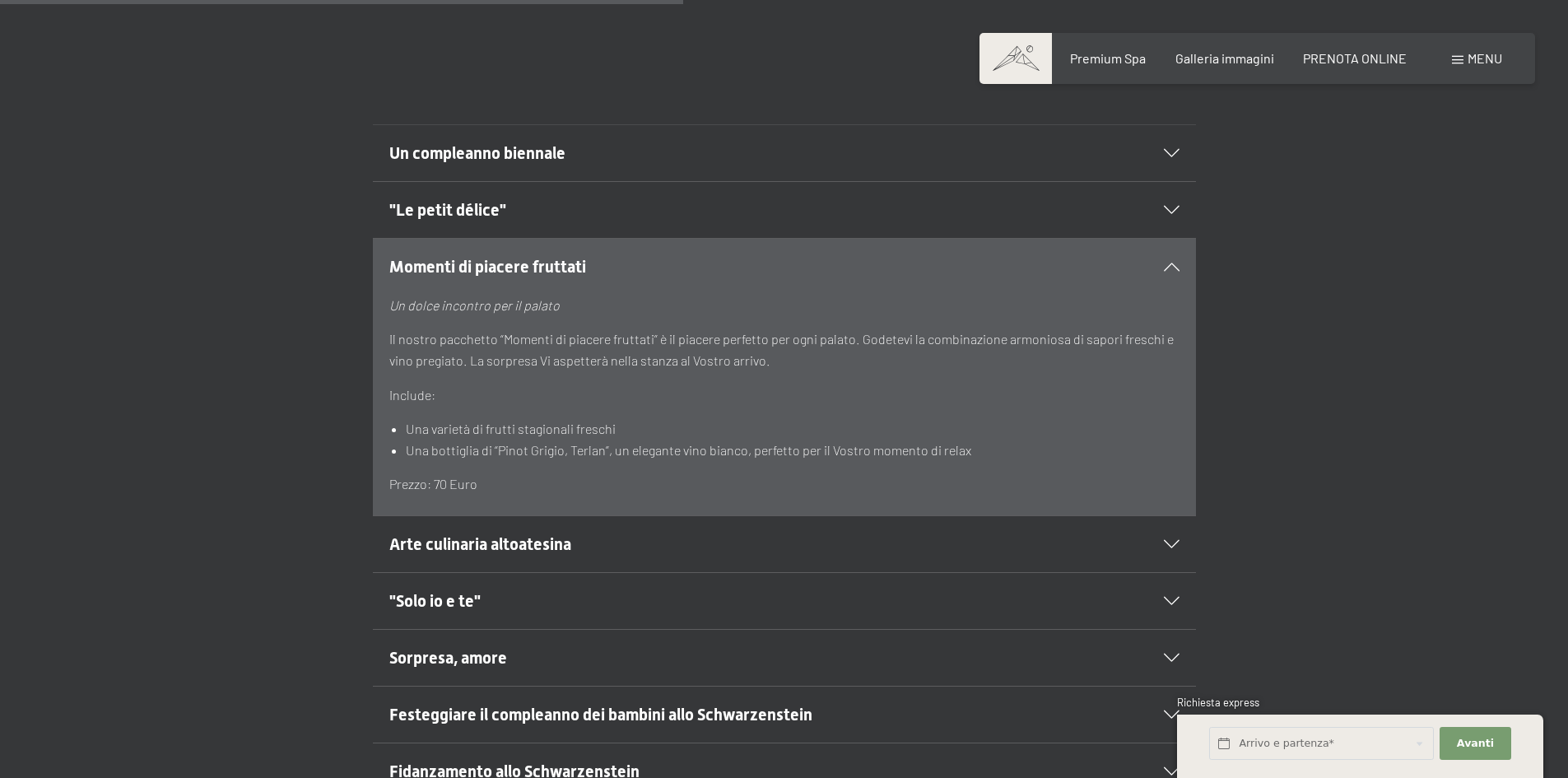
click at [1168, 208] on icon at bounding box center [1171, 210] width 16 height 8
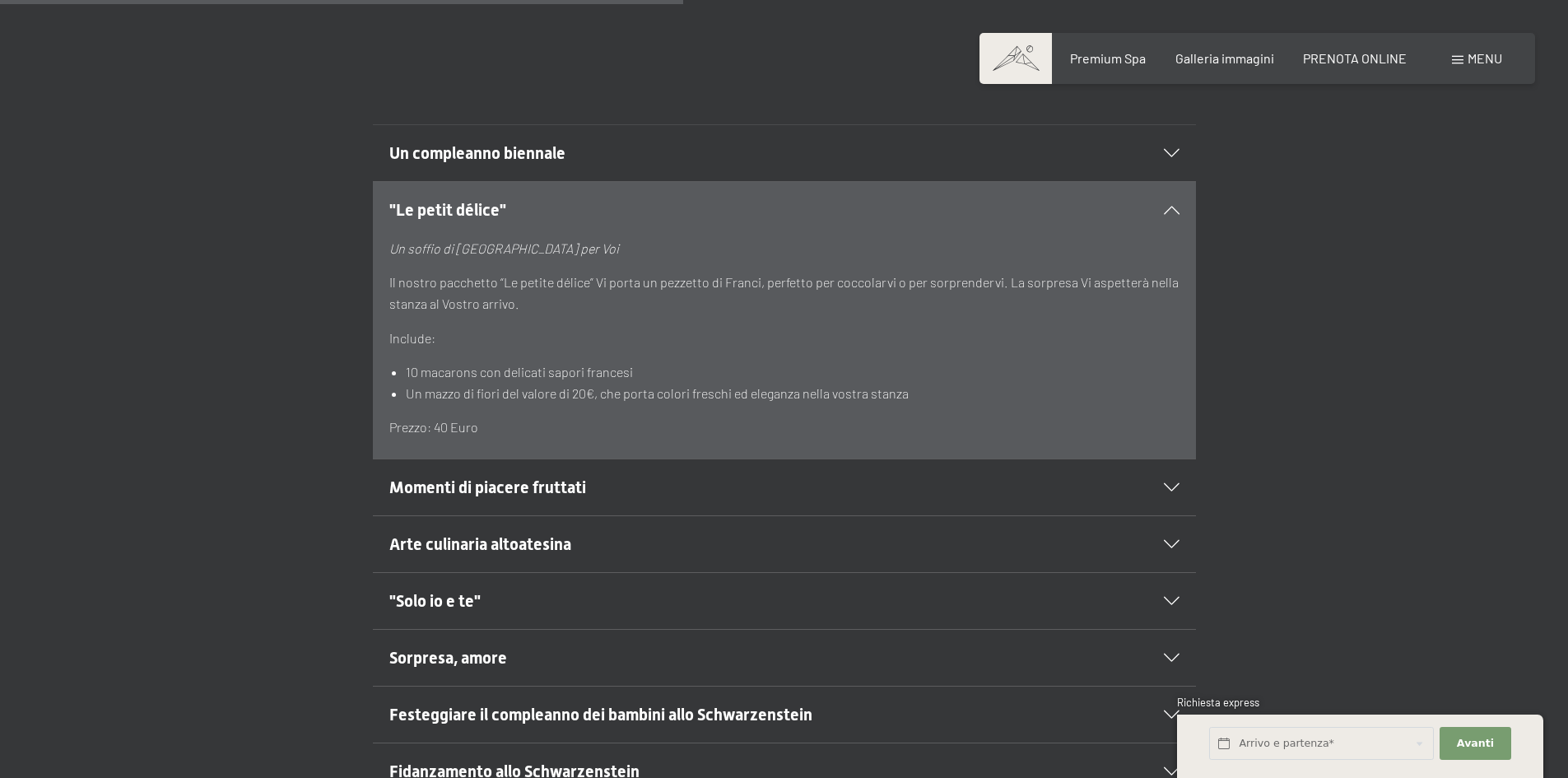
click at [1168, 140] on div "Un compleanno biennale" at bounding box center [785, 152] width 790 height 56
